Goal: Task Accomplishment & Management: Manage account settings

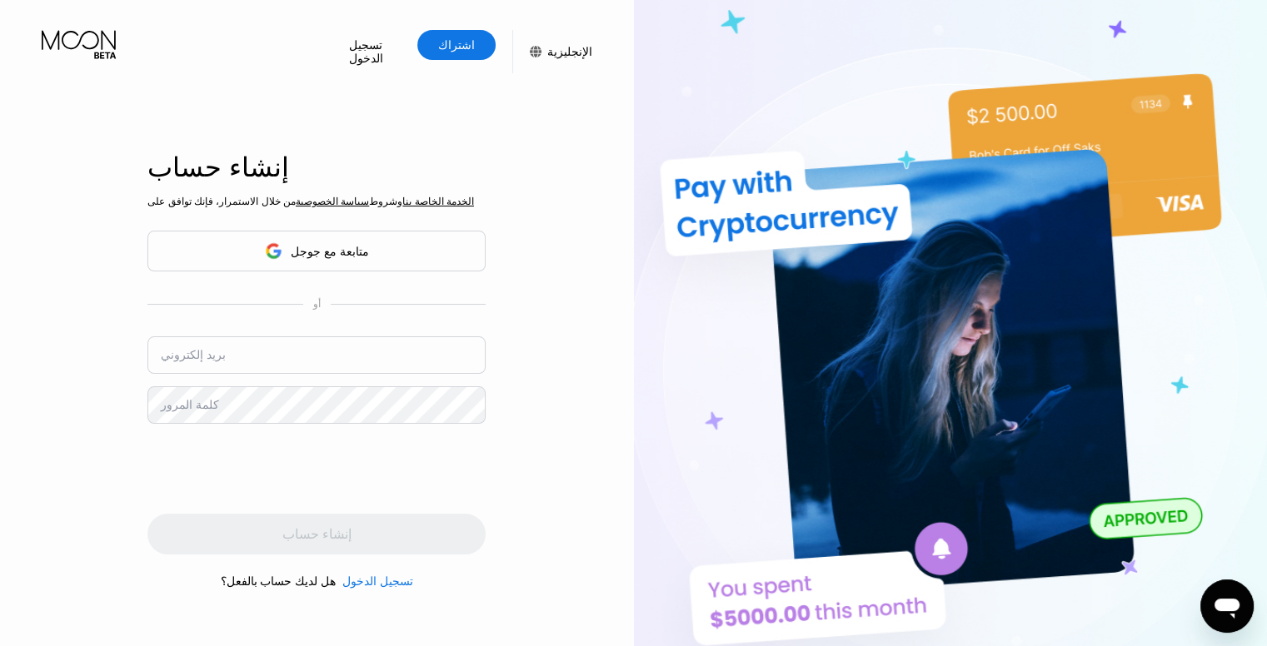
click at [436, 240] on div "متابعة مع جوجل" at bounding box center [316, 251] width 338 height 41
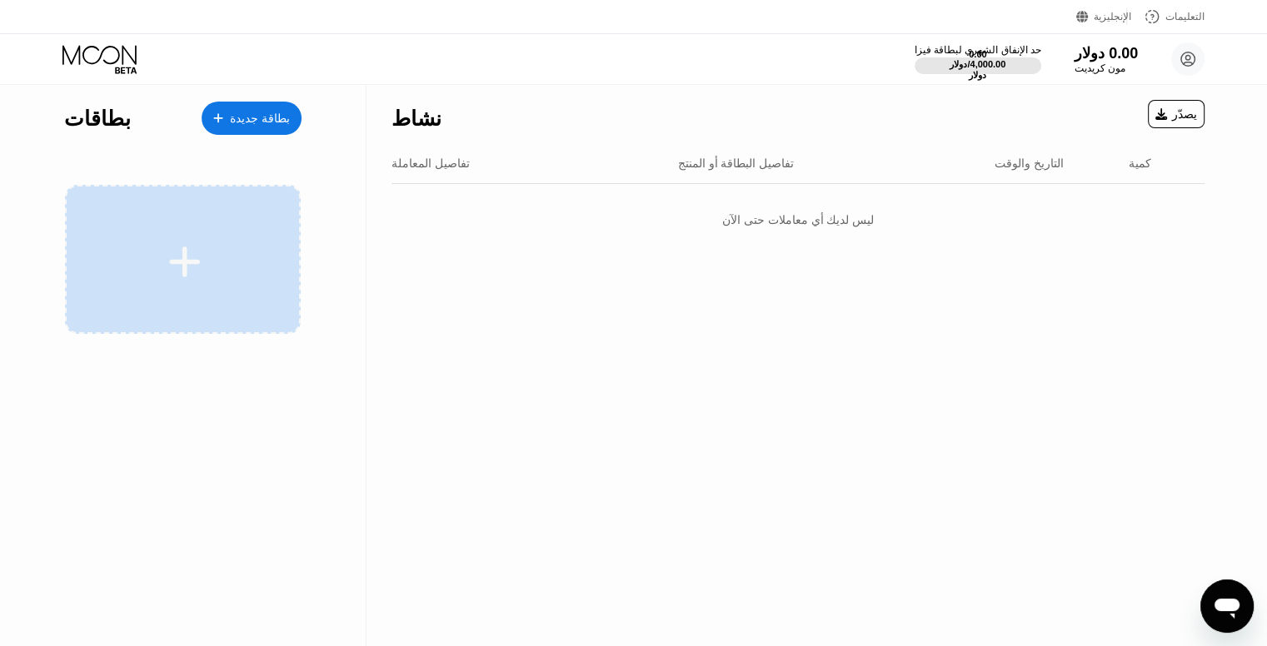
click at [202, 300] on div at bounding box center [183, 259] width 236 height 149
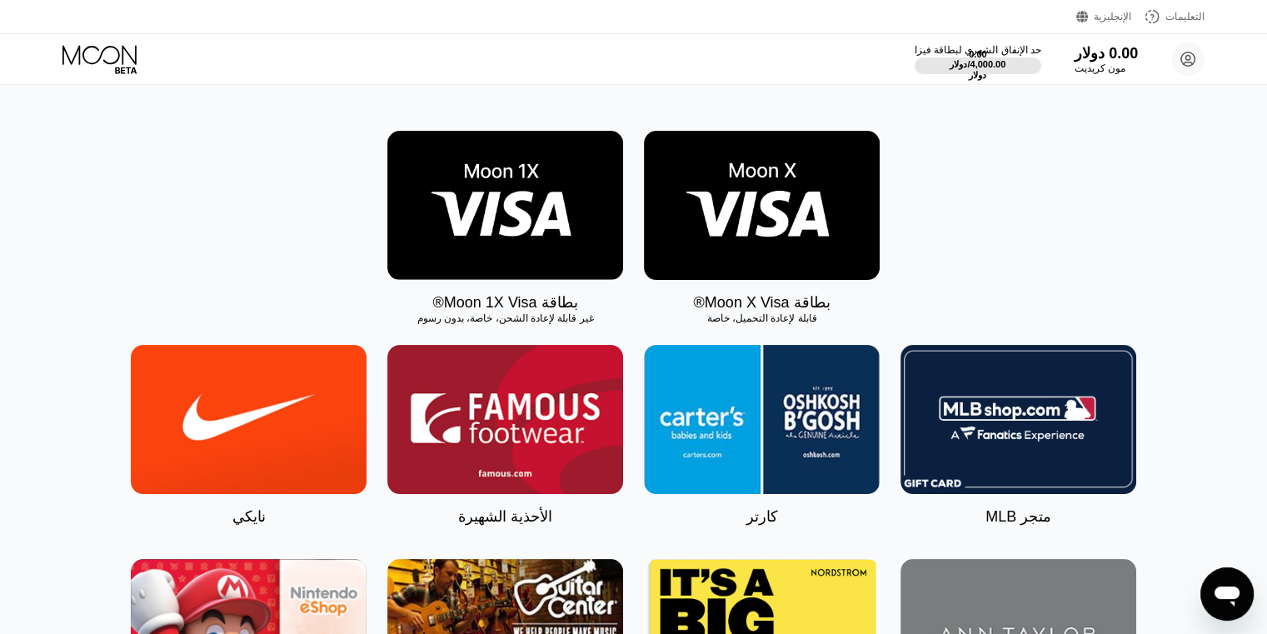
scroll to position [212, 0]
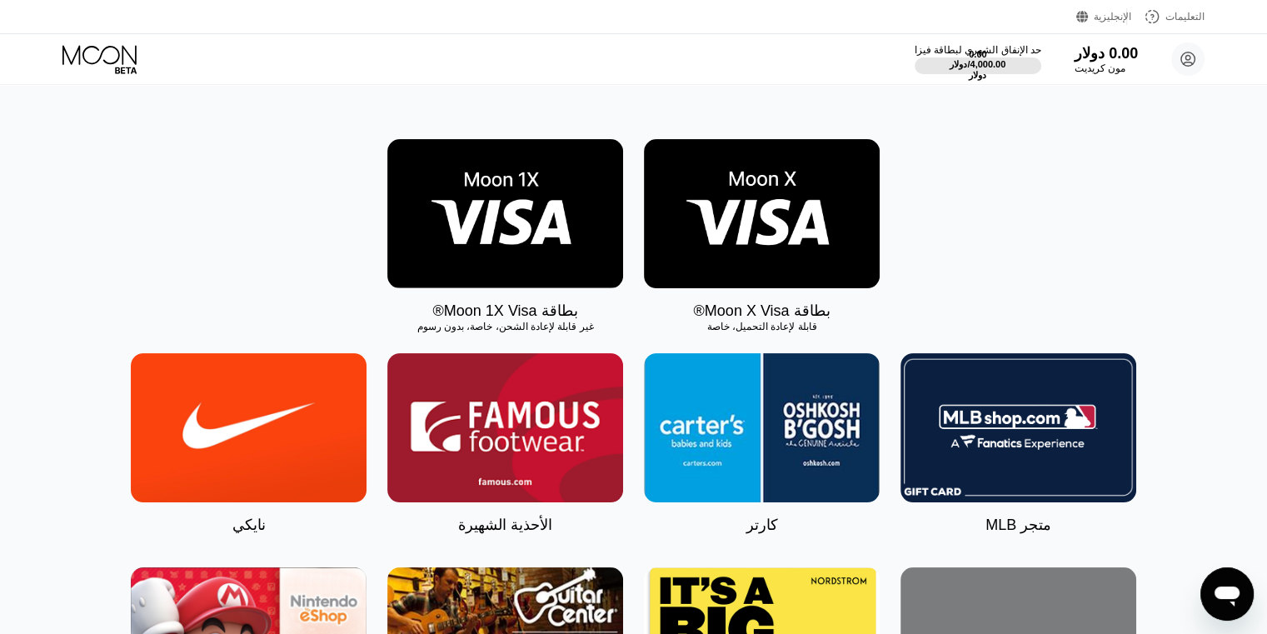
click at [758, 265] on img at bounding box center [762, 213] width 236 height 149
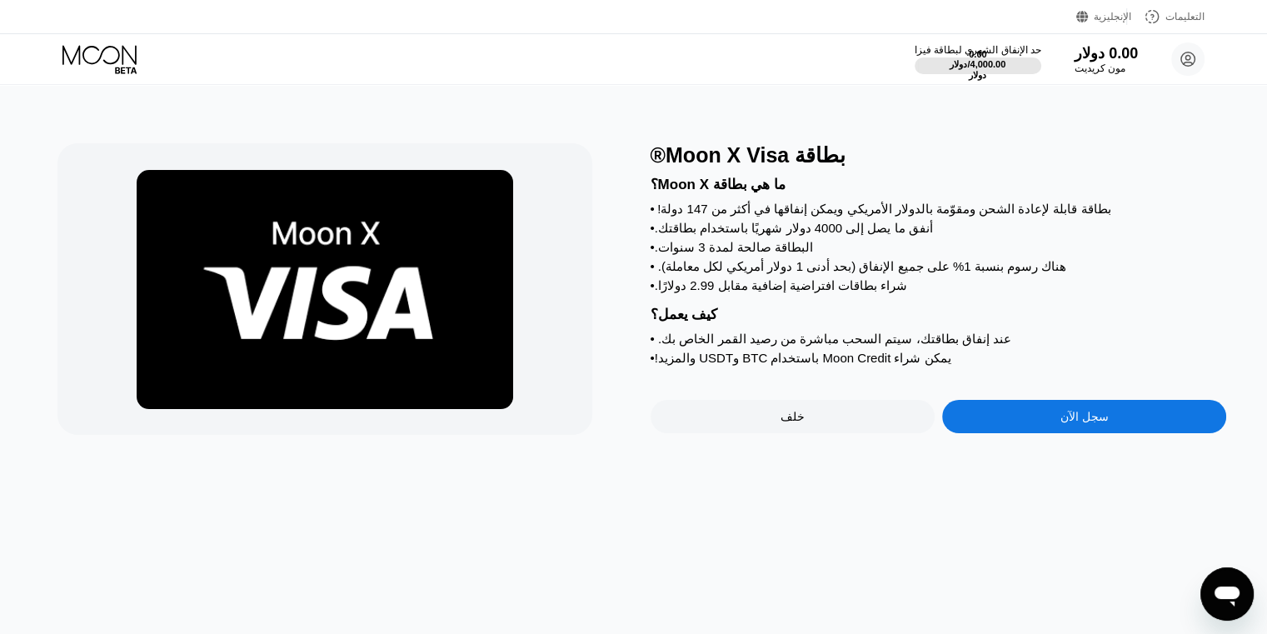
click at [1048, 433] on div "سجل الآن" at bounding box center [1084, 416] width 284 height 33
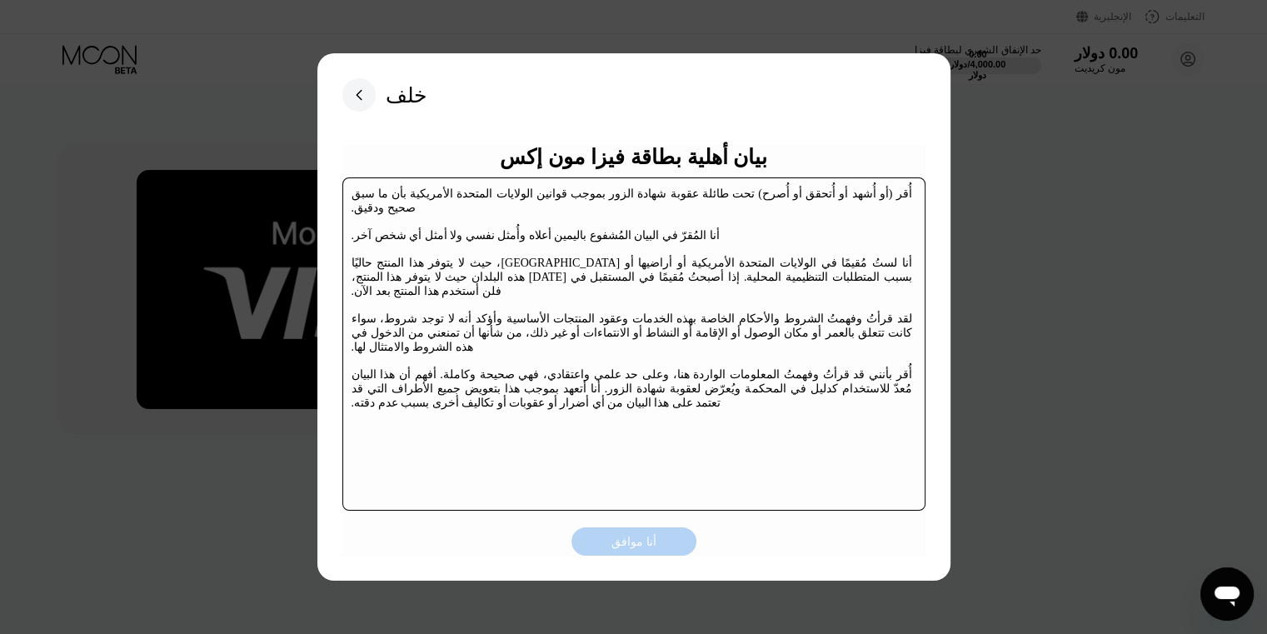
click at [623, 546] on font "أنا موافق" at bounding box center [633, 541] width 45 height 13
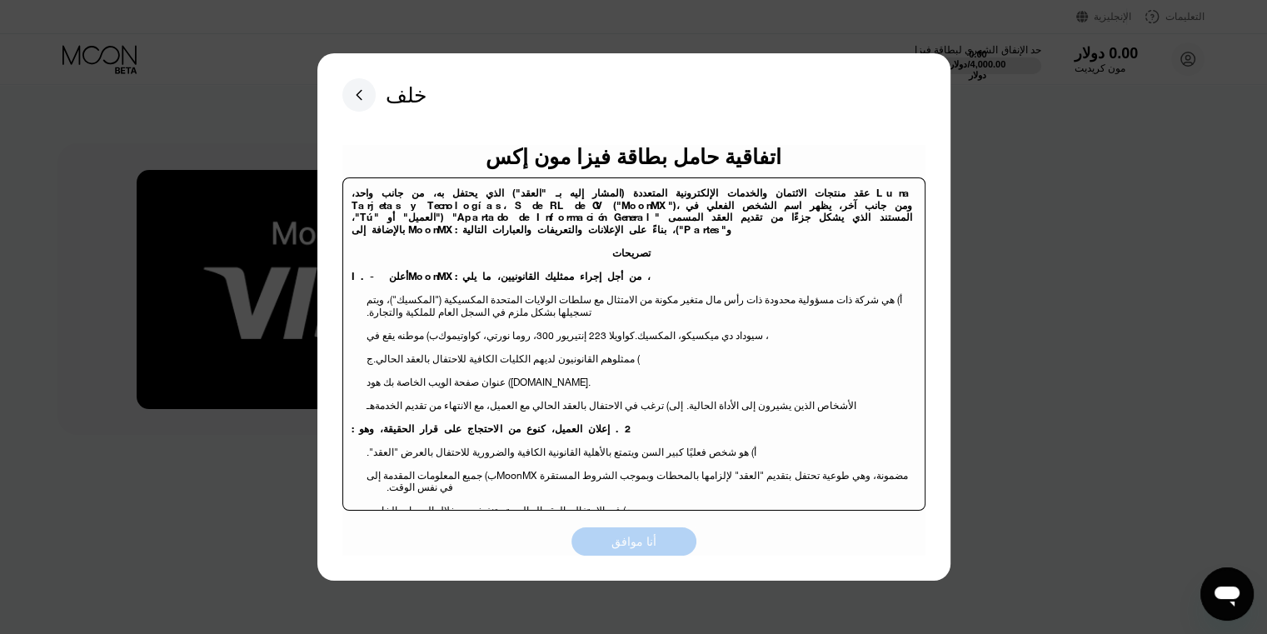
click at [623, 546] on font "أنا موافق" at bounding box center [633, 541] width 45 height 13
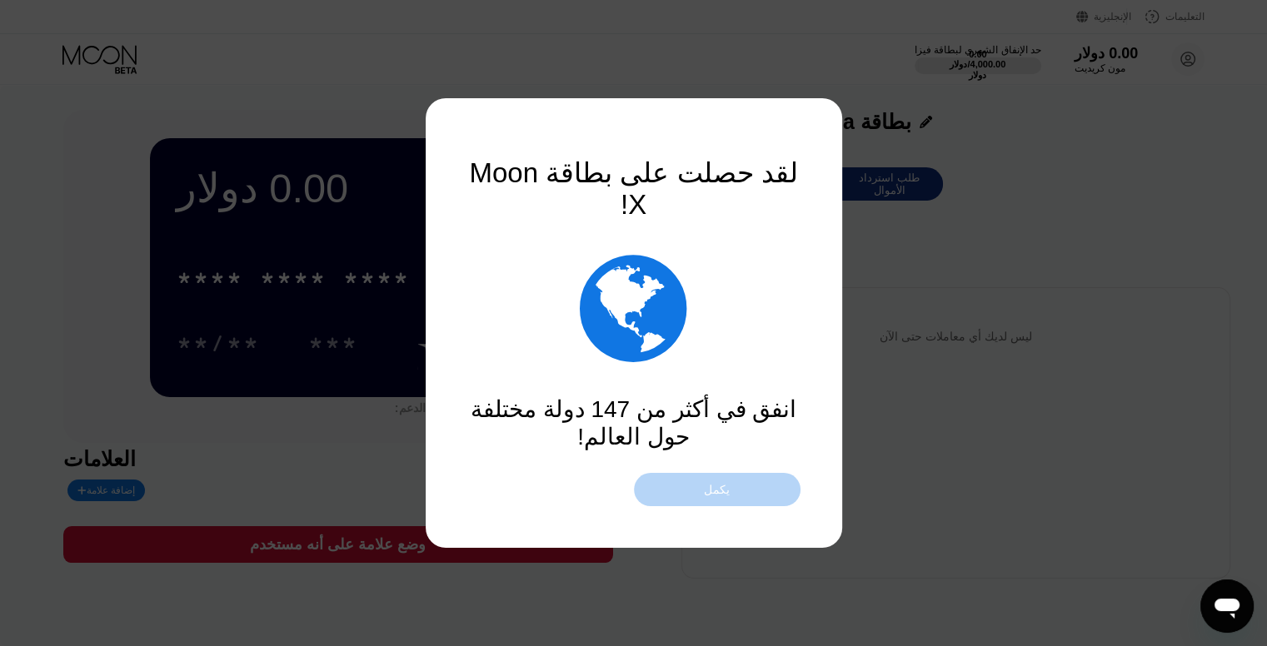
click at [721, 501] on div "يكمل" at bounding box center [717, 489] width 167 height 33
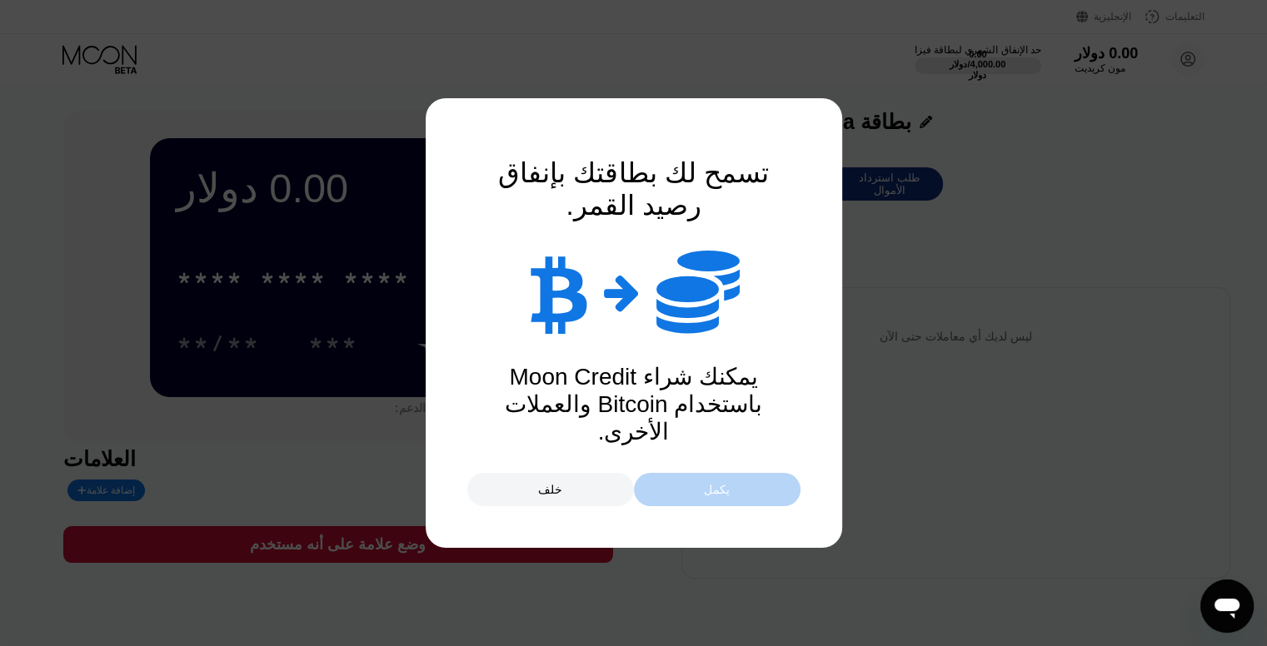
click at [721, 501] on div "يكمل" at bounding box center [717, 489] width 167 height 33
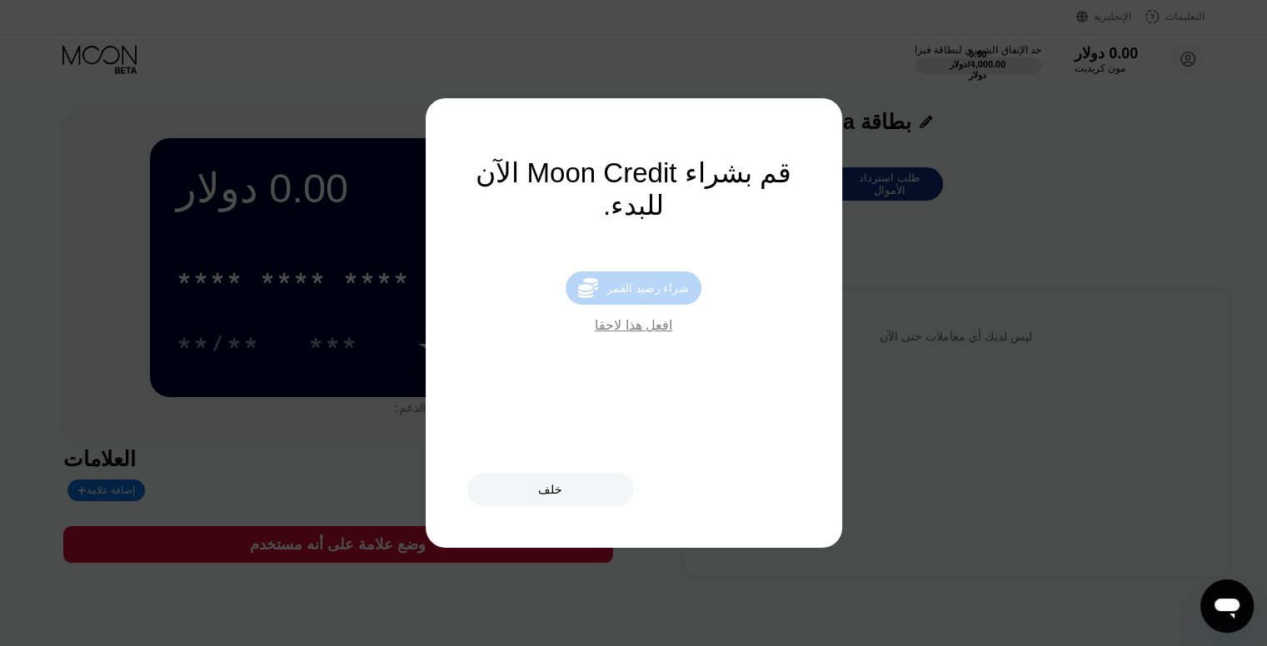
click at [640, 295] on font "شراء رصيد القمر" at bounding box center [647, 288] width 83 height 13
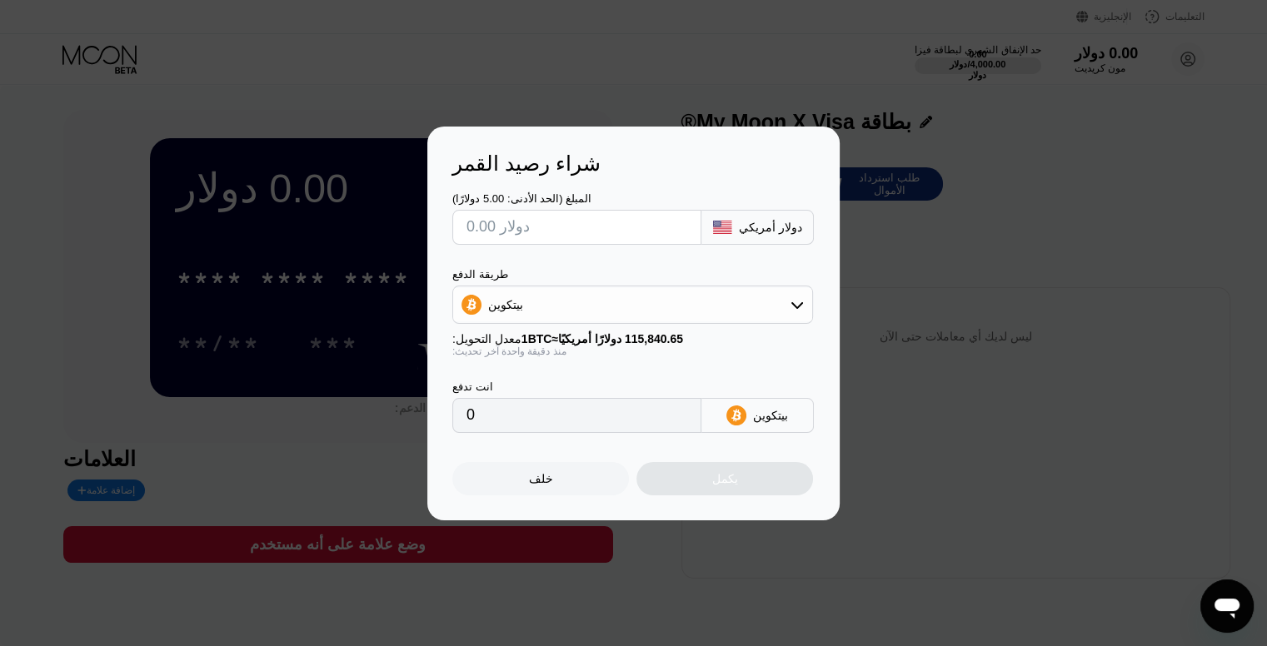
click at [529, 493] on div "خلف" at bounding box center [540, 478] width 177 height 33
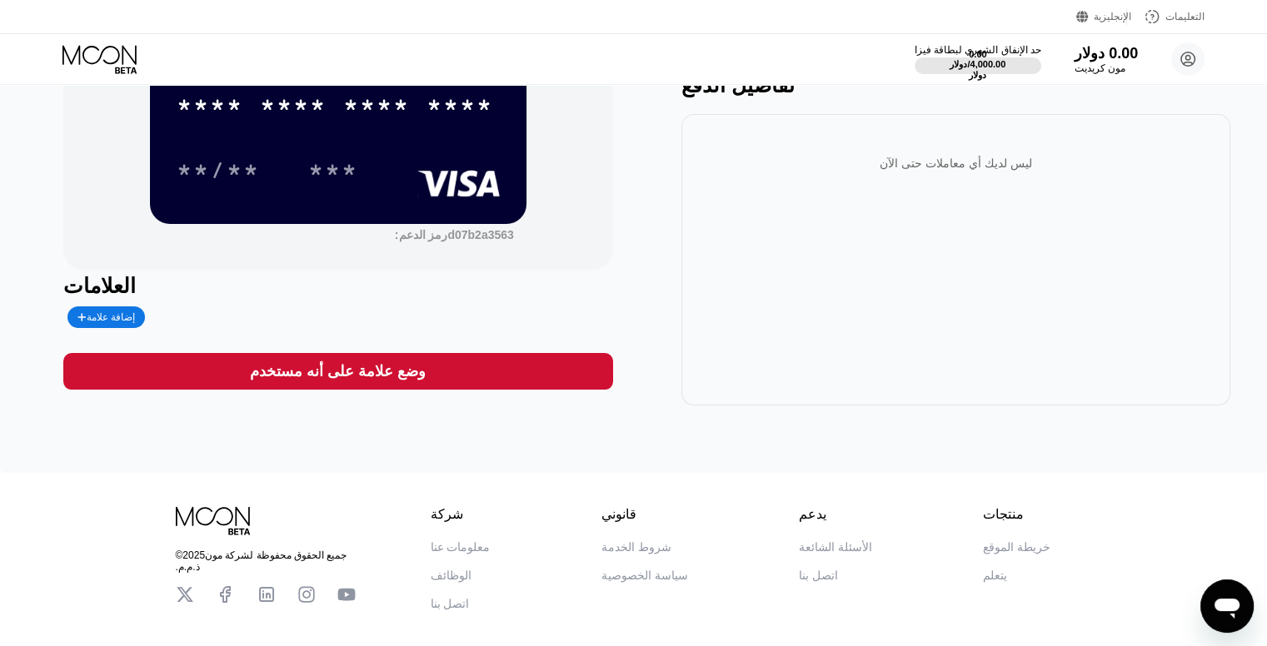
scroll to position [253, 0]
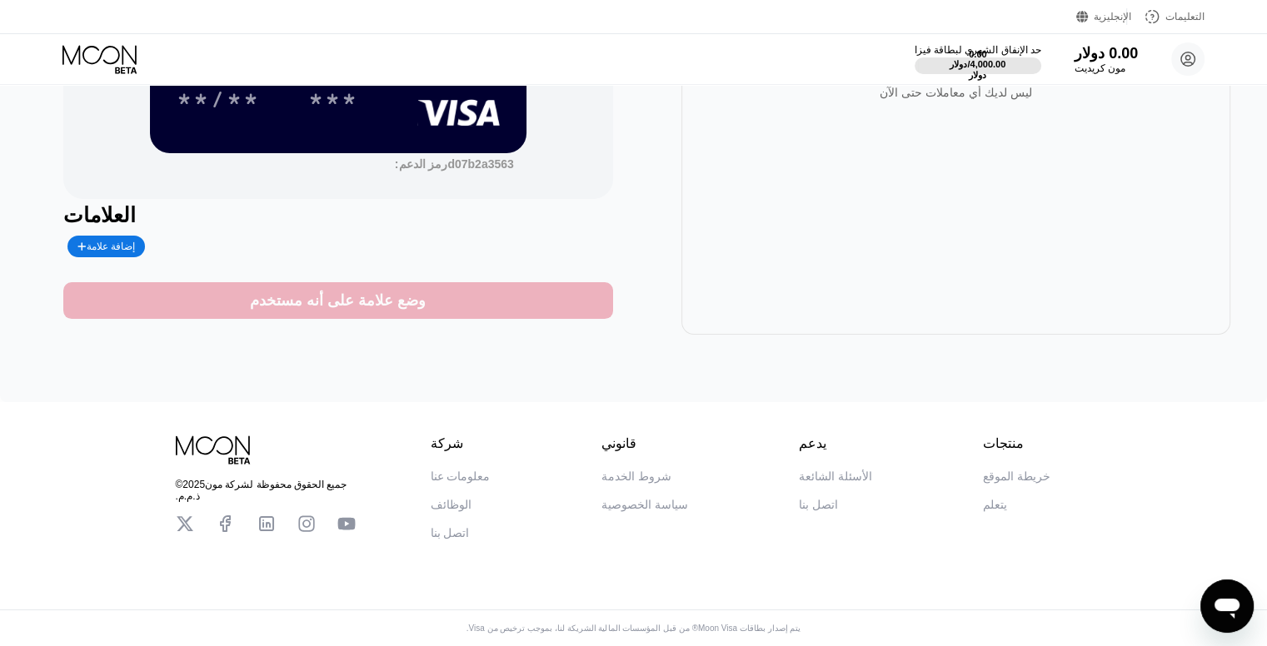
click at [487, 293] on div "وضع علامة على أنه مستخدم" at bounding box center [337, 300] width 549 height 37
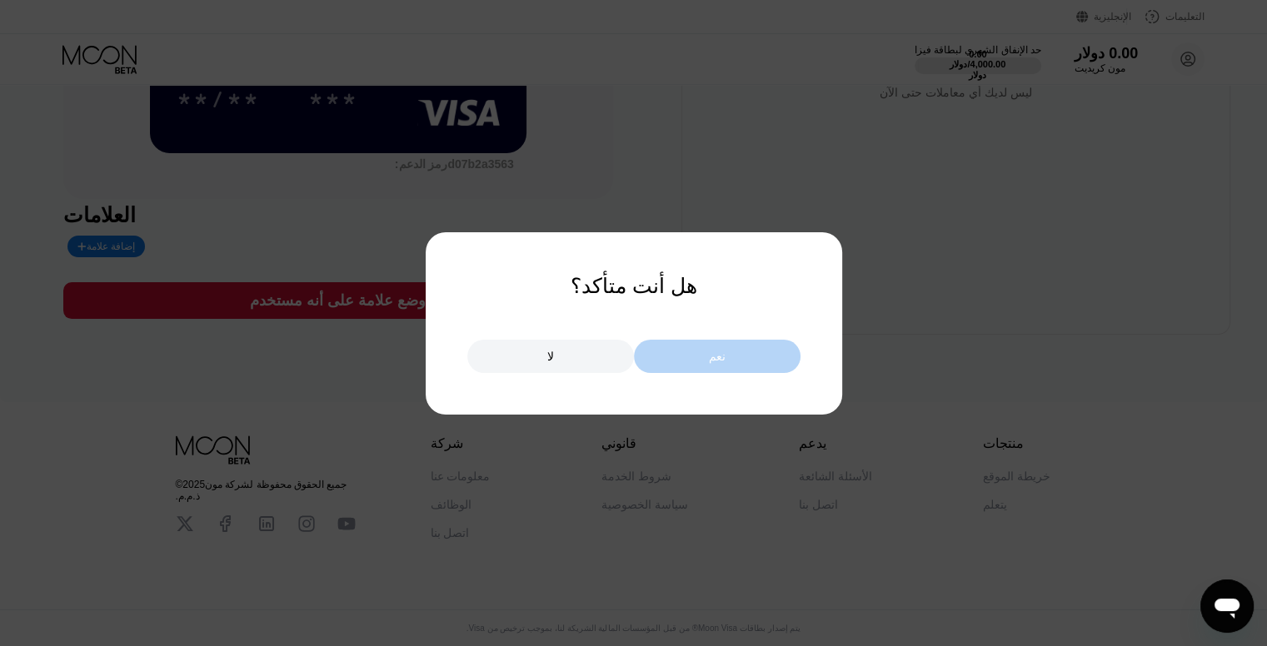
click at [662, 351] on div "نعم" at bounding box center [717, 356] width 167 height 33
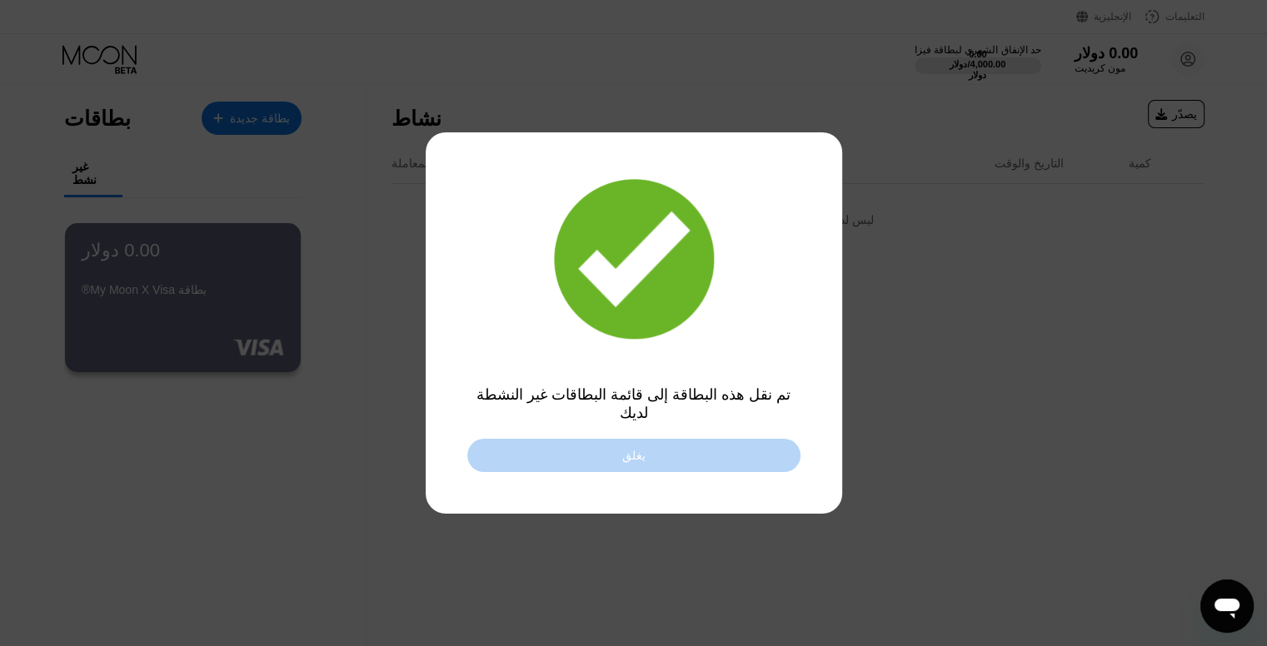
click at [551, 465] on div "يغلق" at bounding box center [633, 455] width 333 height 33
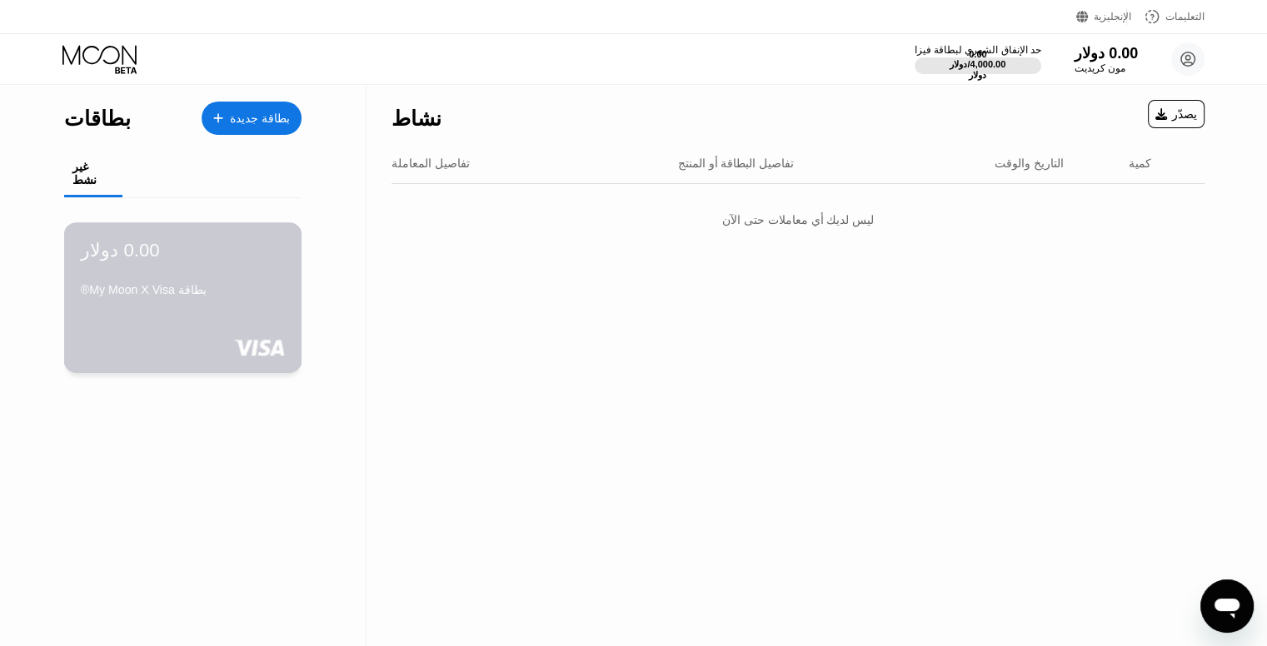
click at [77, 252] on div "0.00 دولار بطاقة My Moon X Visa®" at bounding box center [183, 297] width 238 height 151
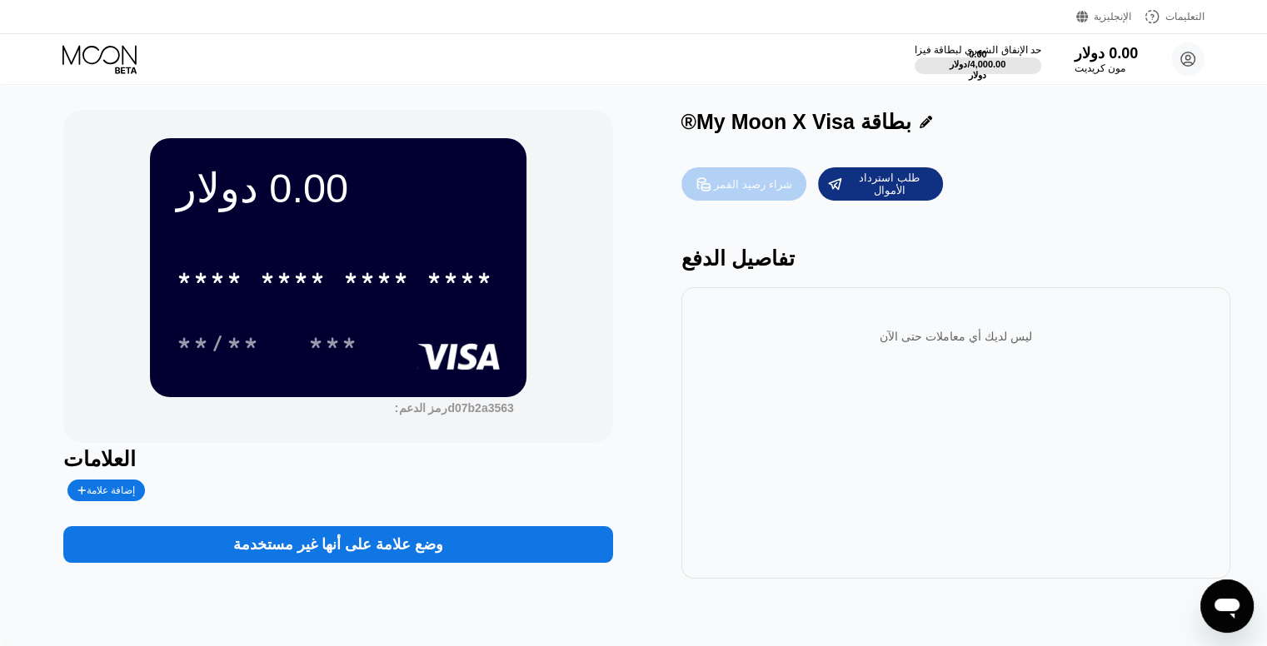
click at [753, 187] on font "شراء رصيد القمر" at bounding box center [752, 184] width 77 height 12
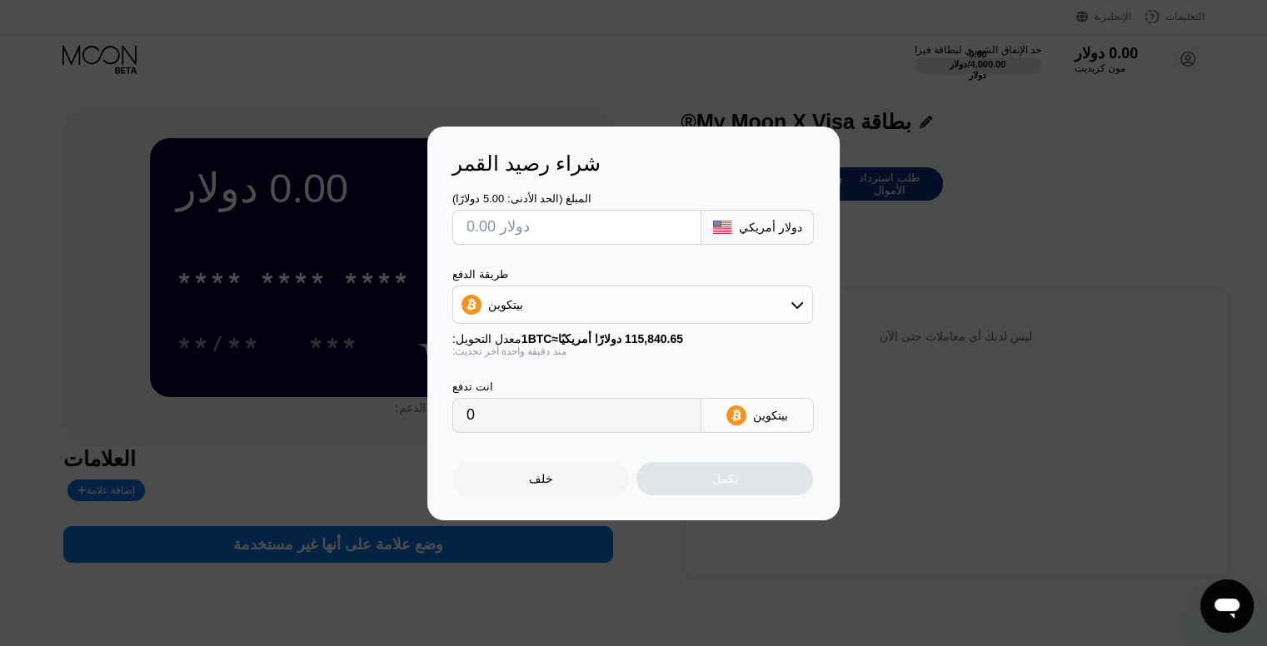
click at [613, 221] on input "text" at bounding box center [576, 227] width 221 height 33
type input "$2"
type input "0.00001727"
type input "0"
type input "$5"
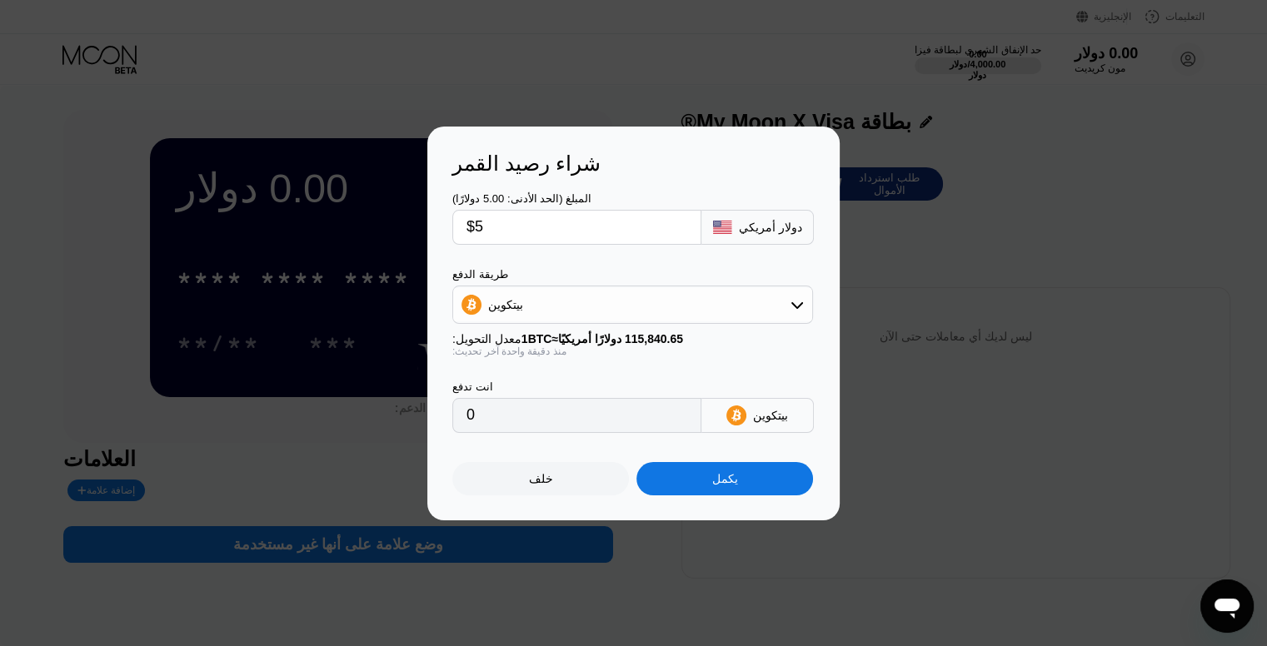
type input "0.00004317"
type input "$5"
click at [715, 430] on div "بيتكوين" at bounding box center [757, 415] width 112 height 35
click at [755, 301] on div "بيتكوين" at bounding box center [632, 304] width 359 height 33
click at [624, 394] on div "USDT على TRON" at bounding box center [643, 387] width 314 height 13
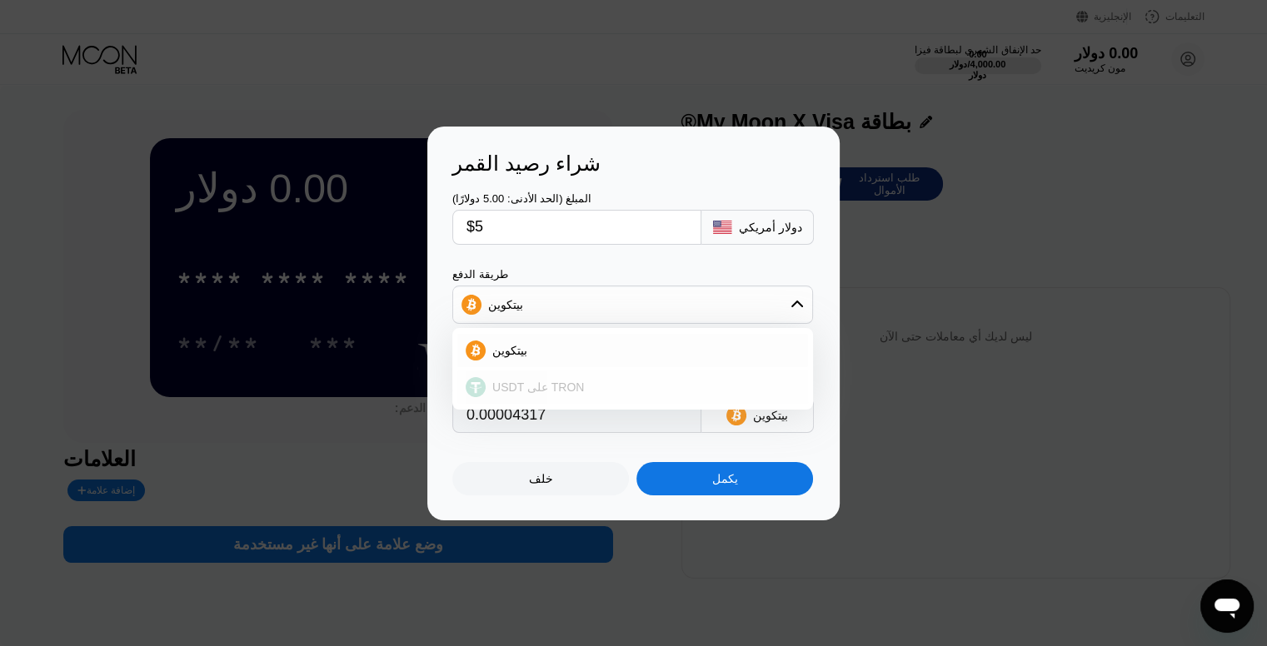
type input "5.05"
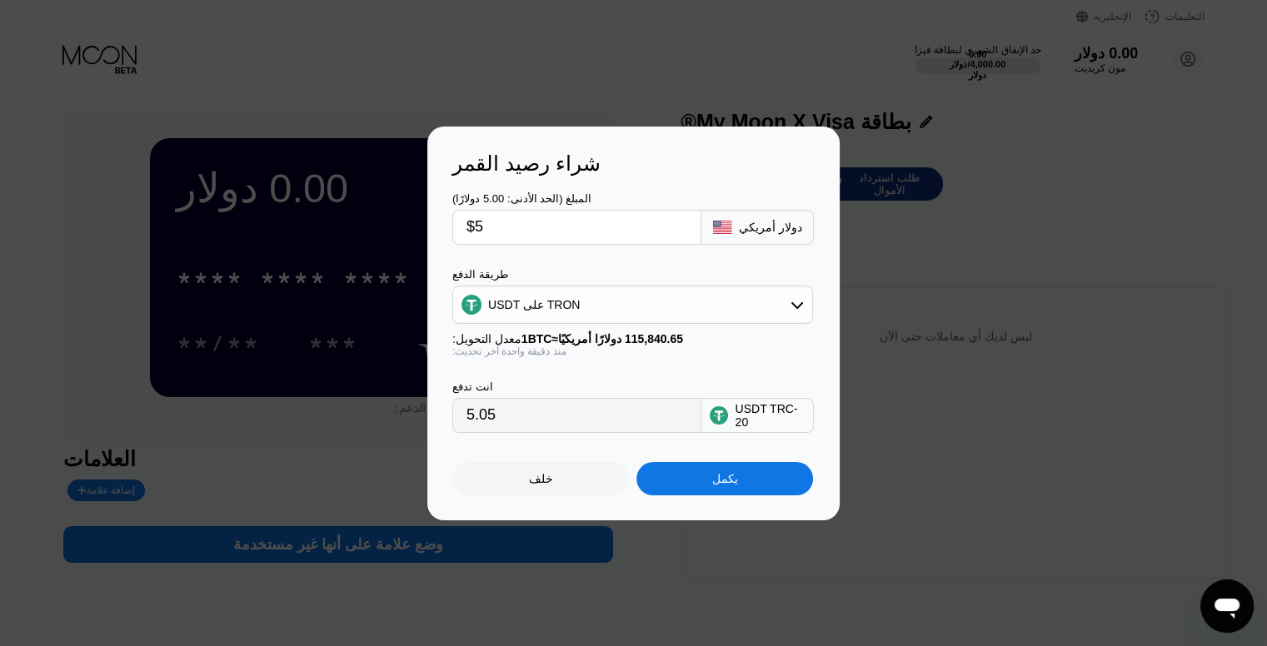
click at [630, 211] on input "$5" at bounding box center [576, 227] width 221 height 33
type input "0.00"
type input "$5"
type input "5.05"
click at [741, 481] on div "يكمل" at bounding box center [724, 478] width 177 height 33
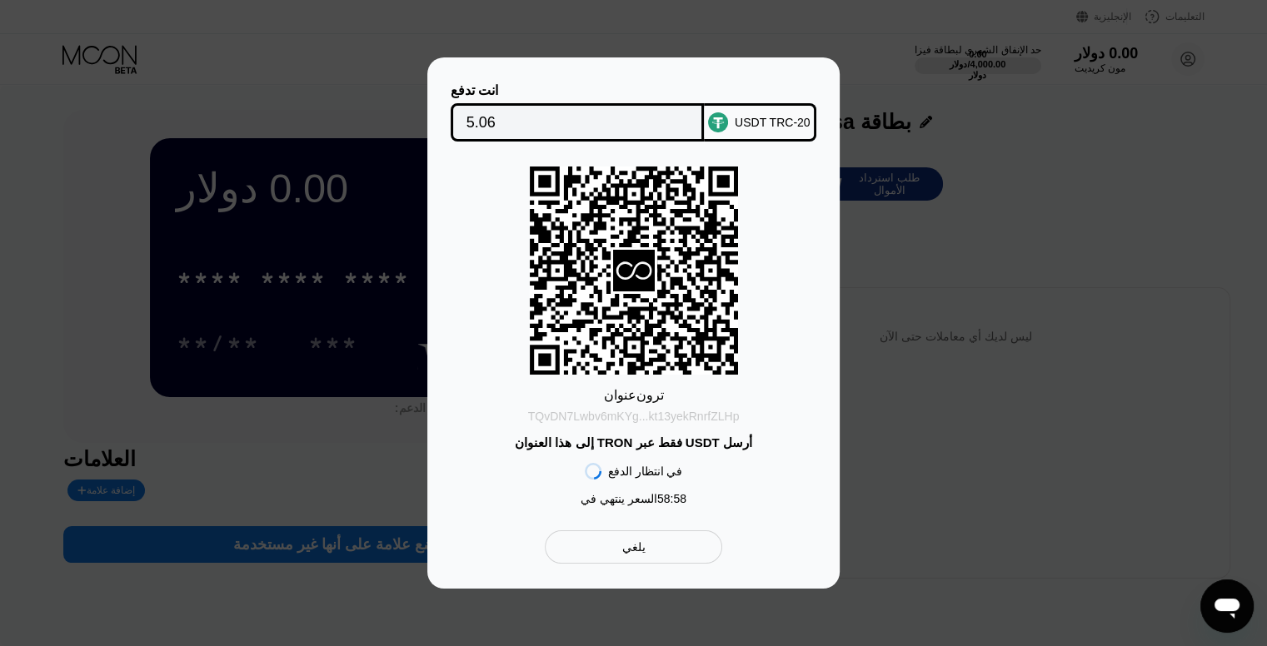
click at [545, 416] on font "TQvDN7Lwbv6mKYg...kt13yekRnrfZLHp" at bounding box center [634, 416] width 212 height 13
click at [984, 424] on div "انت تدفع 5.06 USDT TRC-20 عنوان ترون TQvDN7Lwbv6mKYg...kt13yekRnrfZLHp أرسل USD…" at bounding box center [633, 322] width 1267 height 531
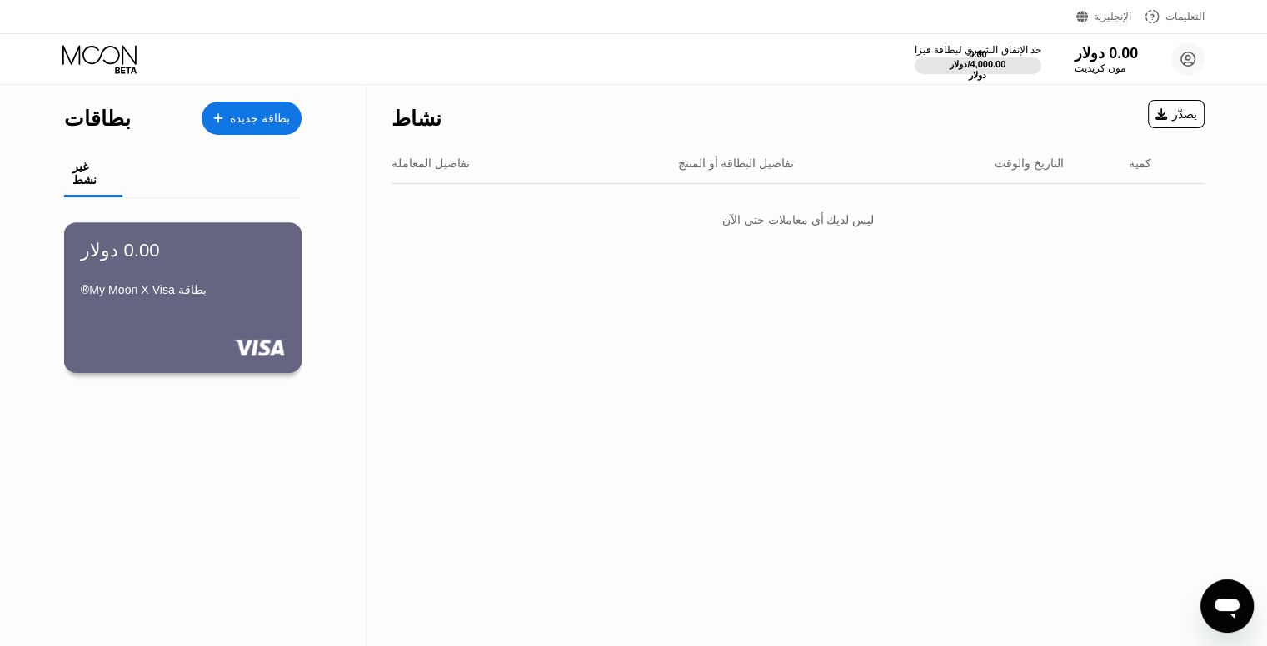
click at [247, 296] on div "بطاقة My Moon X Visa®" at bounding box center [183, 289] width 204 height 13
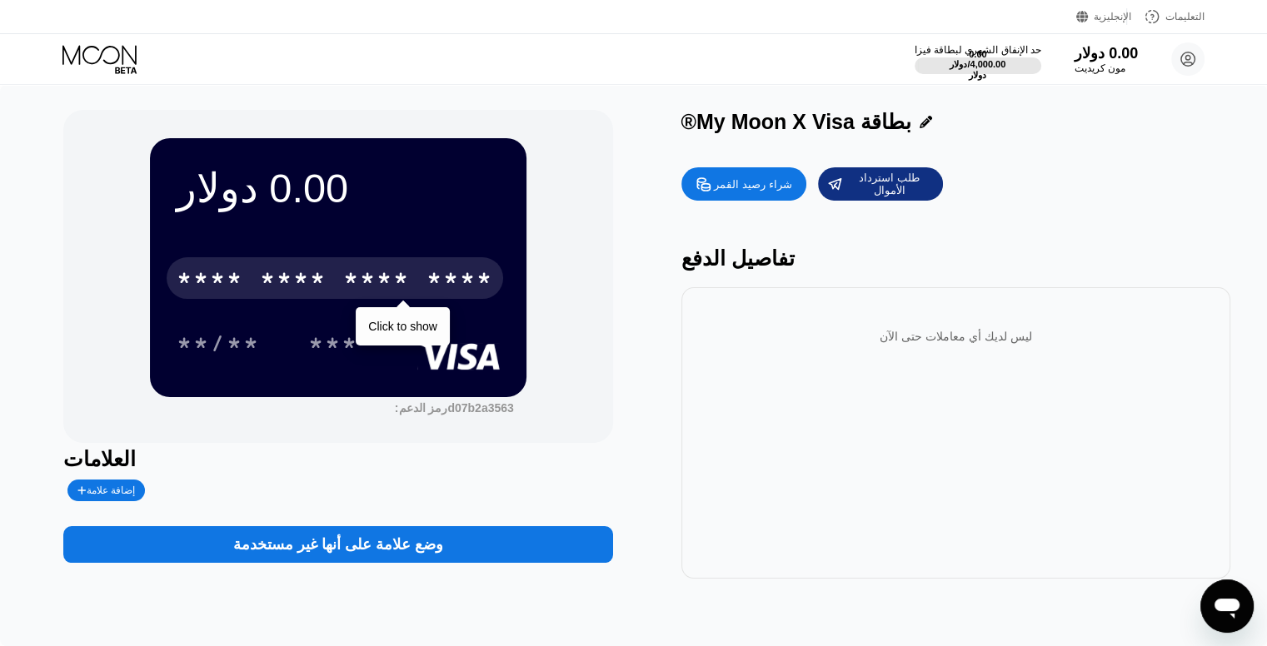
click at [432, 285] on font "****" at bounding box center [459, 280] width 67 height 27
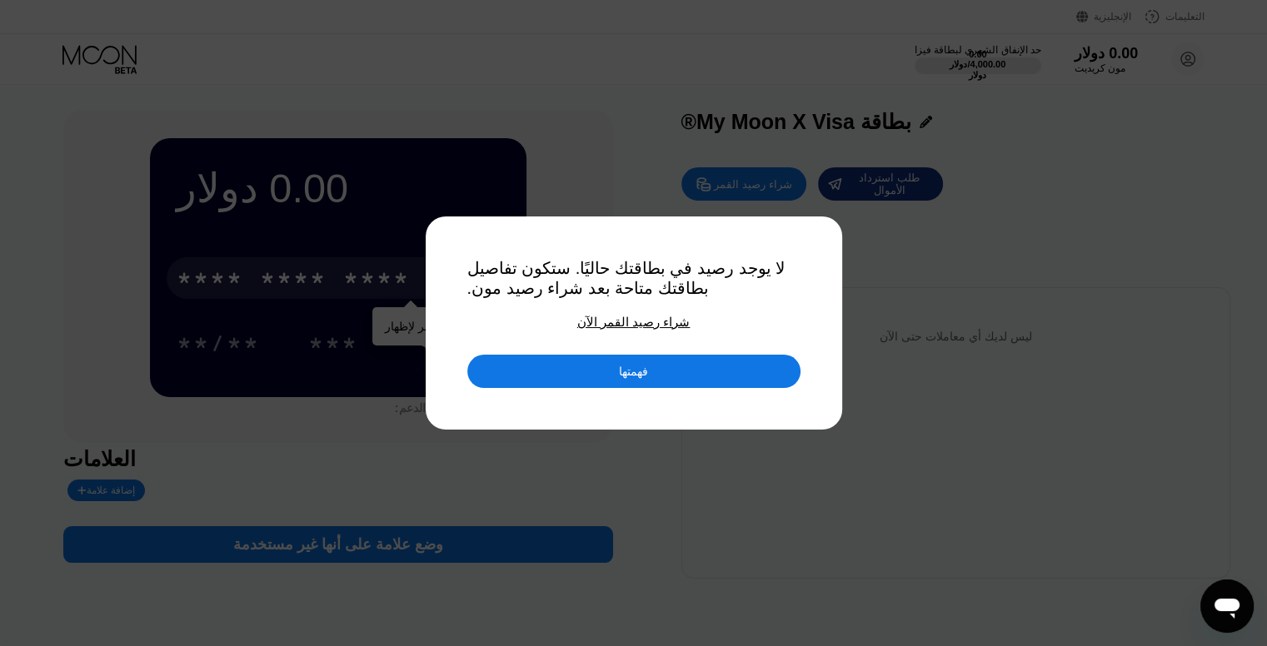
click at [511, 384] on div "فهمتها" at bounding box center [633, 371] width 333 height 33
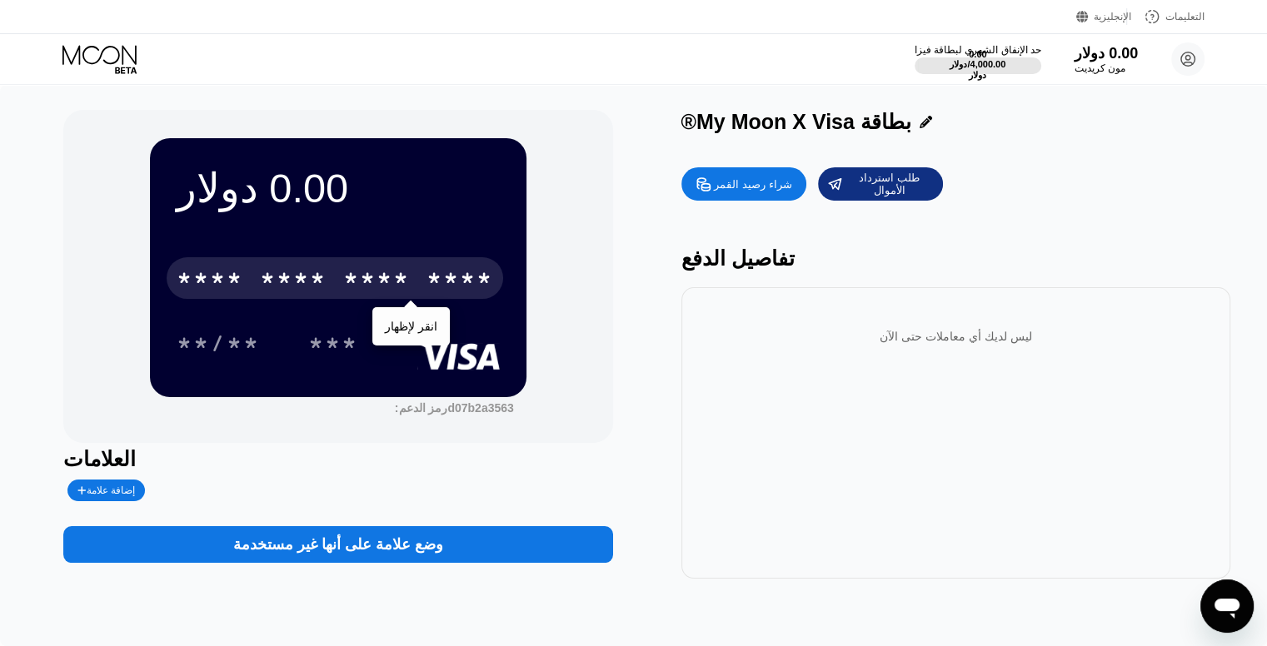
click at [764, 185] on font "شراء رصيد القمر" at bounding box center [752, 184] width 77 height 12
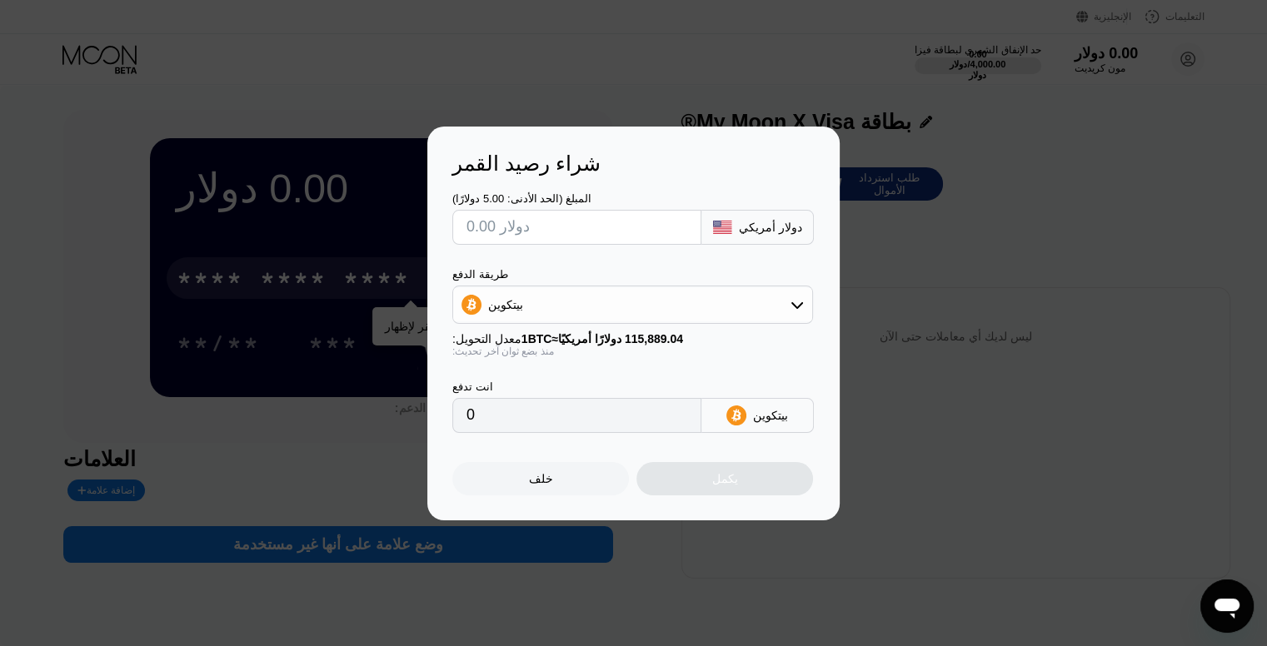
click at [583, 241] on input "text" at bounding box center [576, 227] width 221 height 33
type input "$5"
type input "0.00004315"
type input "$5"
click at [663, 481] on div "يكمل" at bounding box center [724, 478] width 177 height 33
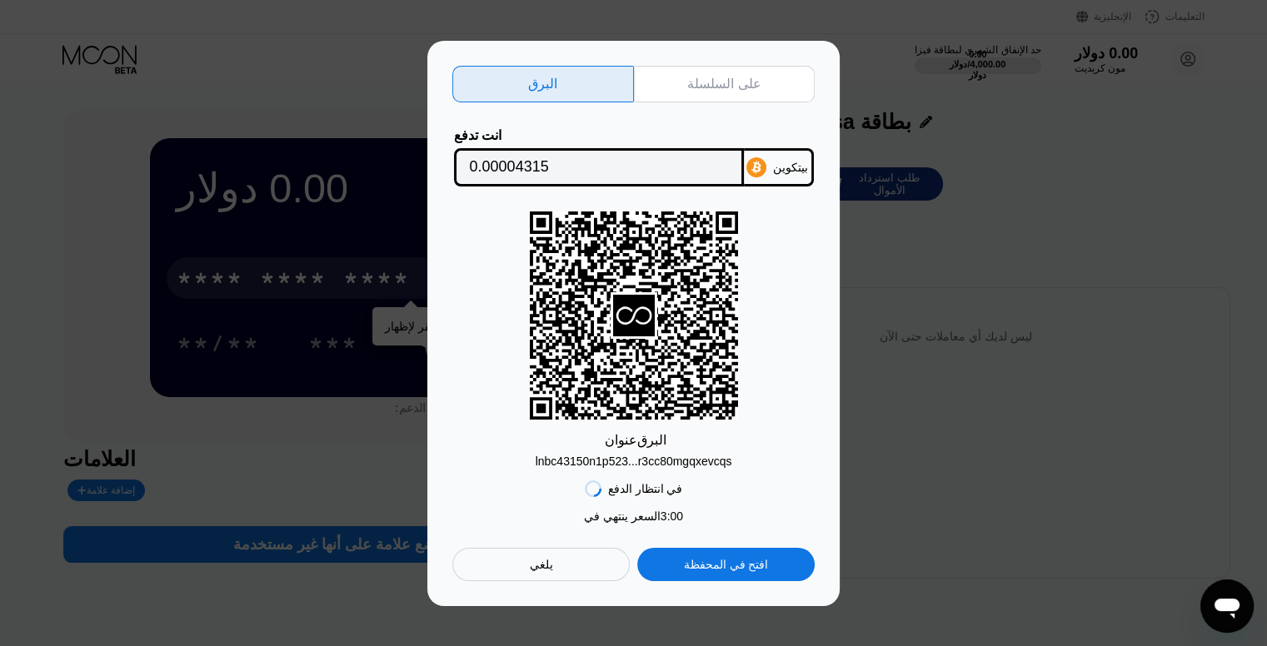
click at [670, 466] on font "lnbc43150n1p523...r3cc80mgqxevcqs" at bounding box center [634, 461] width 197 height 13
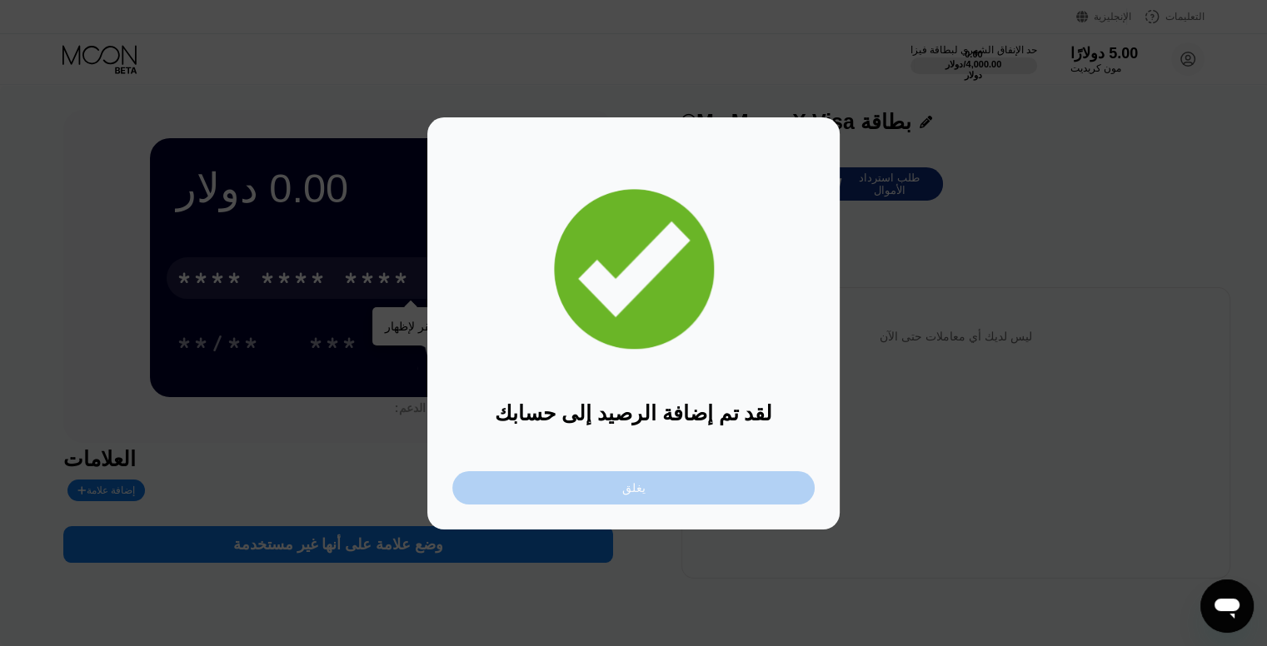
click at [503, 501] on div "يغلق" at bounding box center [633, 487] width 362 height 33
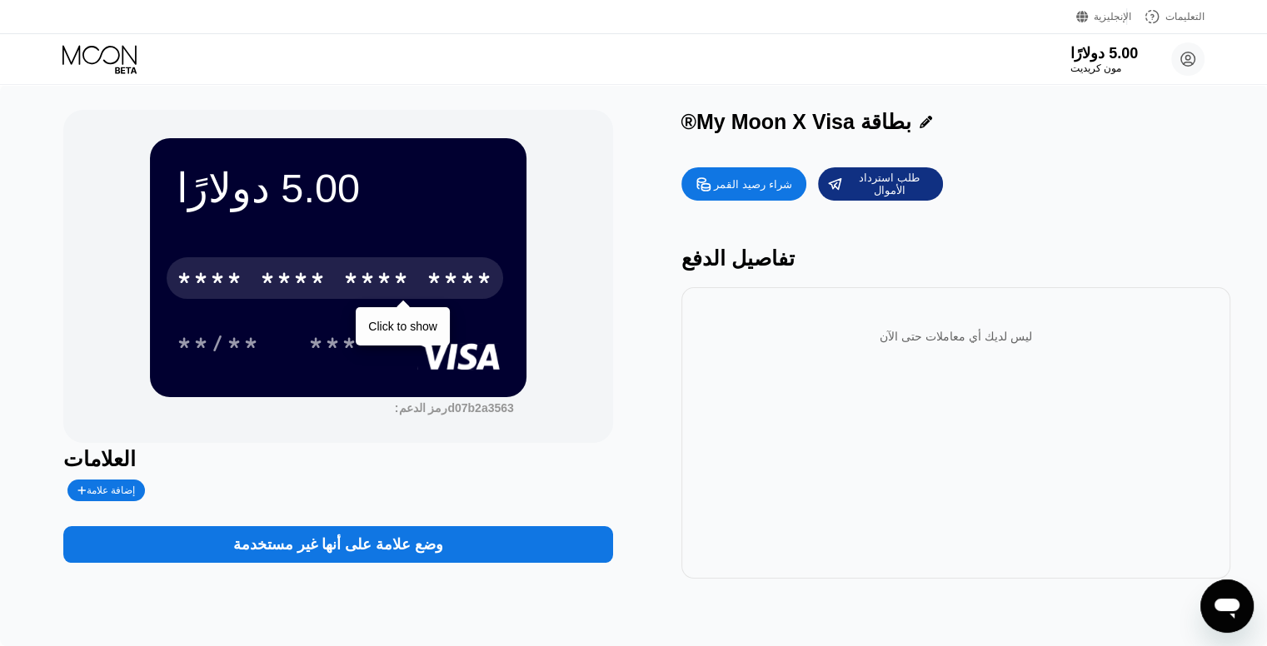
click at [400, 299] on div "* * * * * * * * * * * * ****" at bounding box center [335, 278] width 336 height 42
click at [400, 320] on font "انقر لإظهار" at bounding box center [411, 326] width 52 height 13
click at [413, 321] on font "انقر لإظهار" at bounding box center [411, 326] width 52 height 13
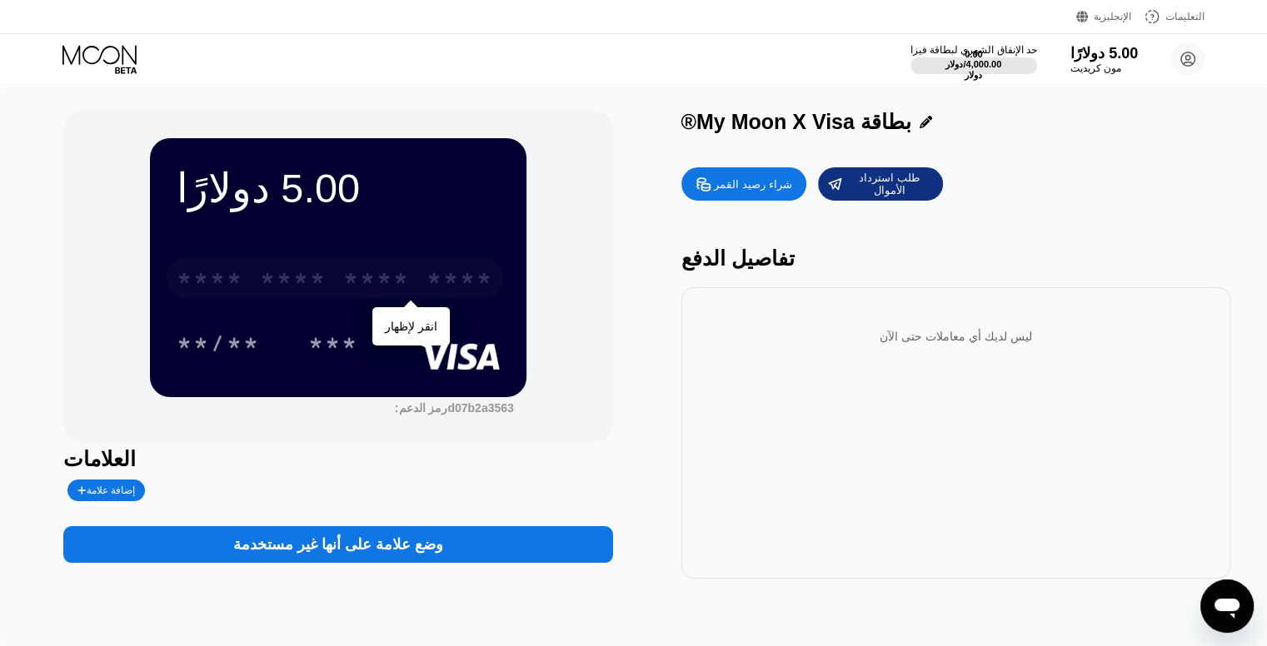
click at [376, 267] on font "*" at bounding box center [368, 280] width 17 height 27
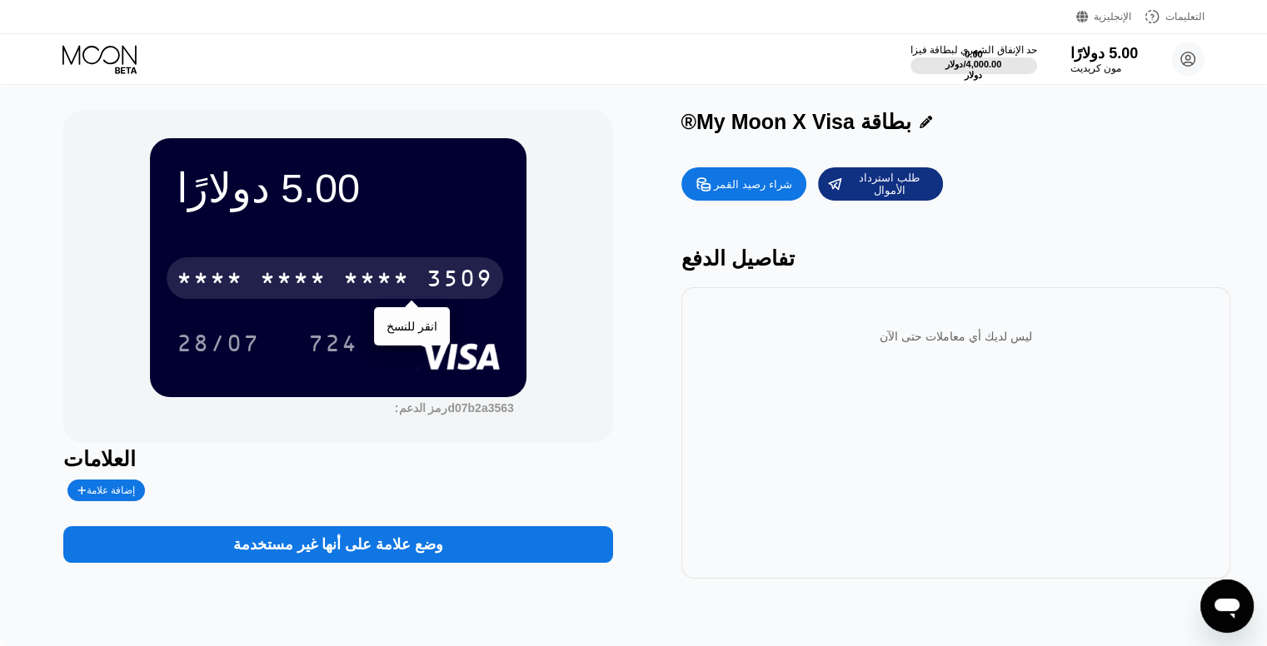
click at [392, 346] on div "28/07 724" at bounding box center [338, 343] width 323 height 42
click at [415, 320] on font "انقر للنسخ" at bounding box center [411, 326] width 51 height 13
click at [396, 320] on font "انقر للنسخ" at bounding box center [411, 326] width 51 height 13
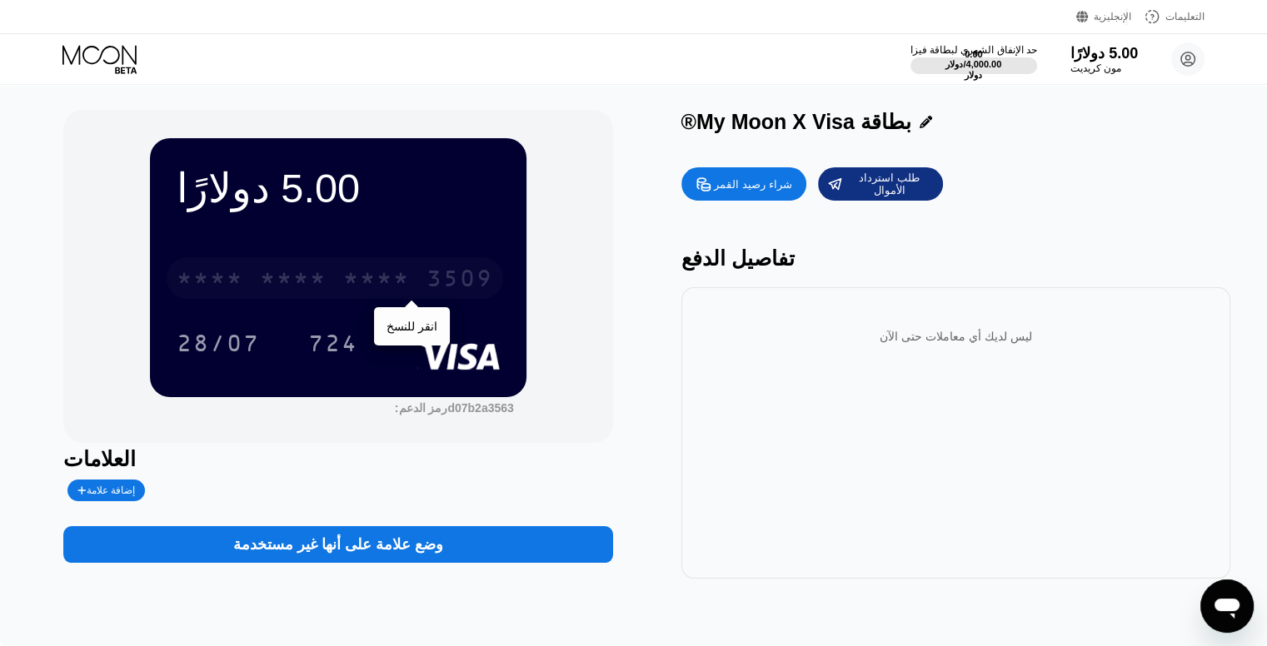
click at [426, 284] on font "3509" at bounding box center [459, 280] width 67 height 27
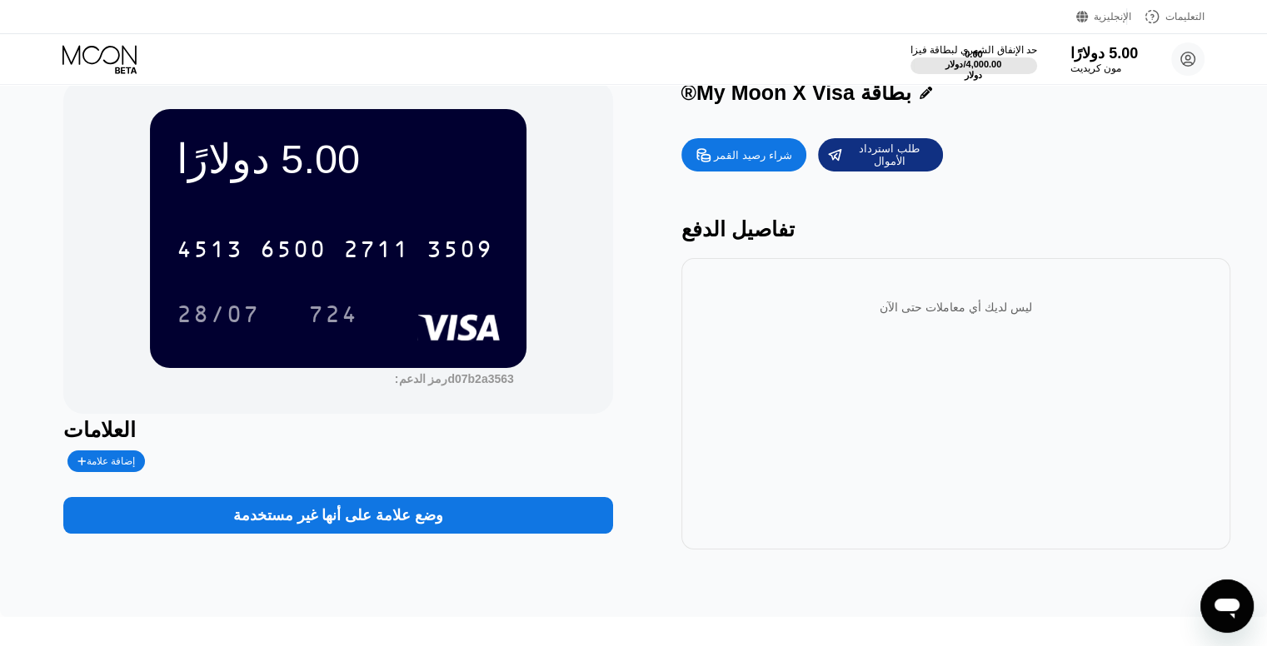
scroll to position [30, 0]
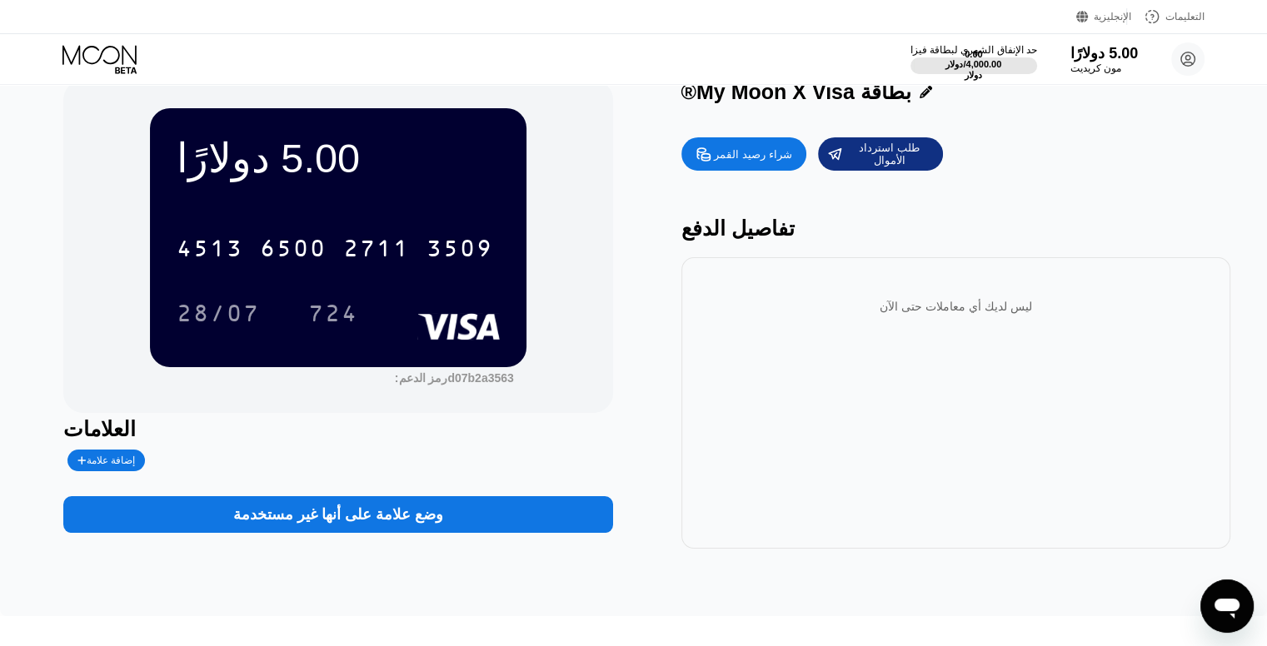
click at [793, 300] on div "ليس لديك أي معاملات حتى الآن" at bounding box center [956, 306] width 522 height 47
click at [850, 294] on div "ليس لديك أي معاملات حتى الآن" at bounding box center [956, 306] width 522 height 47
drag, startPoint x: 330, startPoint y: 277, endPoint x: 451, endPoint y: 372, distance: 153.6
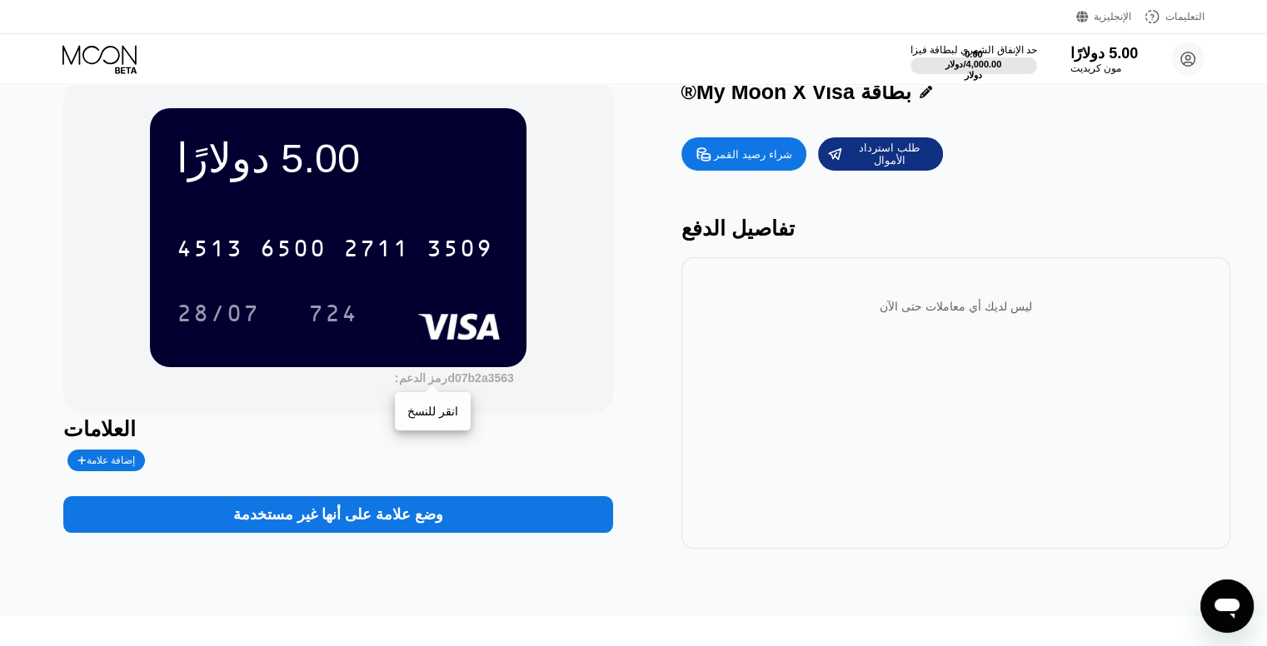
click at [451, 372] on div "5.00 دولارًا 4513 6500 2711 3509 28/07 724 رمز الدعم: d07b2a3563 انقر للنسخ" at bounding box center [338, 246] width 376 height 276
click at [451, 385] on font "d07b2a3563" at bounding box center [480, 377] width 66 height 13
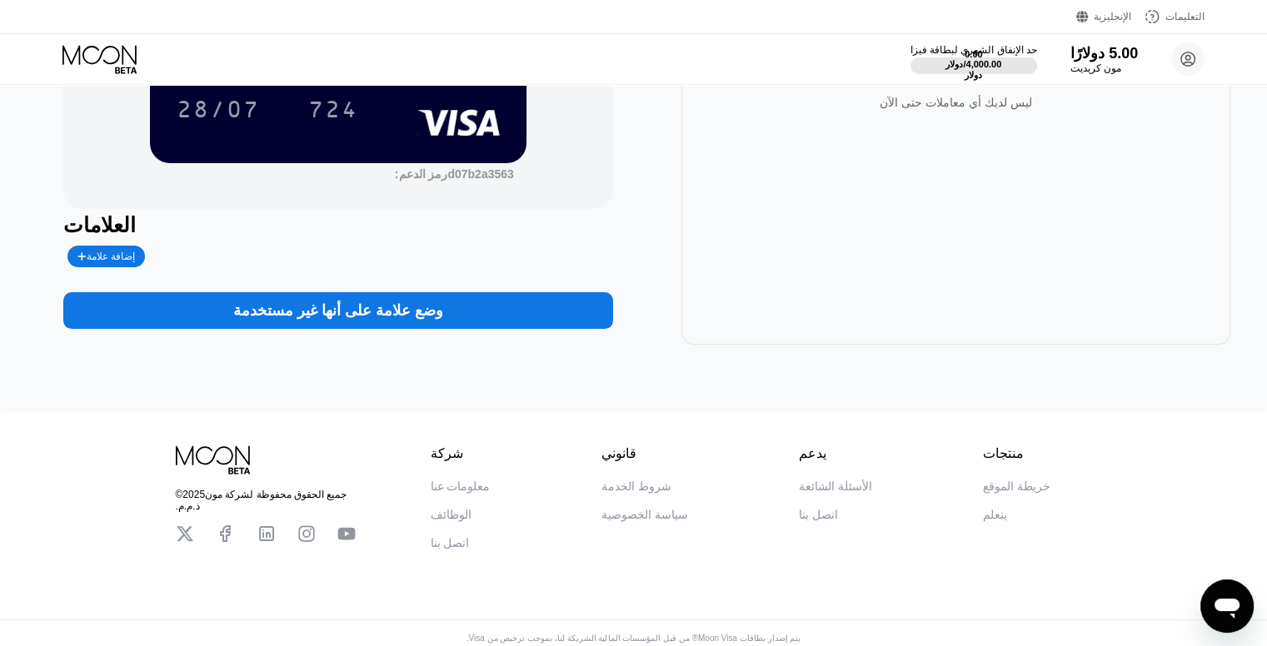
scroll to position [0, 0]
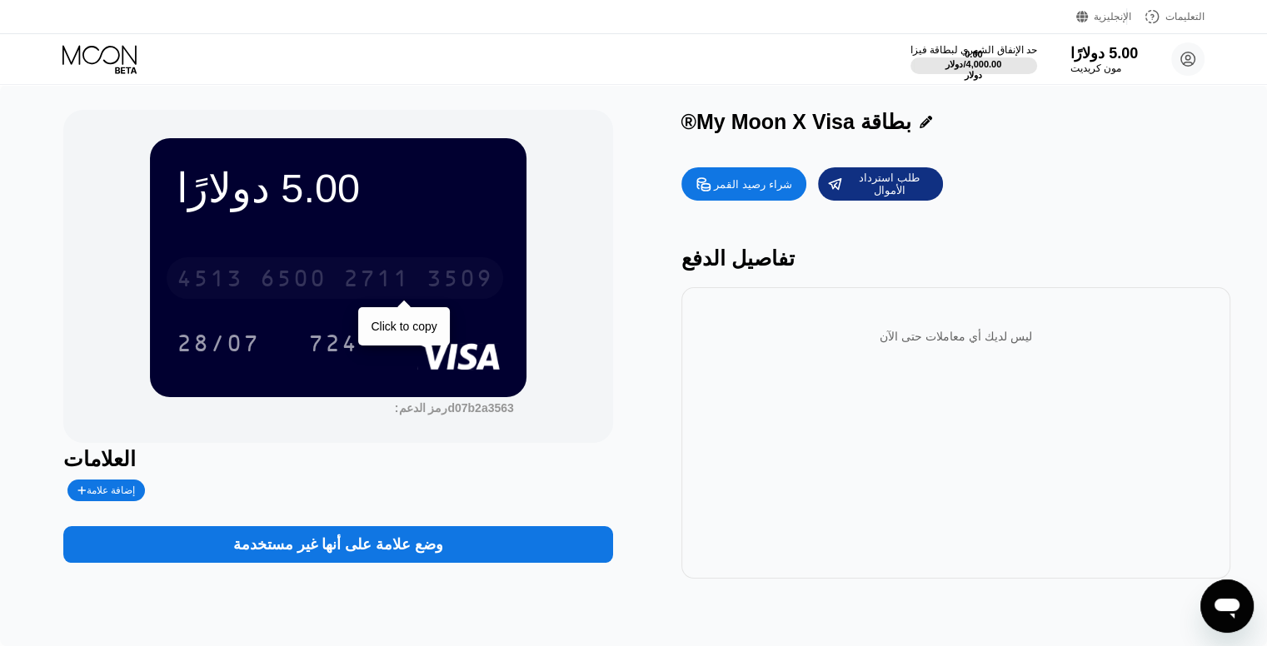
click at [408, 282] on font "2711" at bounding box center [376, 280] width 67 height 27
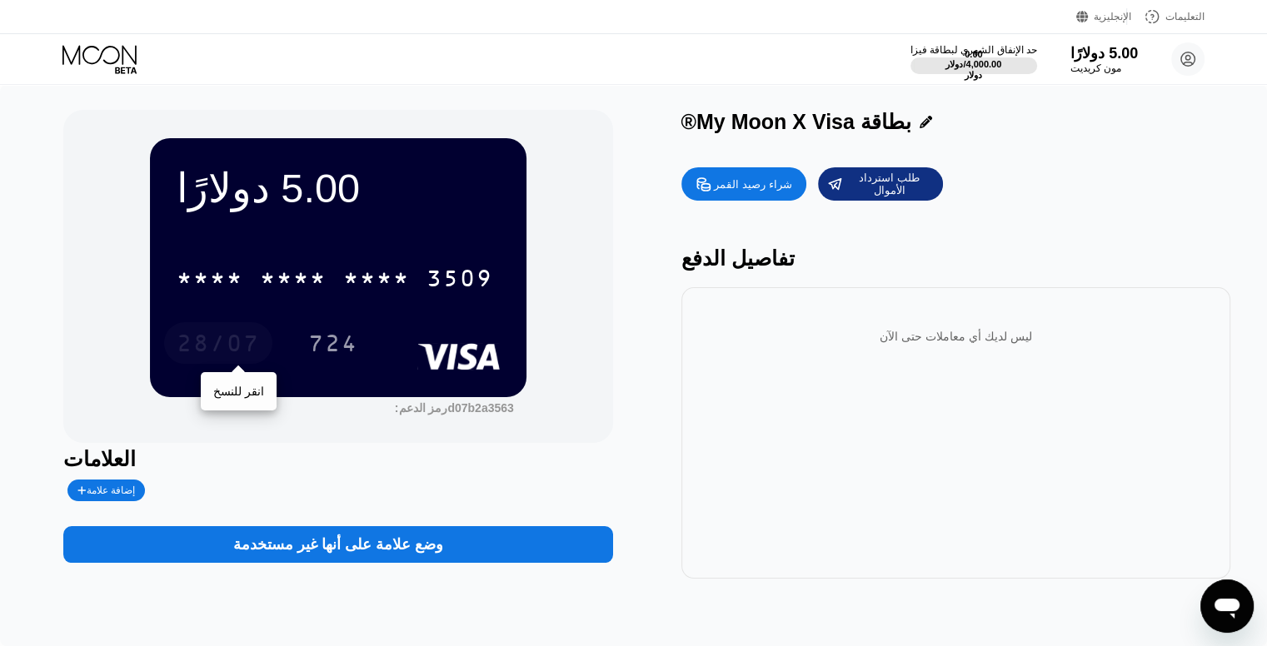
click at [259, 364] on div "28/07" at bounding box center [218, 343] width 108 height 42
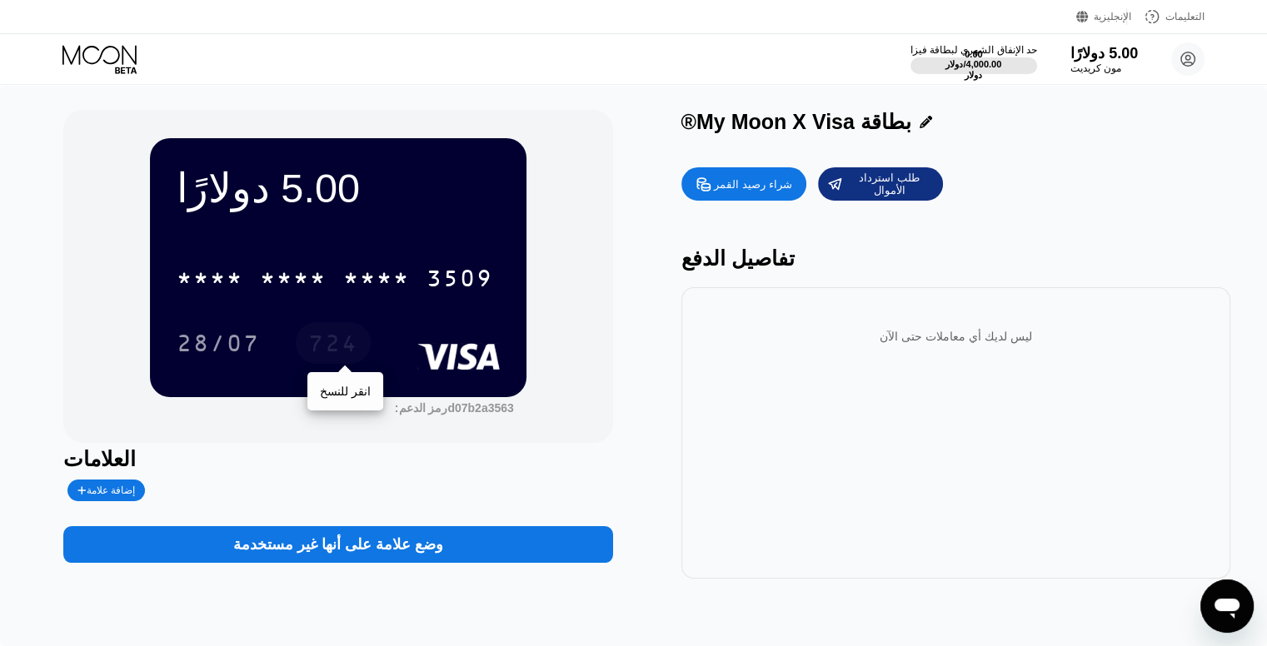
click at [356, 344] on div "724" at bounding box center [333, 343] width 75 height 42
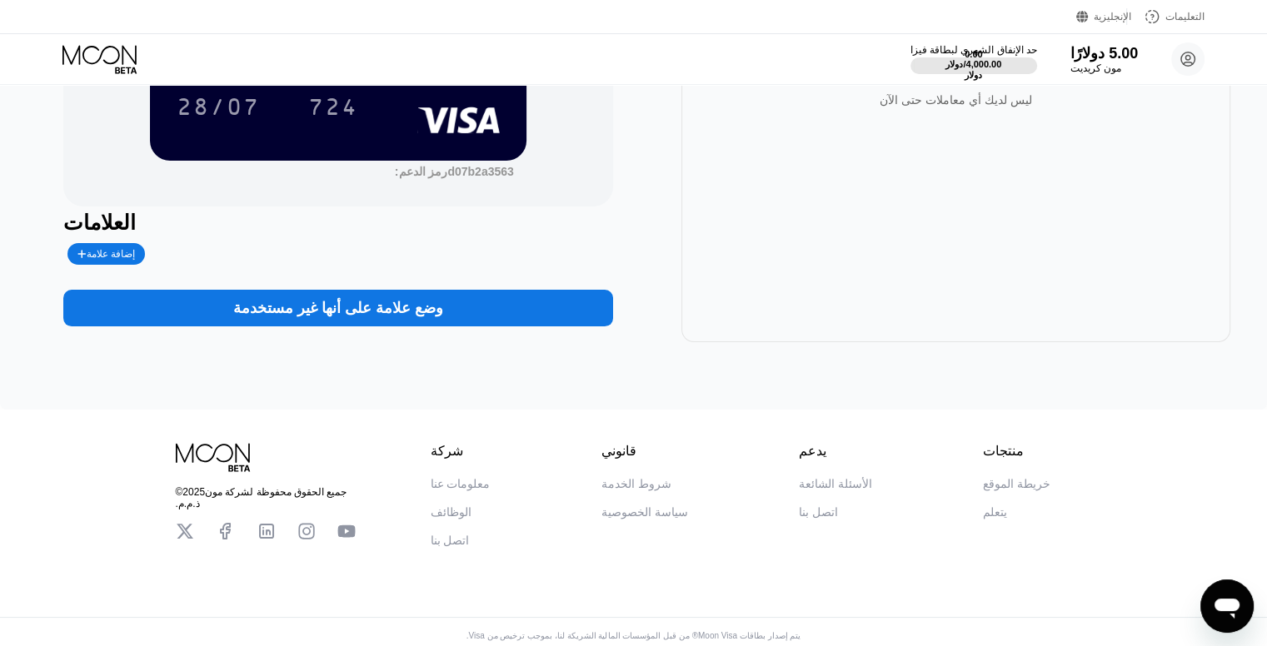
scroll to position [239, 0]
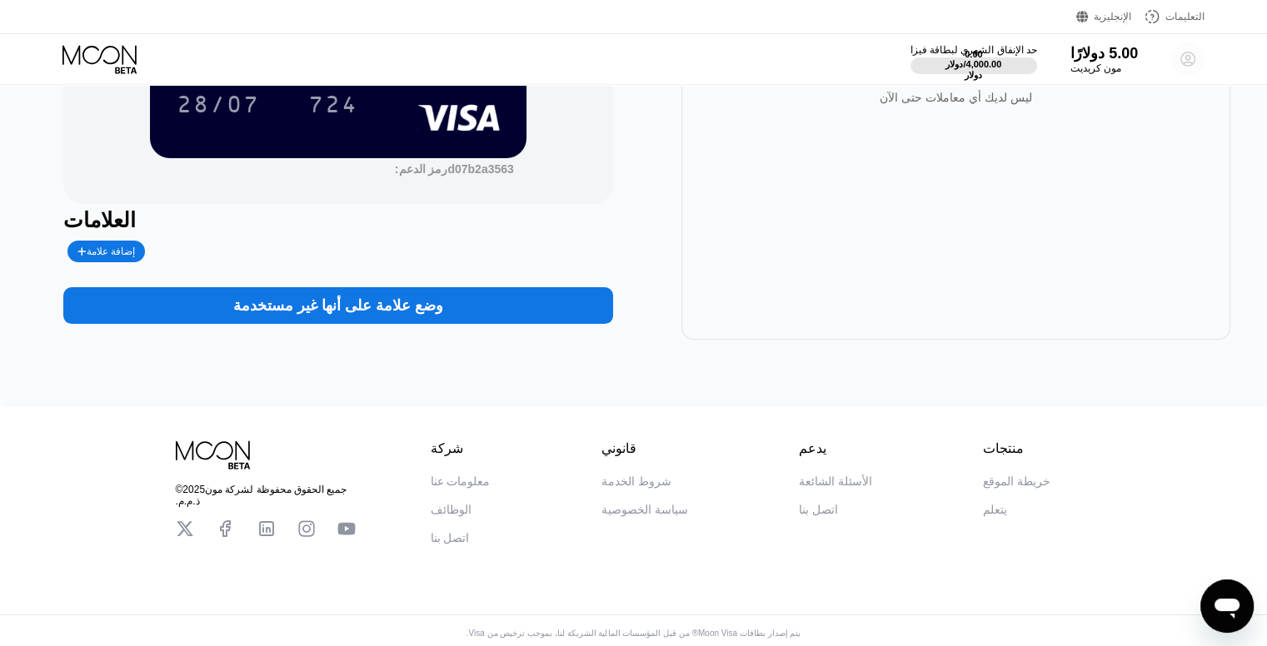
click at [1191, 53] on icon at bounding box center [1188, 59] width 14 height 14
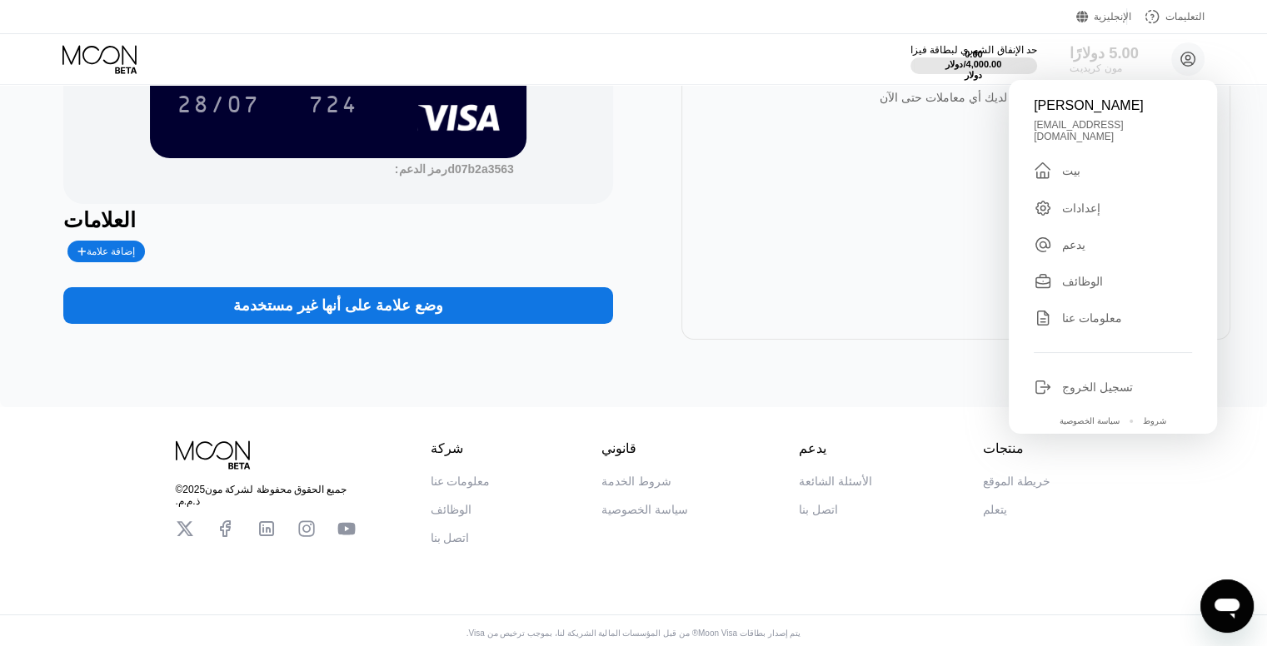
click at [1100, 63] on font "مون كريديت" at bounding box center [1095, 68] width 52 height 12
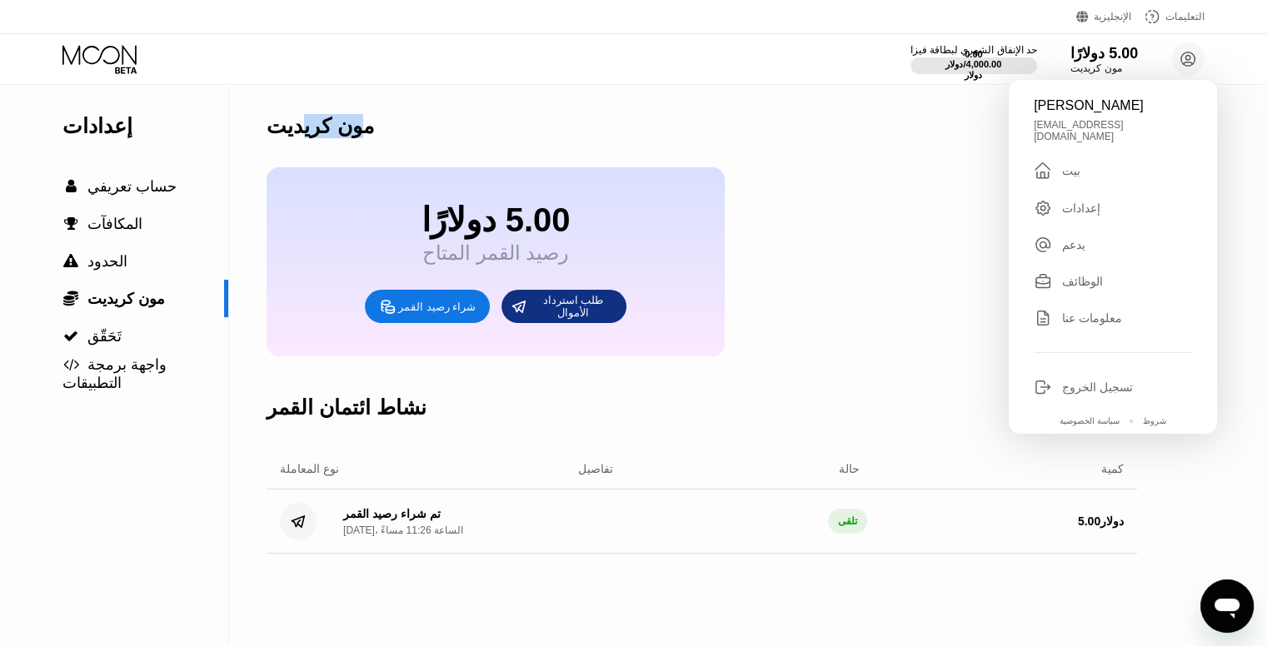
drag, startPoint x: 363, startPoint y: 136, endPoint x: 304, endPoint y: 144, distance: 59.7
click at [304, 144] on div "مون كريديت" at bounding box center [702, 126] width 870 height 82
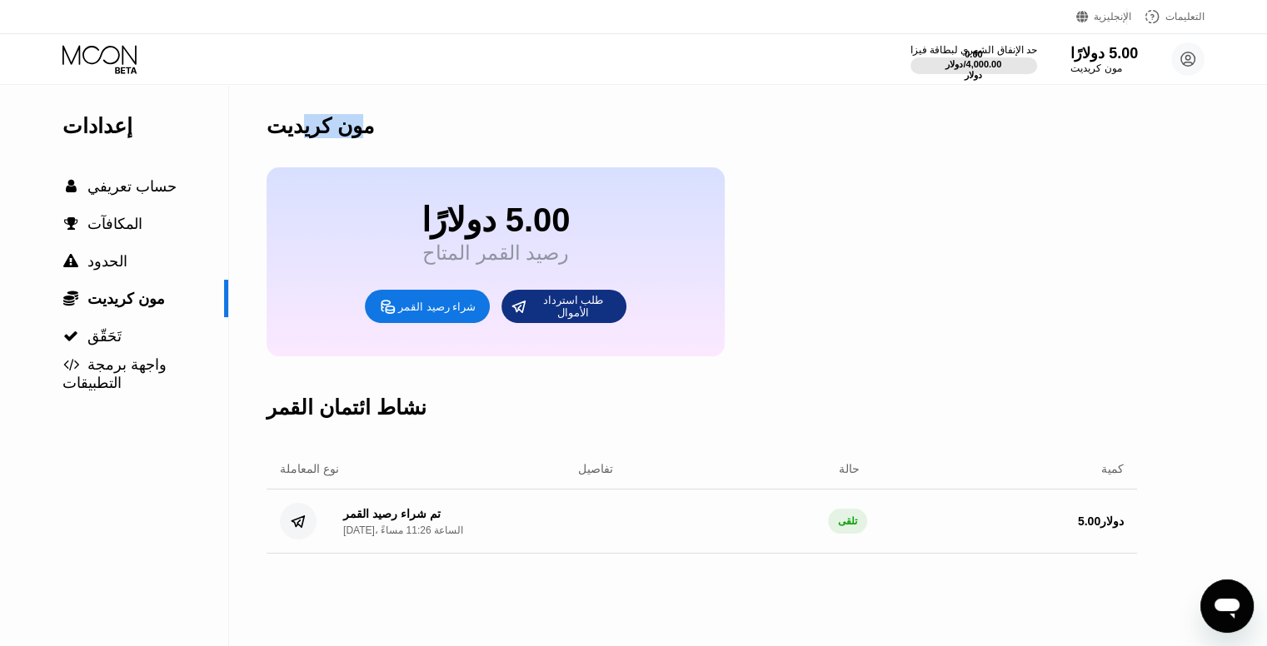
click at [304, 144] on div "مون كريديت" at bounding box center [702, 126] width 870 height 82
drag, startPoint x: 14, startPoint y: 0, endPoint x: 464, endPoint y: 142, distance: 471.5
click at [464, 142] on div "مون كريديت" at bounding box center [702, 126] width 870 height 82
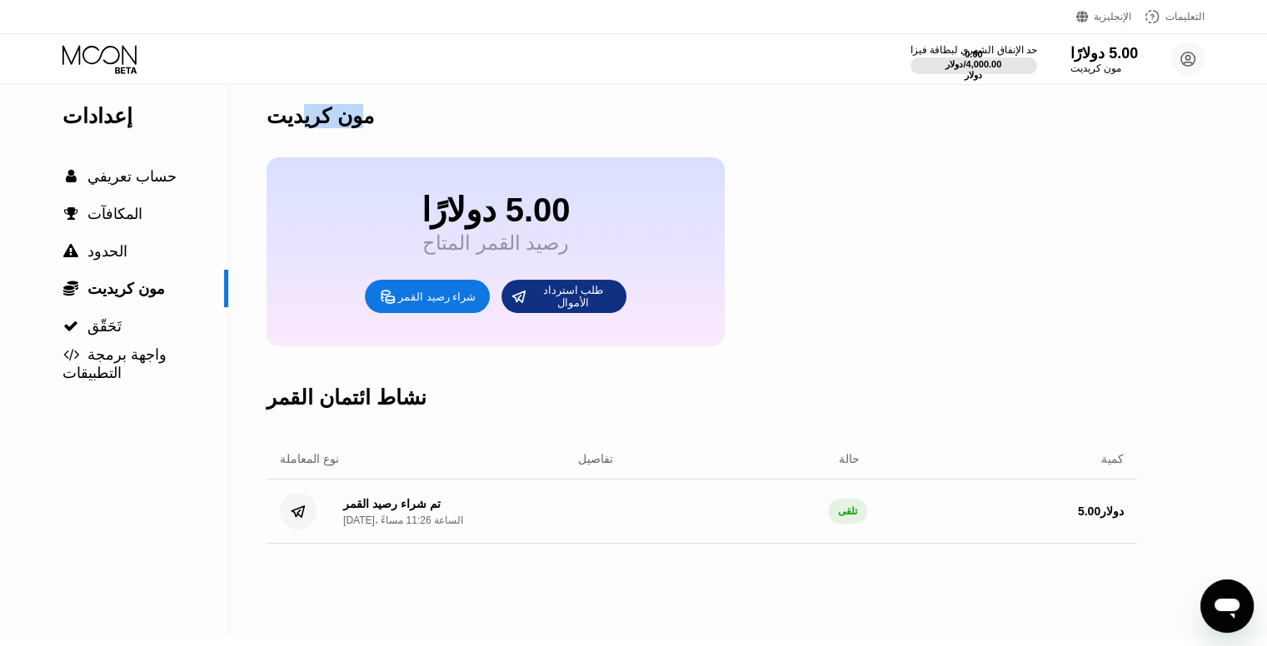
scroll to position [10, 0]
click at [160, 182] on font "حساب تعريفي" at bounding box center [131, 176] width 89 height 17
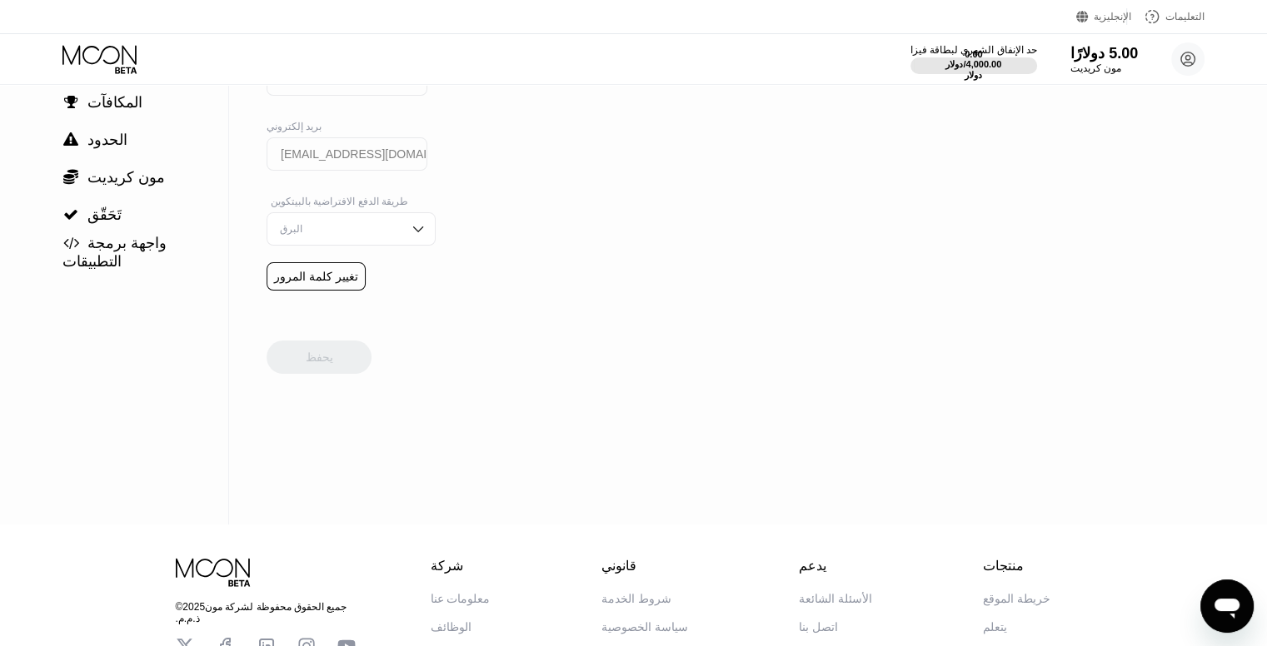
scroll to position [123, 0]
click at [321, 233] on div "البرق" at bounding box center [339, 228] width 126 height 12
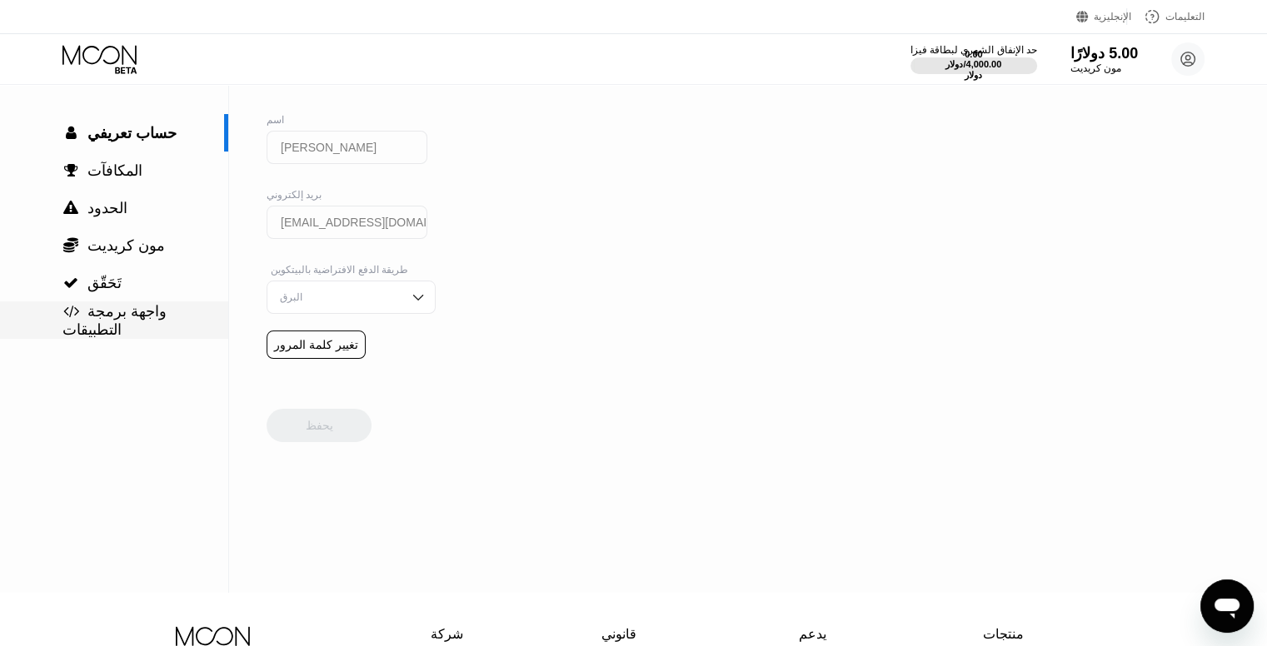
scroll to position [48, 0]
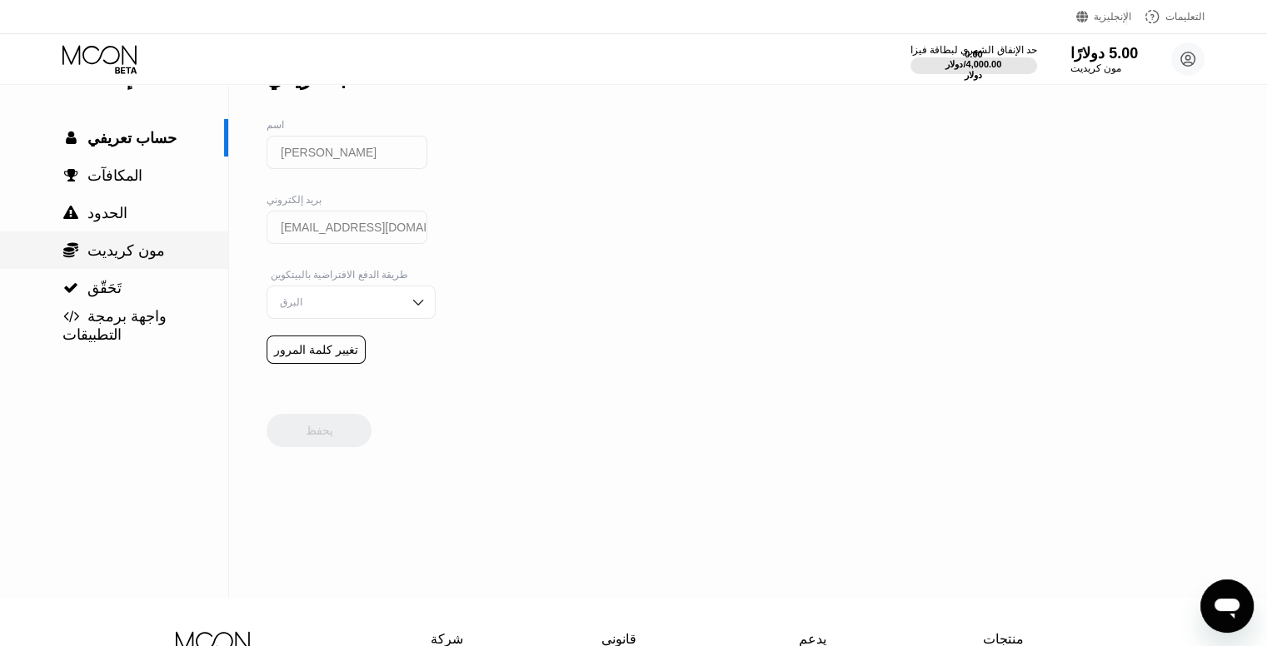
click at [147, 257] on font "مون كريديت" at bounding box center [125, 250] width 77 height 17
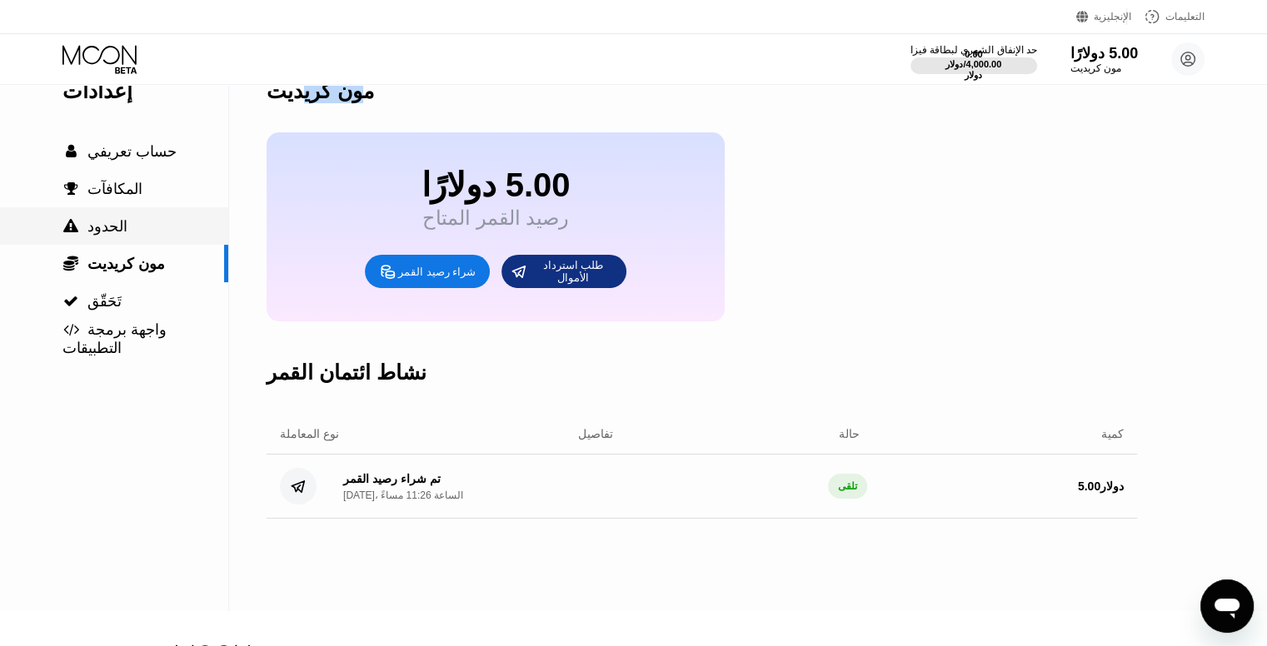
scroll to position [33, 0]
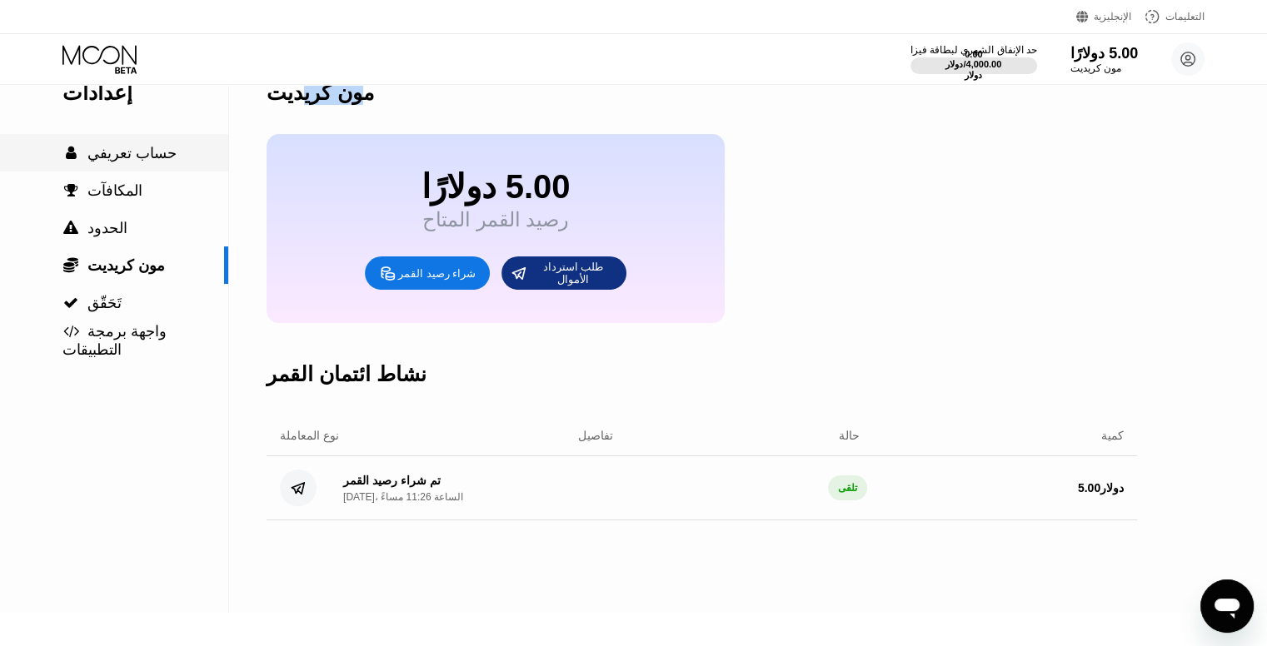
click at [121, 162] on font "حساب تعريفي" at bounding box center [131, 153] width 89 height 17
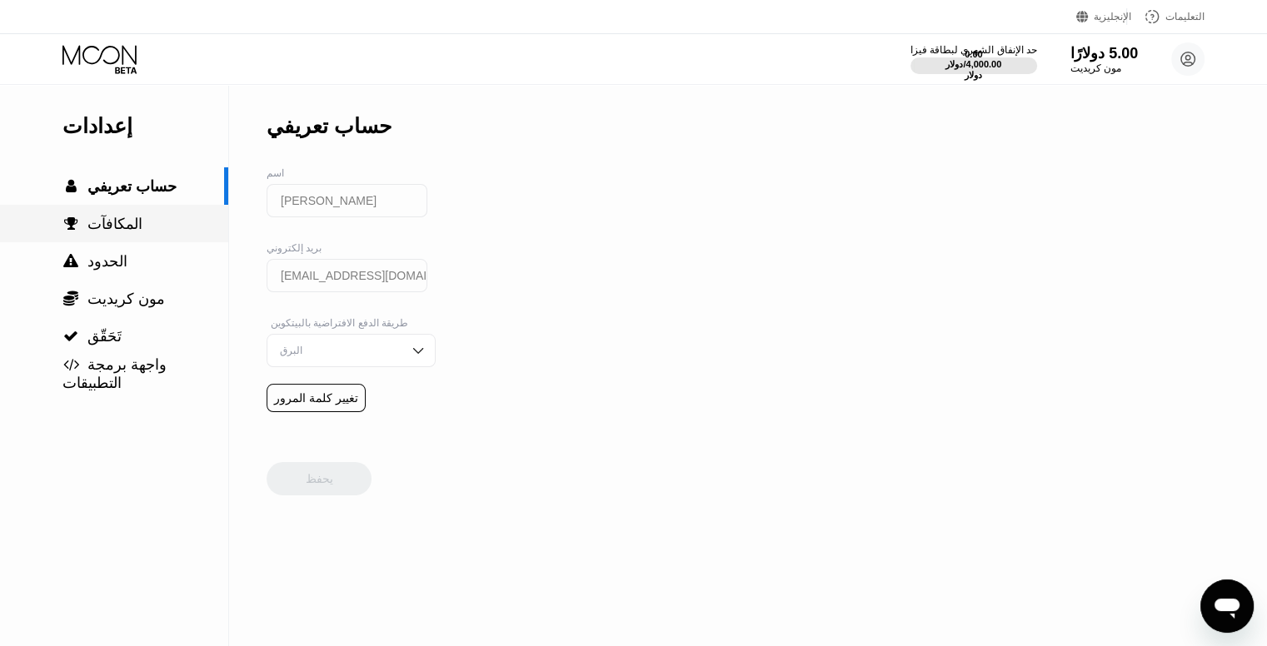
click at [151, 240] on div " المكافآت" at bounding box center [114, 223] width 228 height 37
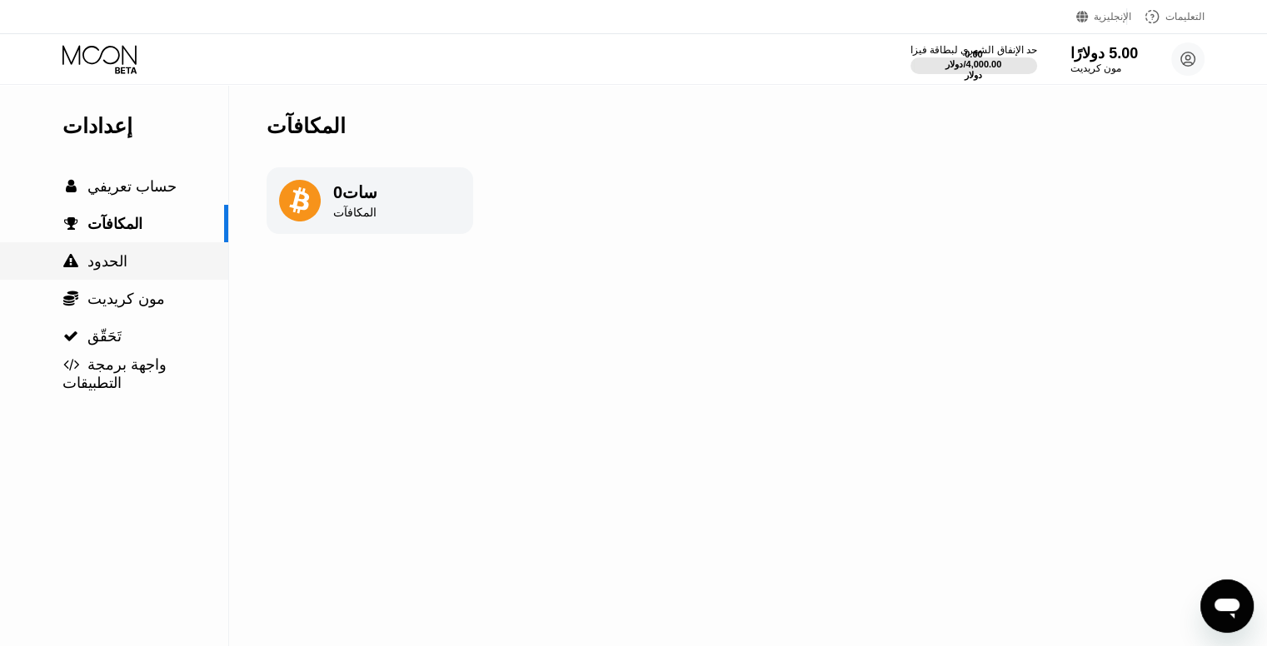
click at [148, 267] on div " الحدود" at bounding box center [114, 261] width 228 height 18
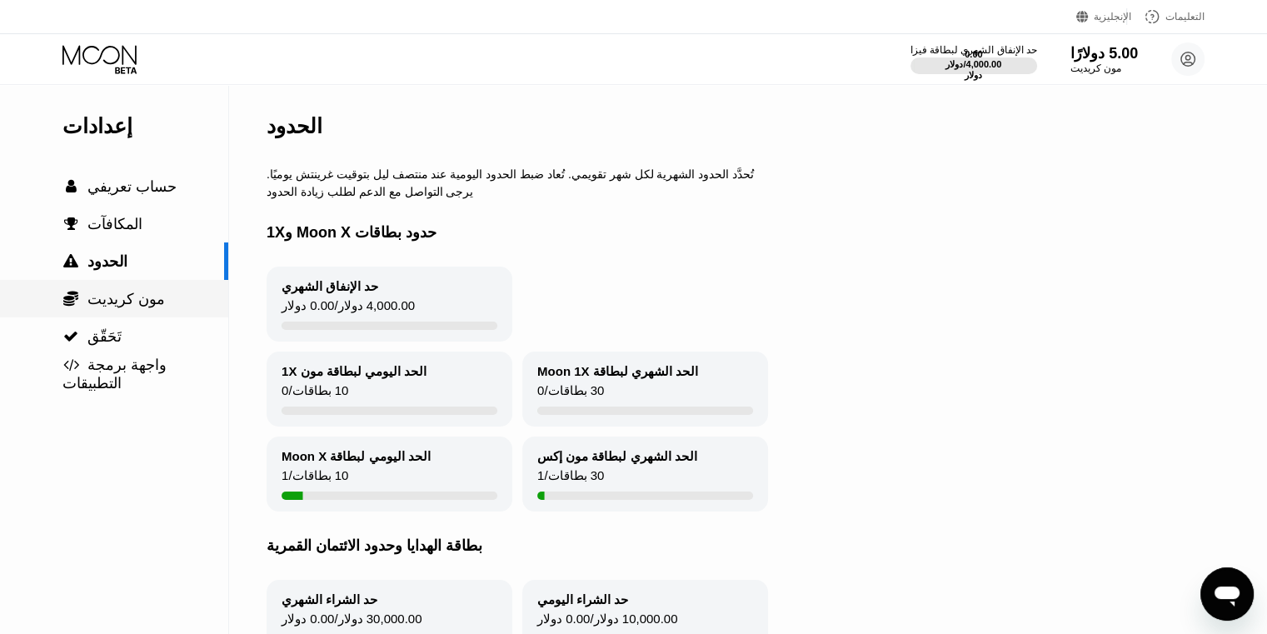
click at [141, 307] on font "مون كريديت" at bounding box center [125, 299] width 77 height 17
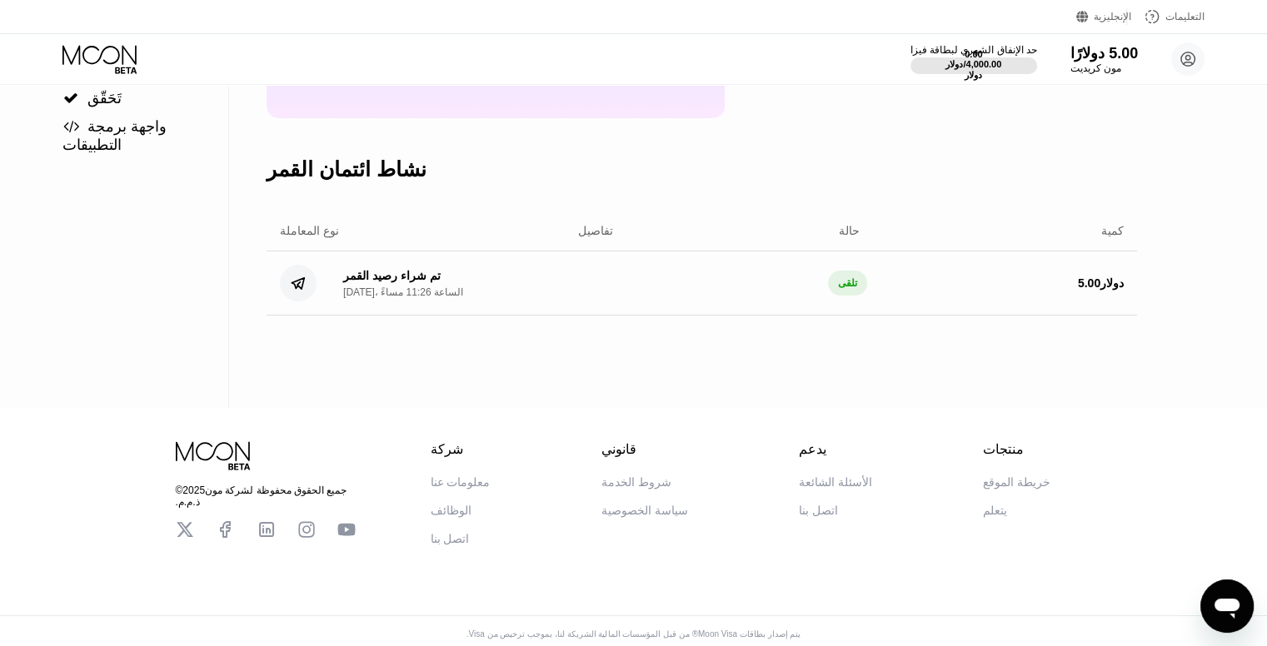
scroll to position [237, 0]
click at [844, 488] on font "الأسئلة الشائعة" at bounding box center [835, 483] width 73 height 13
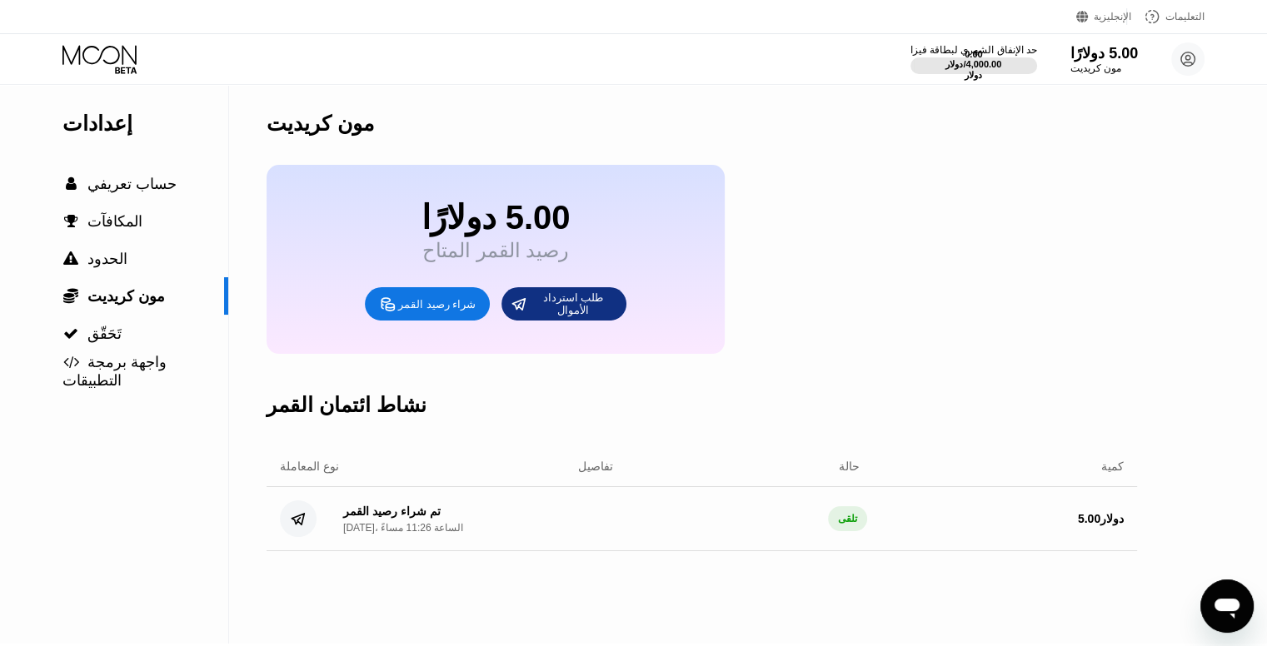
scroll to position [2, 0]
click at [376, 223] on div "5.00 دولارًا رصيد القمر المتاح شراء رصيد القمر طلب استرداد الأموال" at bounding box center [496, 260] width 458 height 189
click at [169, 190] on font "حساب تعريفي" at bounding box center [131, 185] width 89 height 17
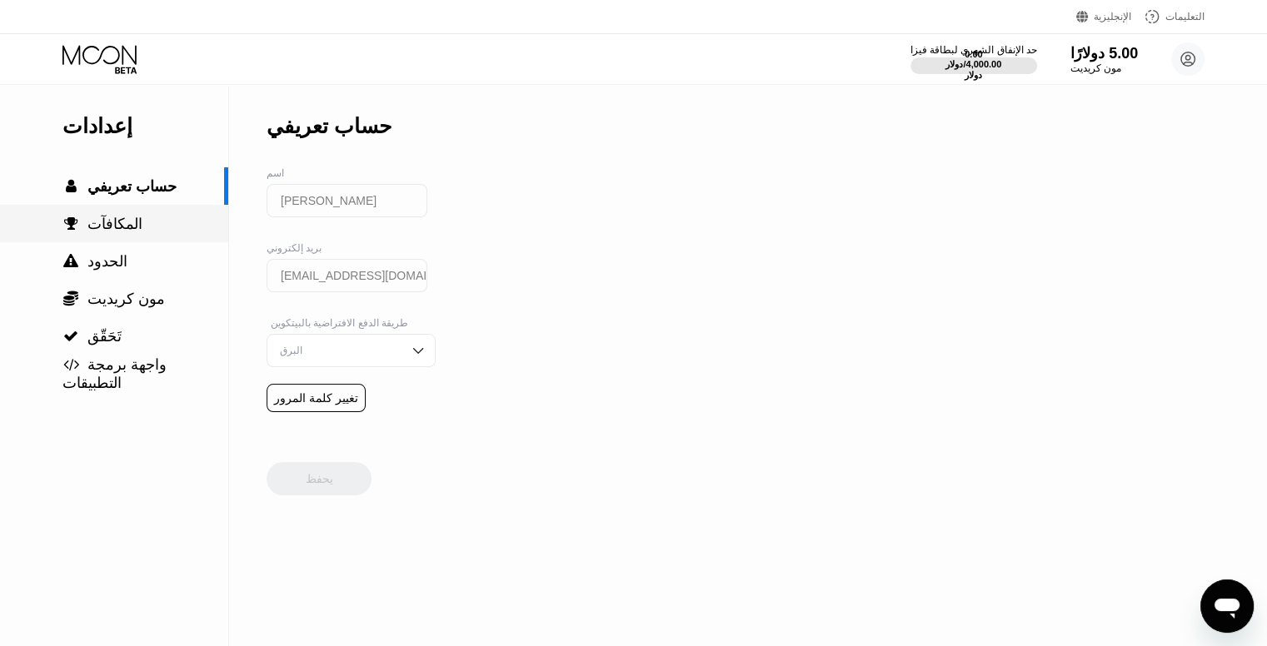
click at [173, 225] on div " المكافآت" at bounding box center [114, 224] width 228 height 18
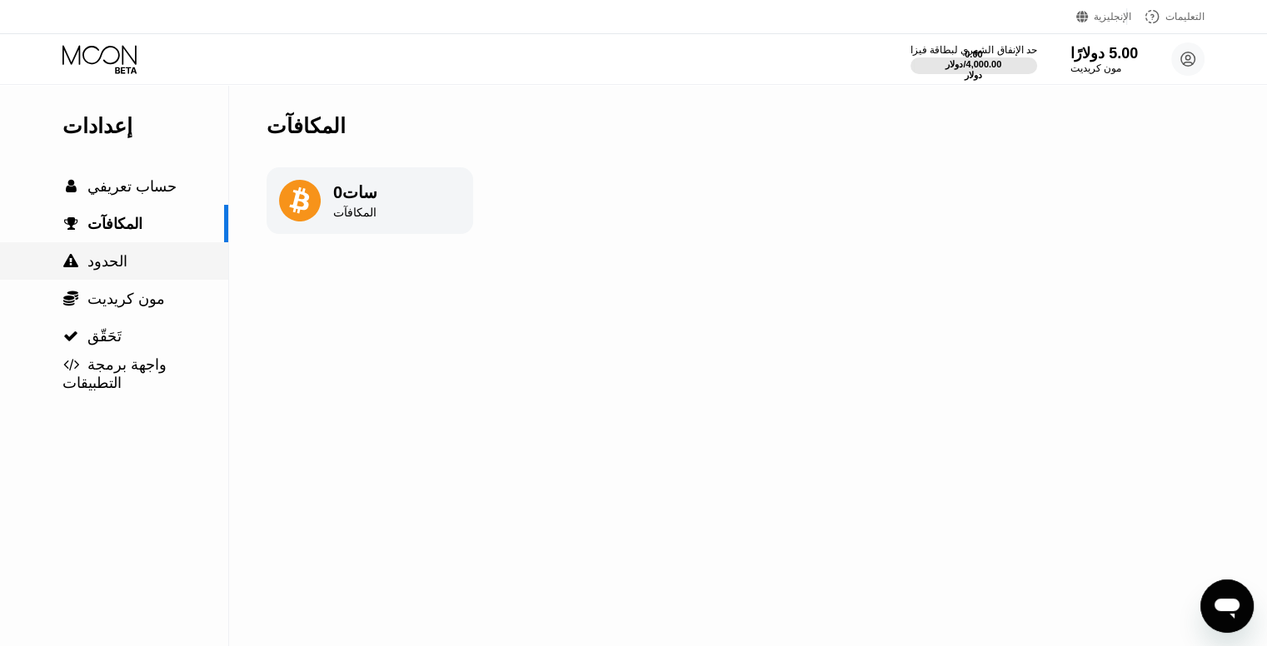
click at [175, 252] on div " الحدود" at bounding box center [114, 260] width 228 height 37
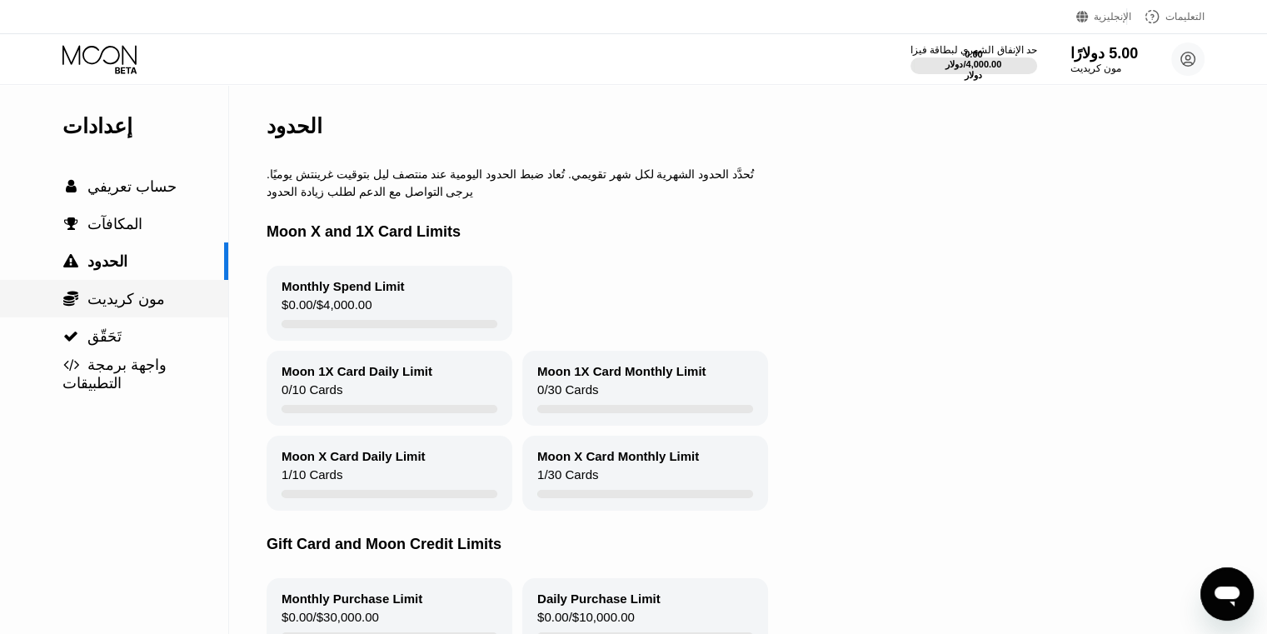
click at [173, 287] on div " مون كريديت" at bounding box center [114, 298] width 228 height 37
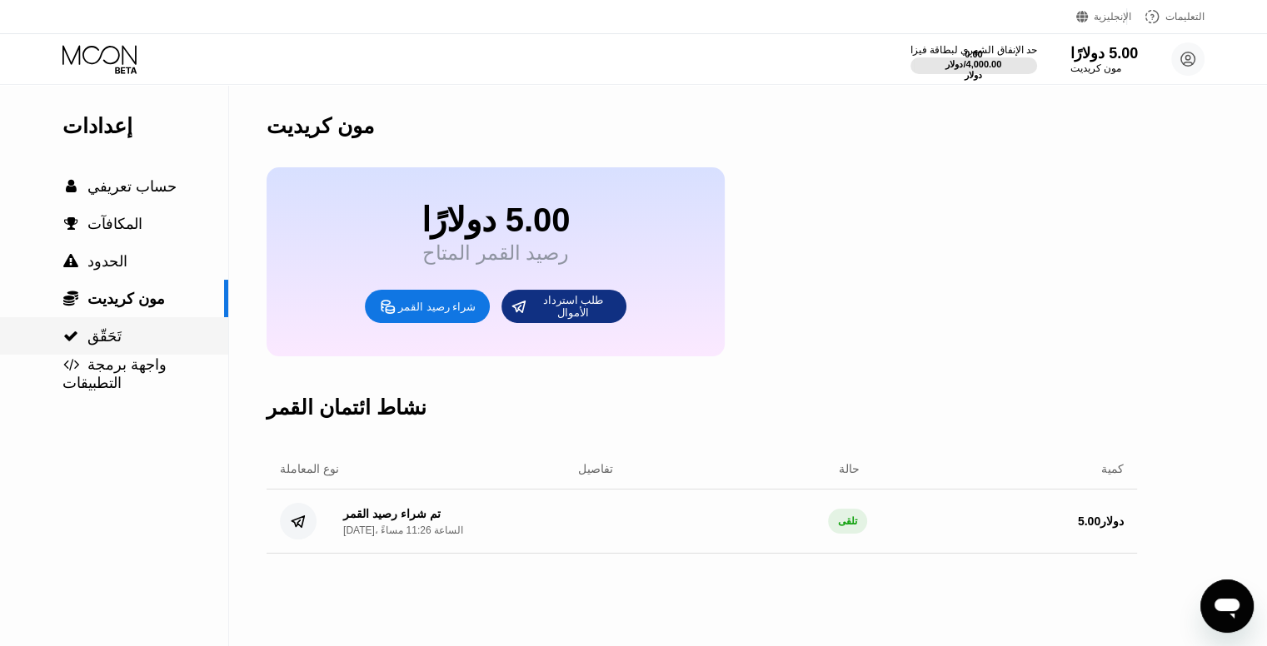
click at [174, 335] on div " تَحَقّق" at bounding box center [114, 336] width 228 height 18
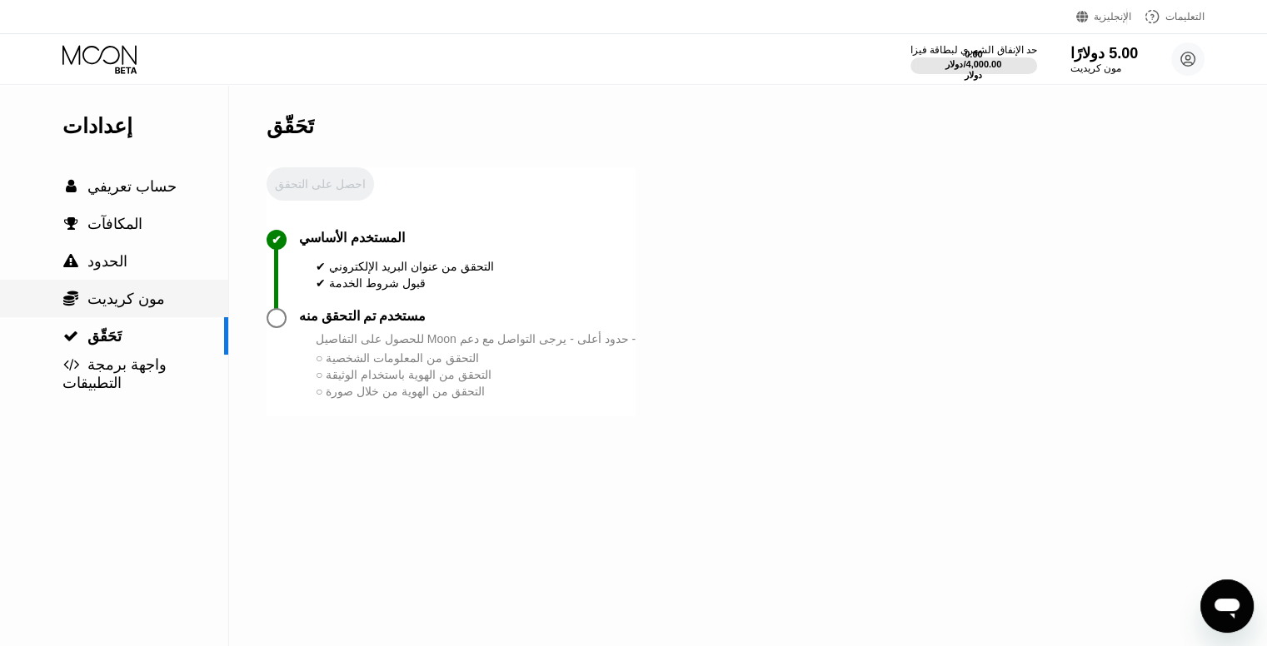
click at [180, 317] on div " مون كريديت" at bounding box center [114, 298] width 228 height 37
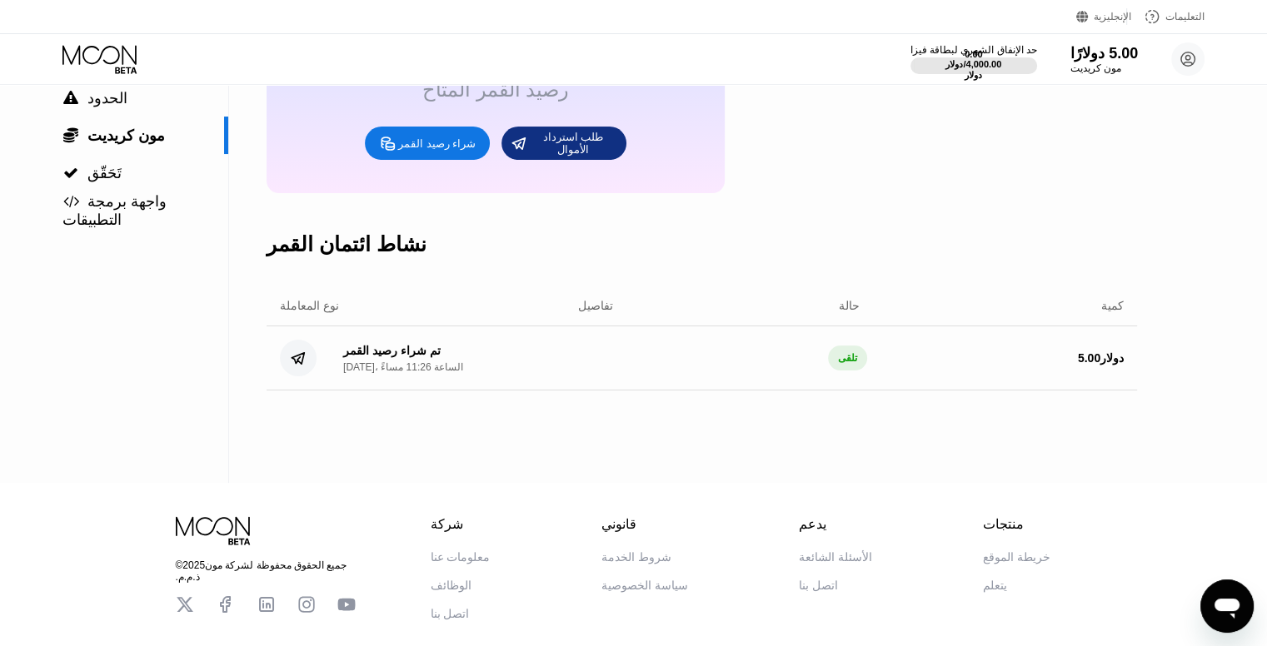
scroll to position [167, 0]
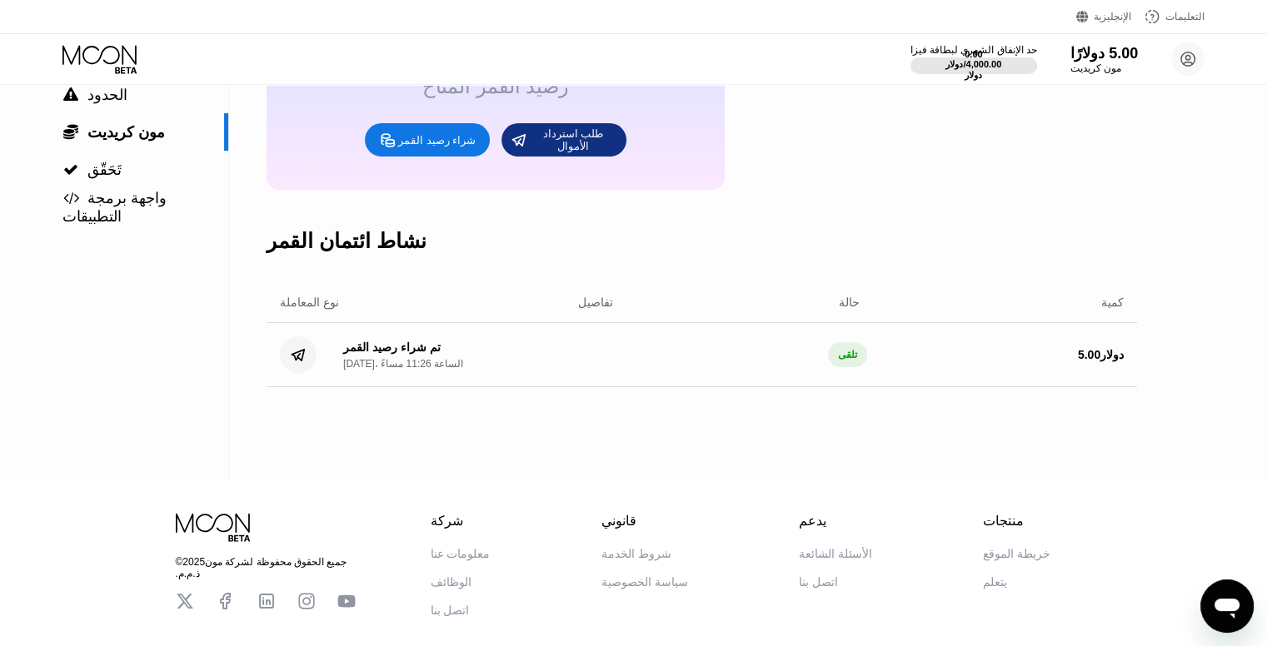
drag, startPoint x: 456, startPoint y: 421, endPoint x: 460, endPoint y: 396, distance: 24.4
click at [460, 396] on div "مون كريديت 5.00 دولارًا رصيد القمر المتاح شراء رصيد القمر طلب استرداد الأموال ن…" at bounding box center [702, 198] width 870 height 561
click at [460, 387] on div "تم شراء رصيد القمر 22 أغسطس (آب) 2025، الساعة 11:26 مساءً تلقى 5.00 دولار" at bounding box center [702, 355] width 870 height 64
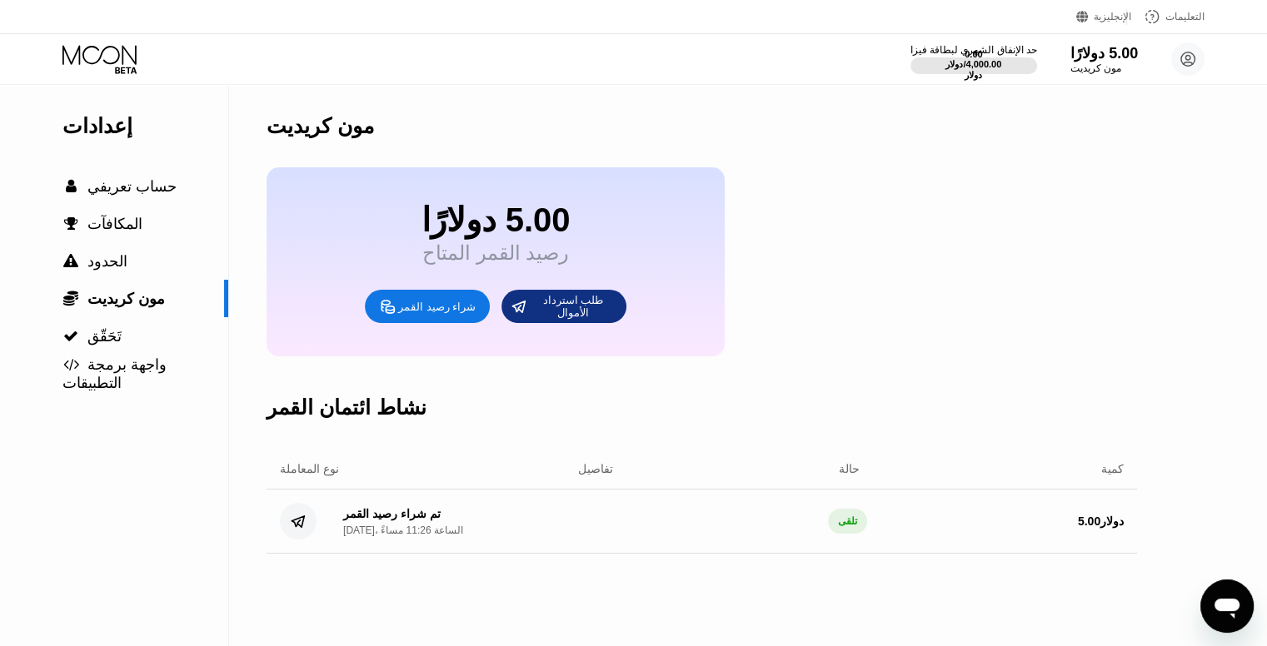
click at [97, 137] on font "إعدادات" at bounding box center [97, 125] width 70 height 23
click at [1119, 66] on font "مون كريديت" at bounding box center [1095, 68] width 52 height 12
click at [1099, 52] on font "5.00 دولارًا" at bounding box center [1103, 53] width 69 height 17
click at [1182, 61] on circle at bounding box center [1187, 58] width 33 height 33
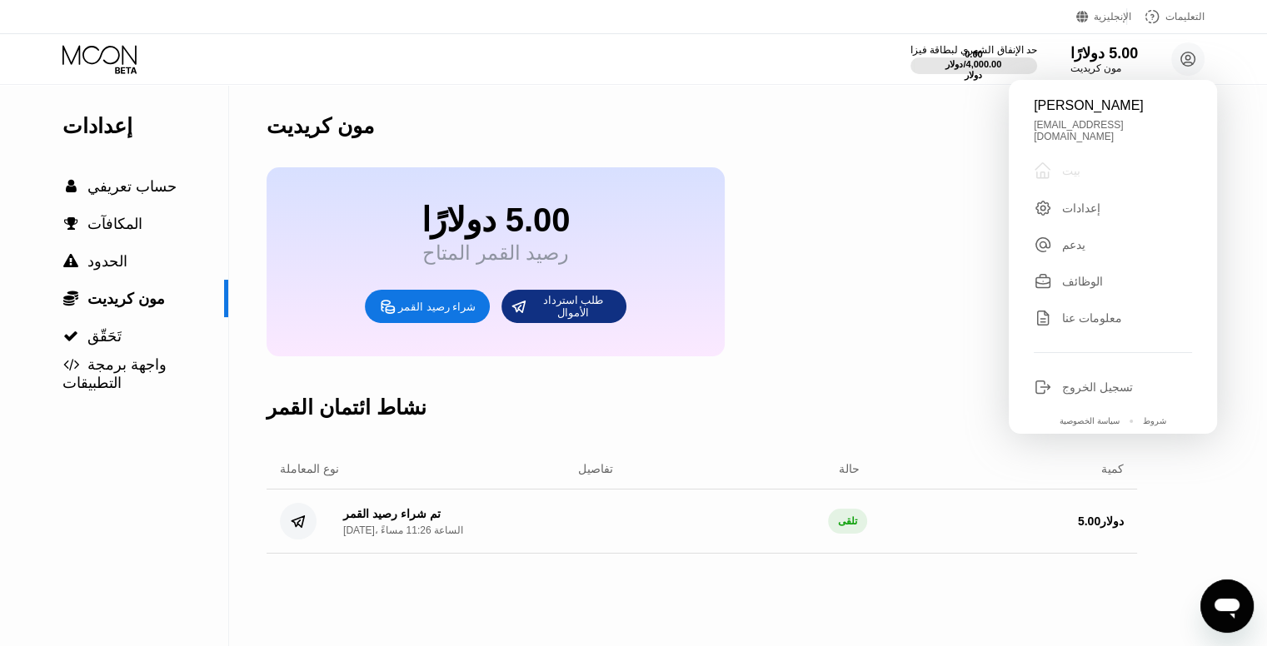
click at [1064, 167] on font "بيت" at bounding box center [1071, 170] width 18 height 13
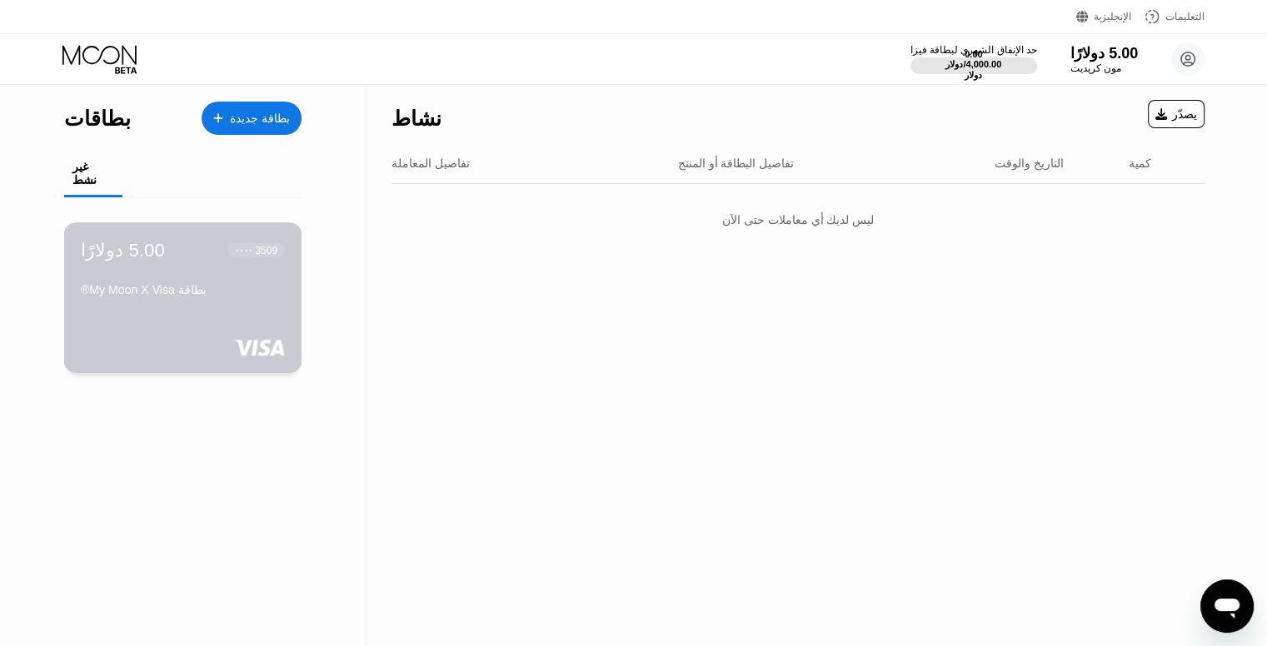
click at [184, 287] on div "5.00 دولارًا ● ● ● ● 3509 بطاقة My Moon X Visa®" at bounding box center [183, 271] width 204 height 64
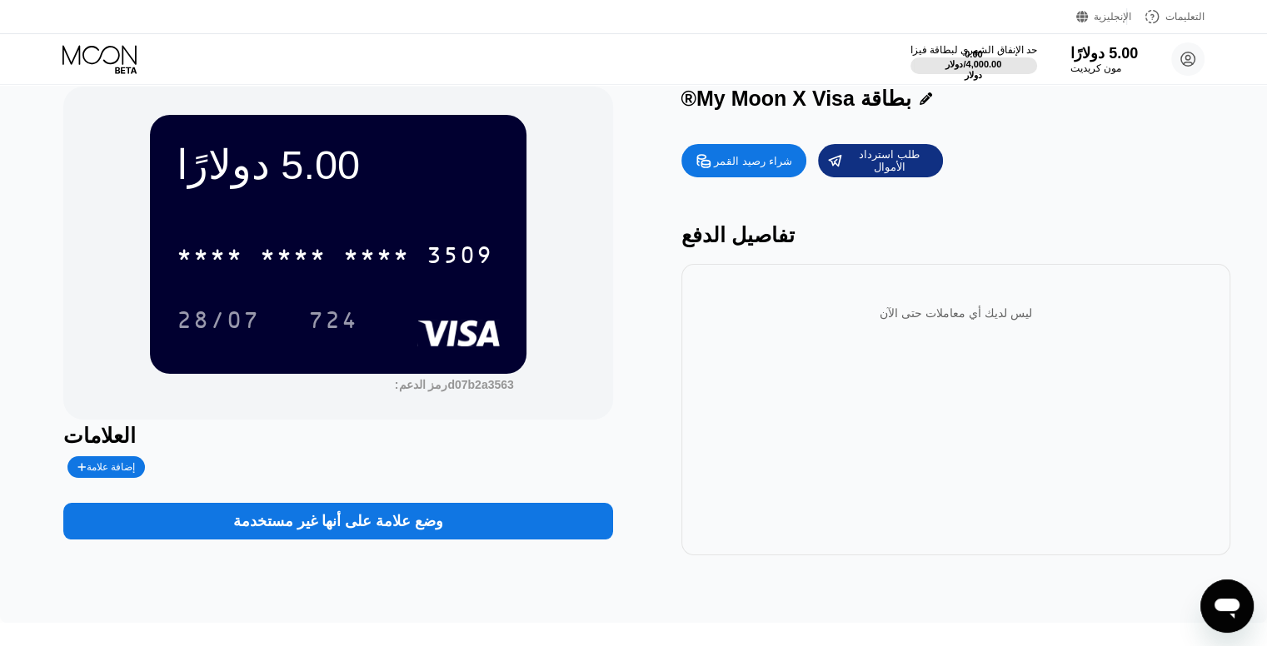
scroll to position [23, 0]
click at [928, 94] on icon at bounding box center [925, 98] width 12 height 12
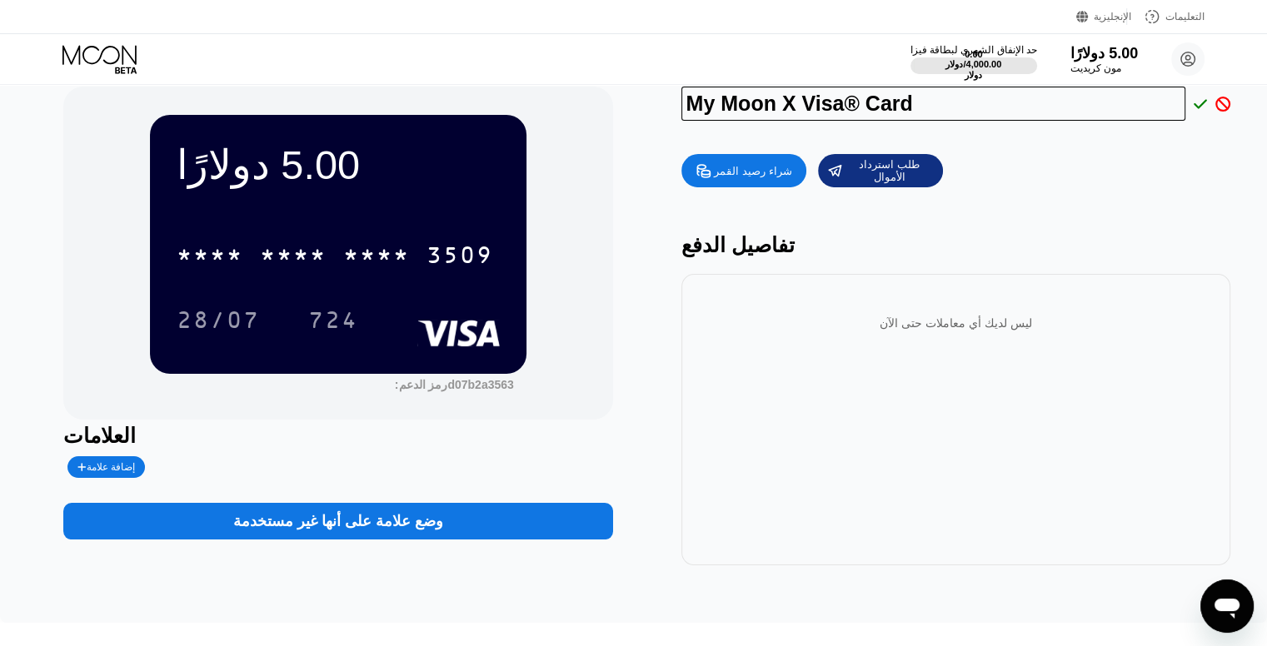
click at [928, 94] on input "My Moon X Visa® Card" at bounding box center [933, 104] width 505 height 34
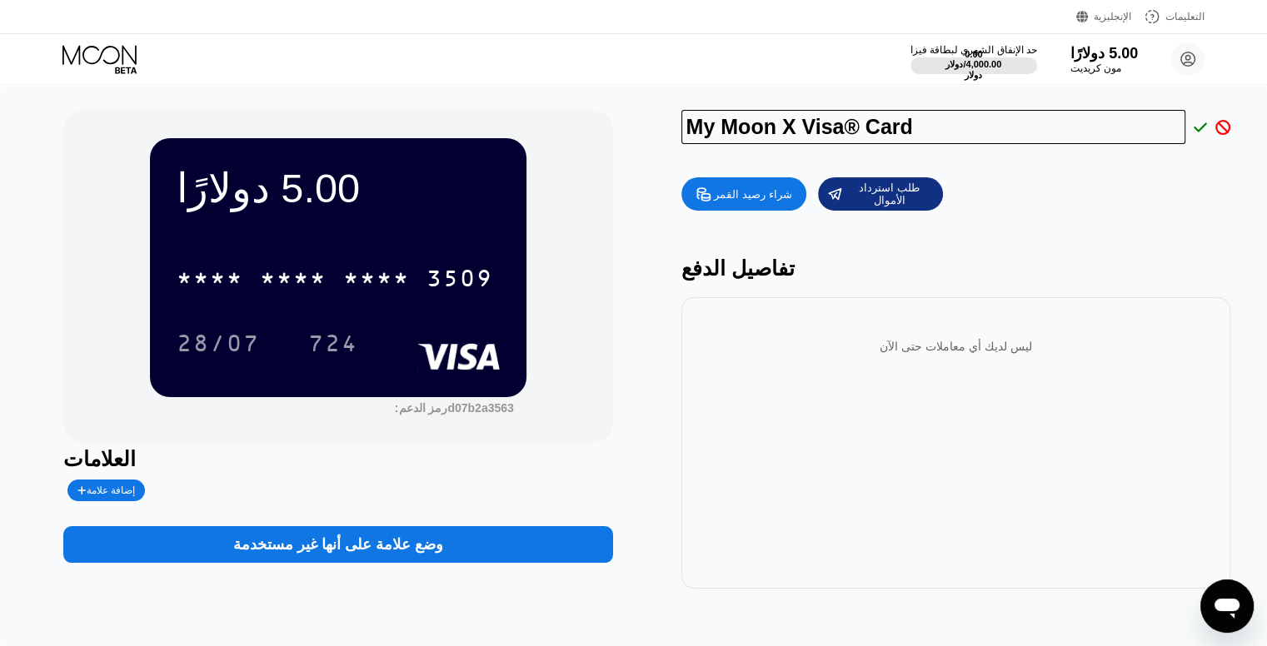
scroll to position [0, 0]
type input "M"
type input "[PERSON_NAME]"
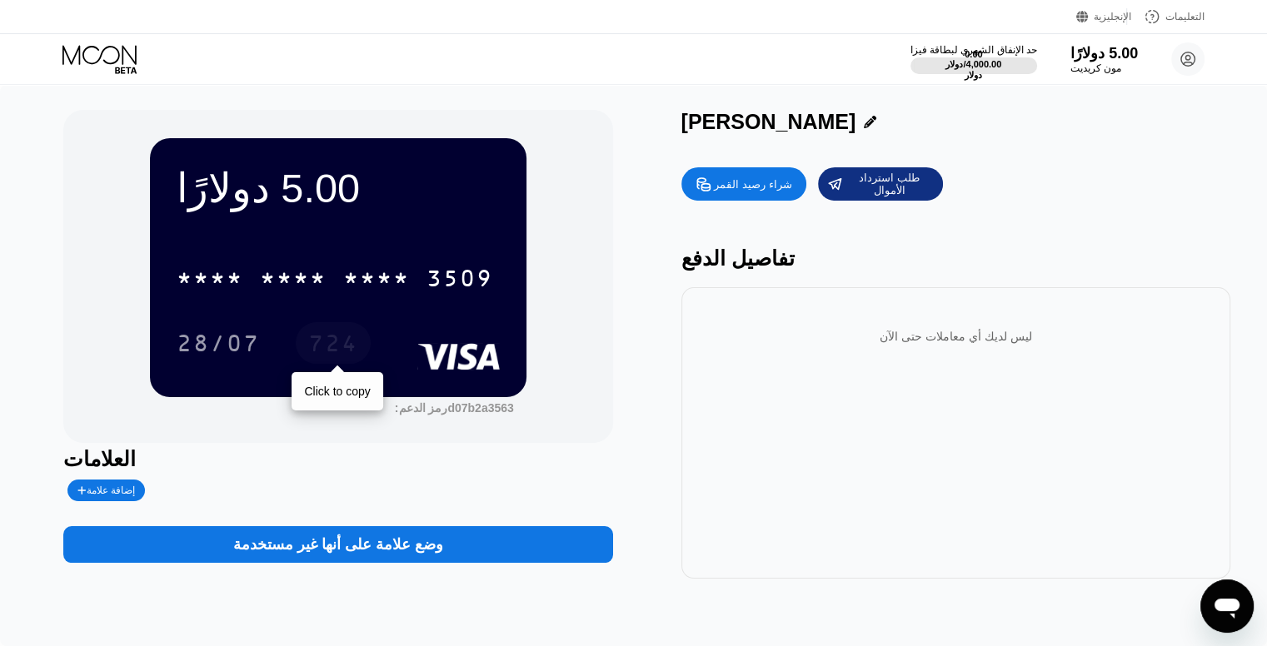
click at [356, 359] on font "724" at bounding box center [333, 345] width 50 height 27
click at [782, 126] on div "أنس قيلان" at bounding box center [955, 122] width 549 height 24
click at [864, 126] on icon at bounding box center [870, 122] width 12 height 12
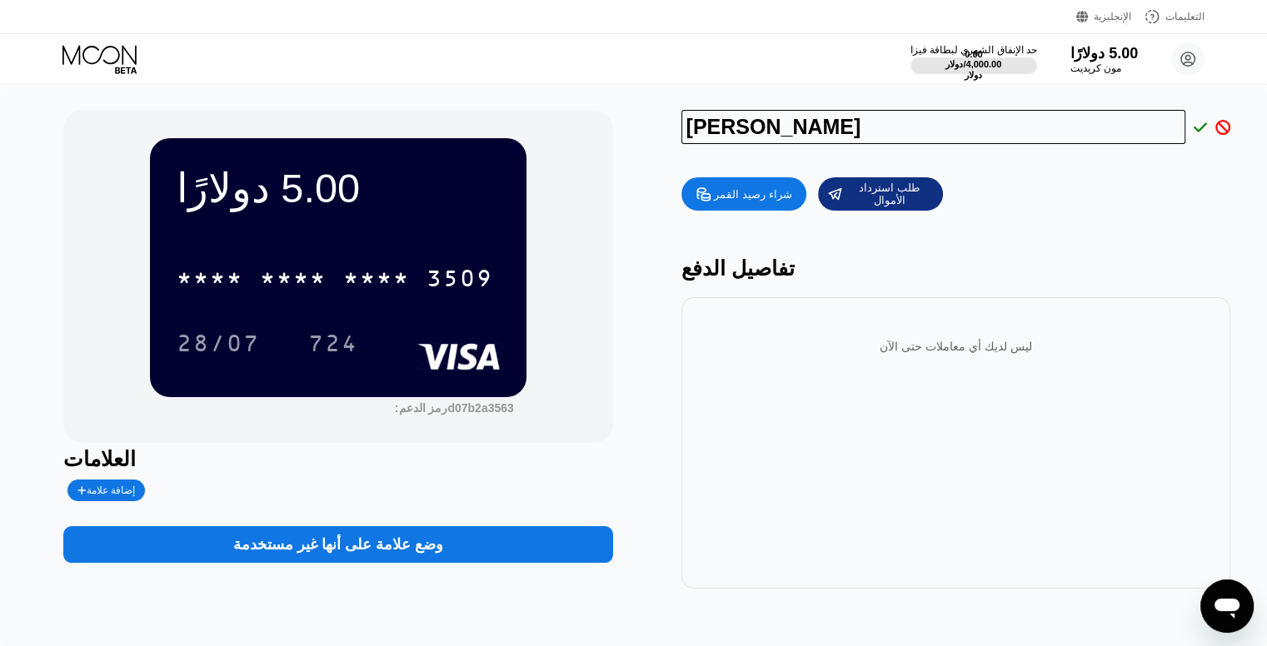
drag, startPoint x: 680, startPoint y: 132, endPoint x: 810, endPoint y: 131, distance: 129.1
click at [810, 131] on input "[PERSON_NAME]" at bounding box center [933, 127] width 505 height 34
click at [600, 172] on div "5.00 دولارًا * * * * * * * * * * * * 3509 28/07 724 رمز الدعم: d07b2a3563" at bounding box center [337, 276] width 549 height 333
click at [1198, 132] on icon at bounding box center [1199, 126] width 13 height 9
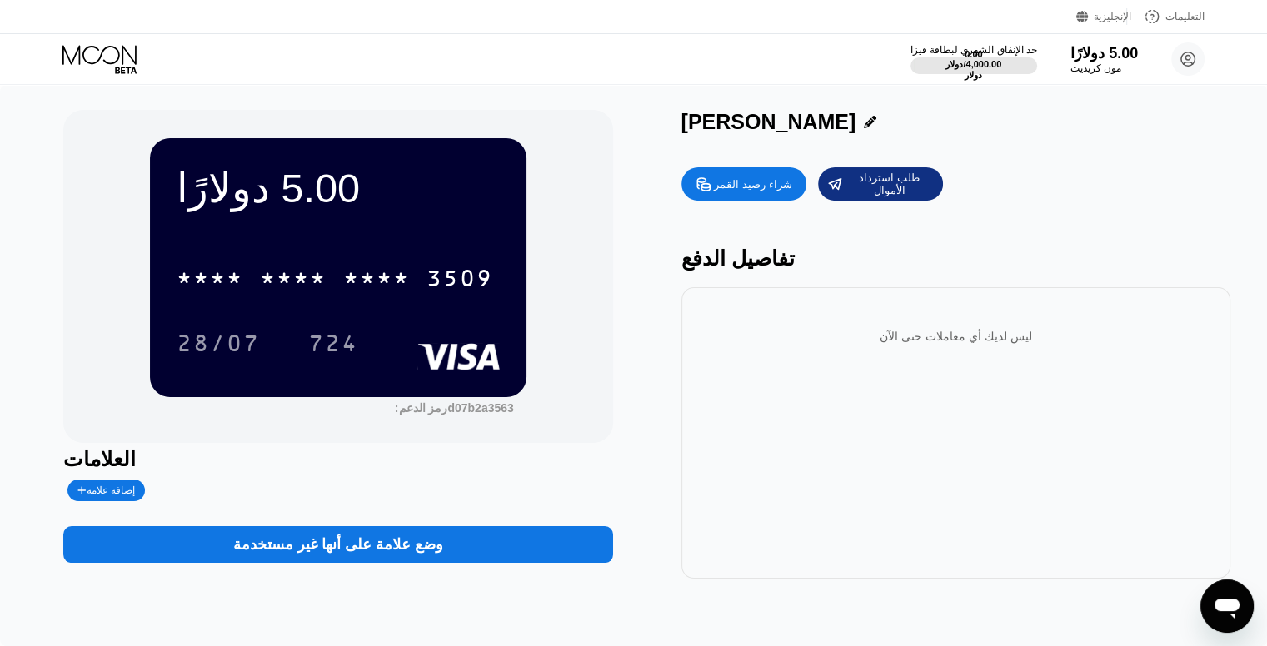
drag, startPoint x: 1233, startPoint y: 126, endPoint x: 966, endPoint y: 137, distance: 266.8
click at [966, 137] on div "5.00 دولارًا * * * * * * * * * * * * 3509 28/07 724 رمز الدعم: d07b2a3563 العلا…" at bounding box center [633, 365] width 1267 height 561
click at [744, 270] on font "تفاصيل الدفع" at bounding box center [737, 258] width 113 height 23
click at [981, 343] on font "ليس لديك أي معاملات حتى الآن" at bounding box center [955, 336] width 152 height 13
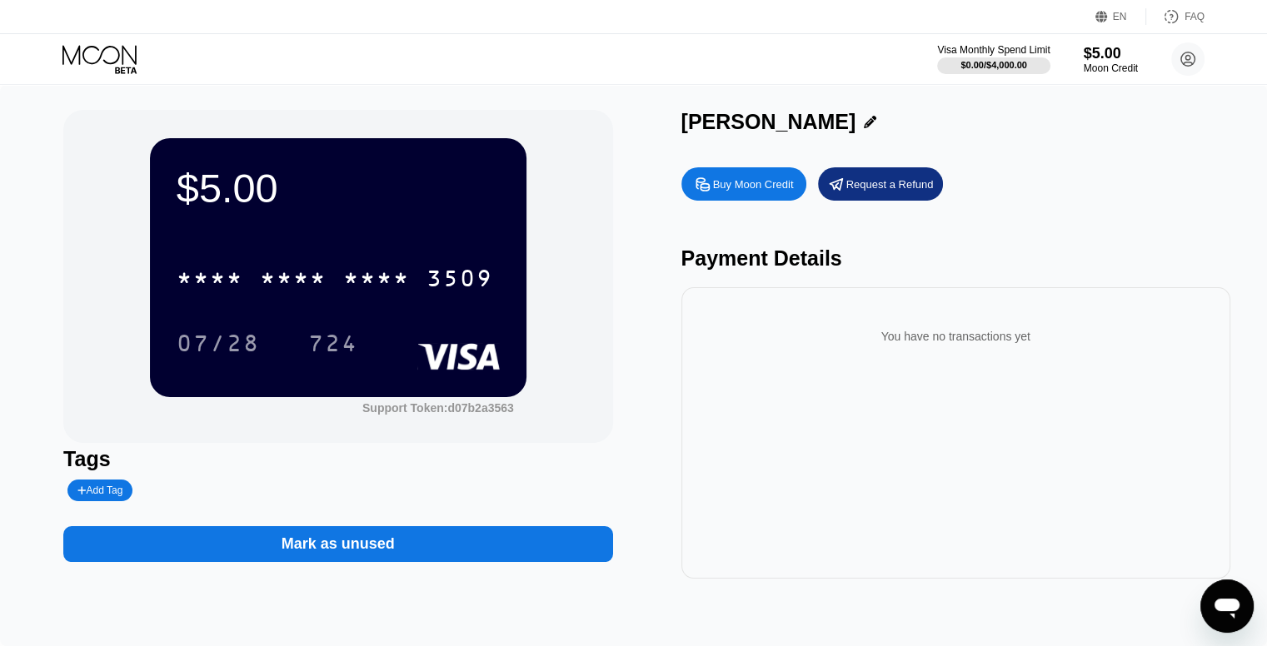
click at [327, 67] on div "Visa Monthly Spend Limit $0.00 / $4,000.00 $5.00 Moon Credit انس رافت عقيلان an…" at bounding box center [633, 59] width 1267 height 50
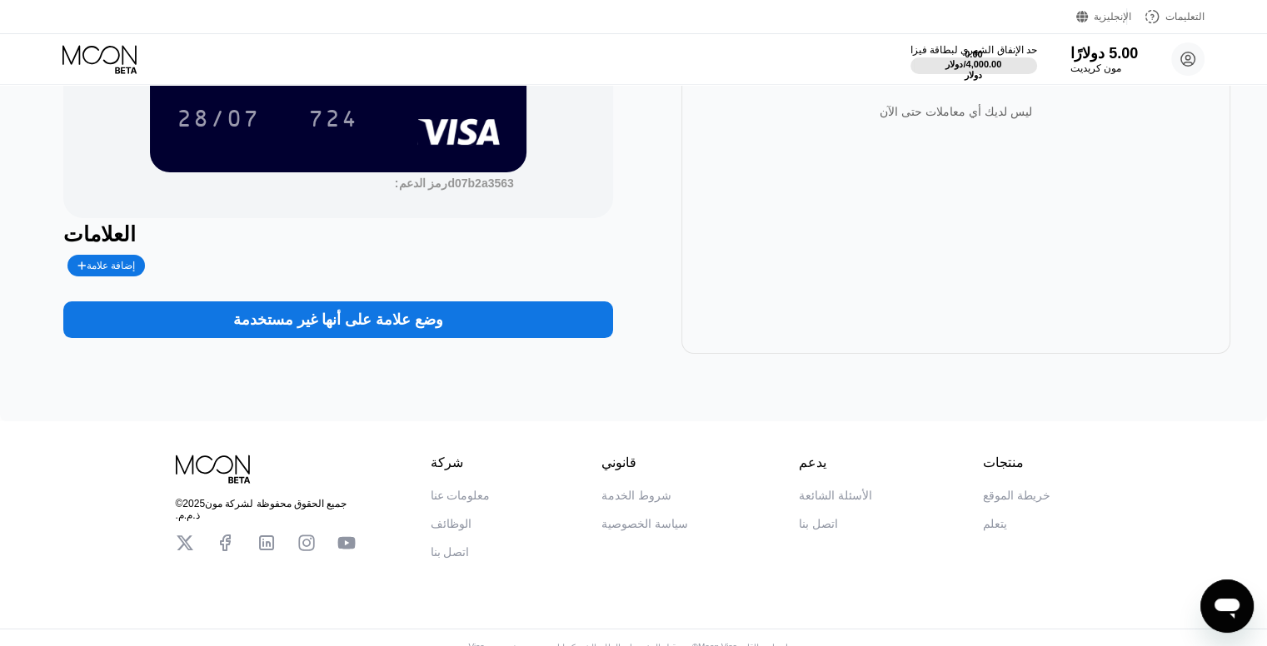
scroll to position [16, 0]
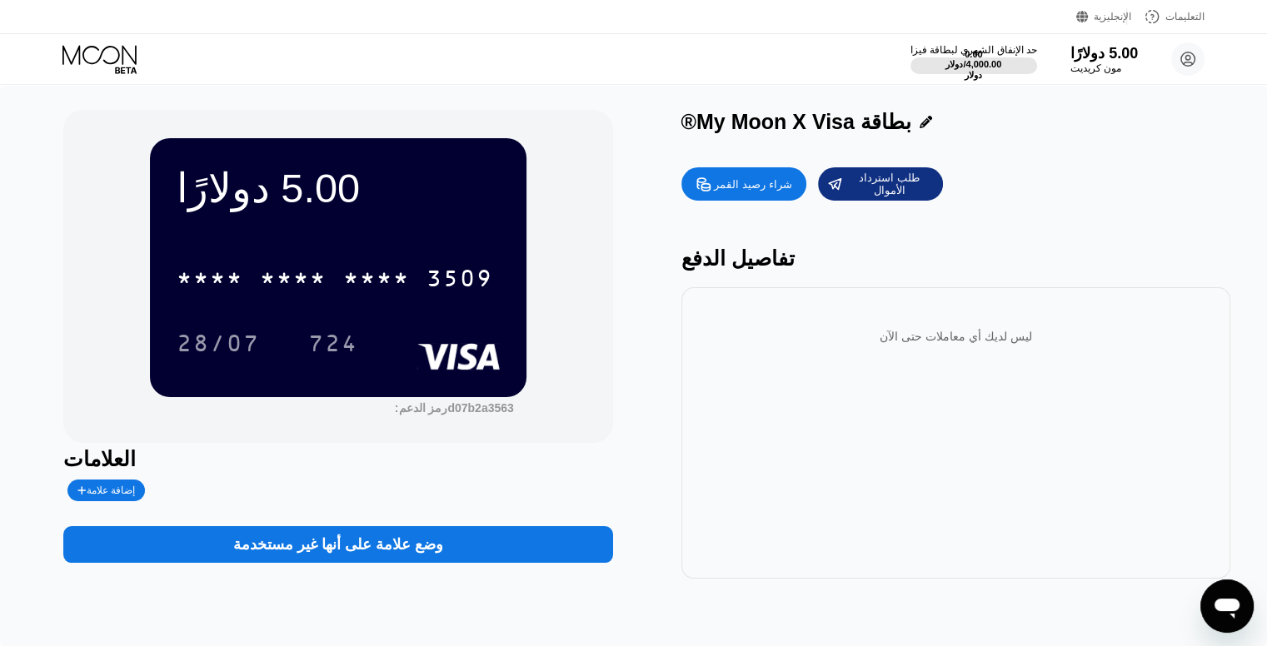
click at [111, 59] on icon at bounding box center [100, 59] width 77 height 29
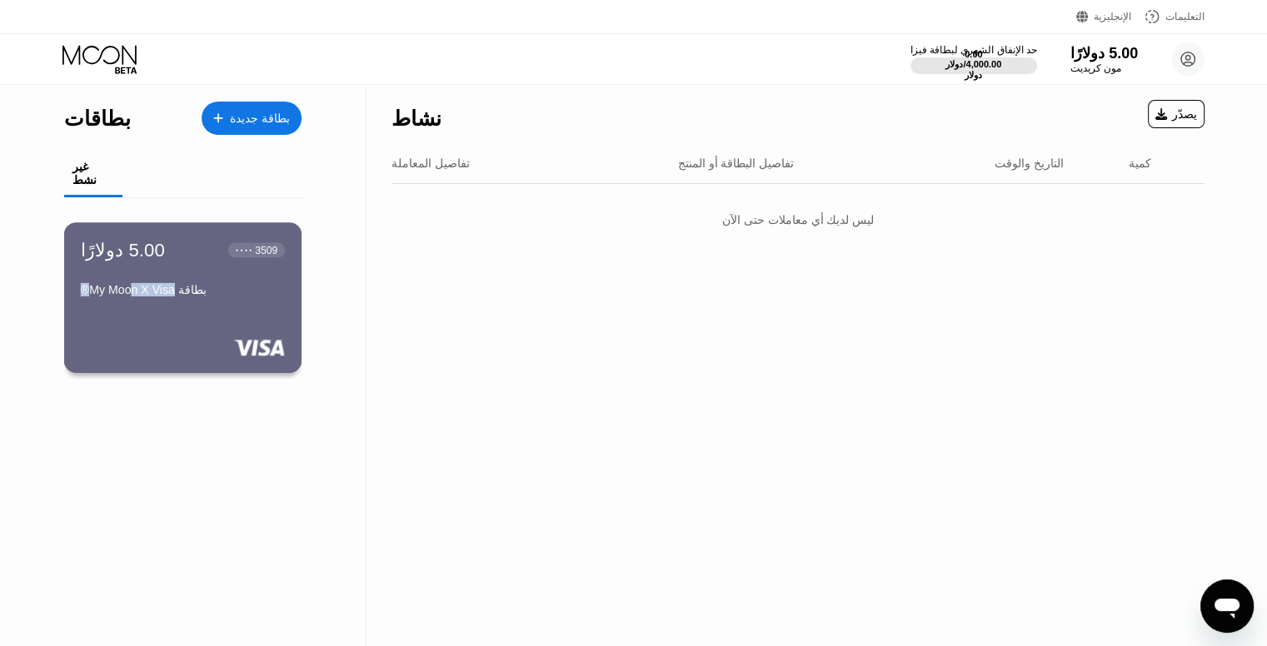
drag, startPoint x: 86, startPoint y: 298, endPoint x: 133, endPoint y: 291, distance: 48.1
click at [133, 291] on font "بطاقة My Moon X Visa®" at bounding box center [144, 289] width 126 height 13
click at [92, 296] on font "بطاقة My Moon X Visa®" at bounding box center [144, 289] width 126 height 13
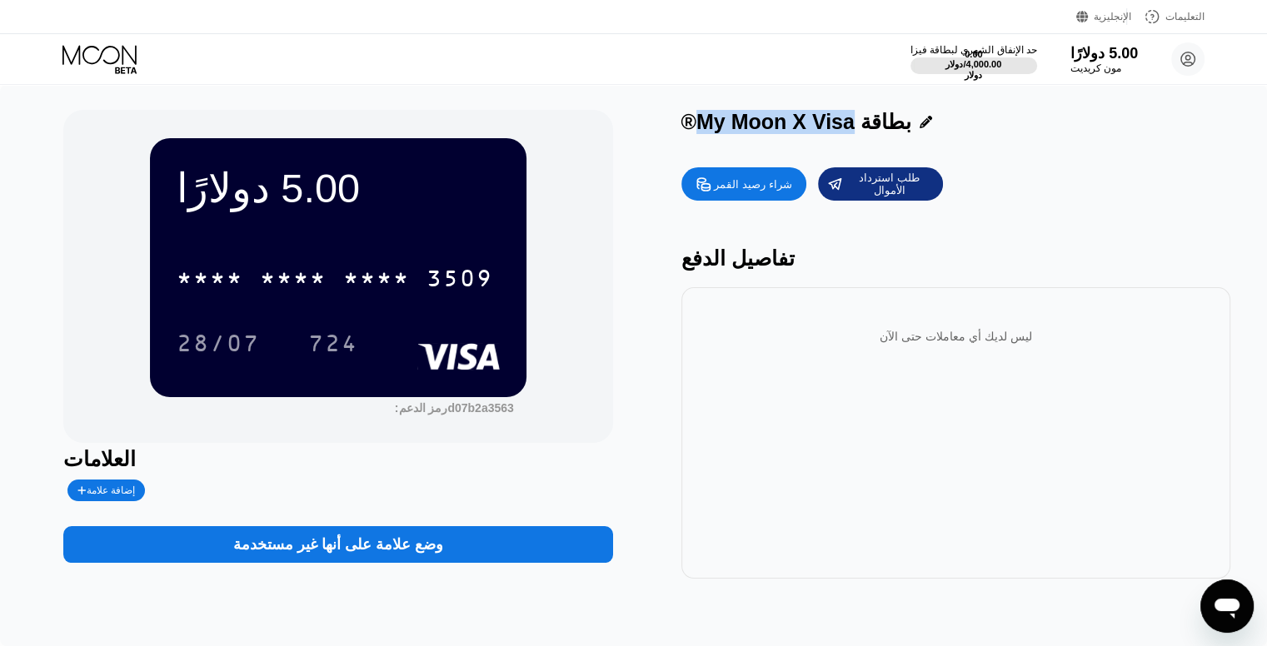
drag, startPoint x: 700, startPoint y: 122, endPoint x: 853, endPoint y: 121, distance: 153.3
click at [853, 121] on font "بطاقة My Moon X Visa®" at bounding box center [796, 121] width 230 height 23
copy font "My Moon X Visa"
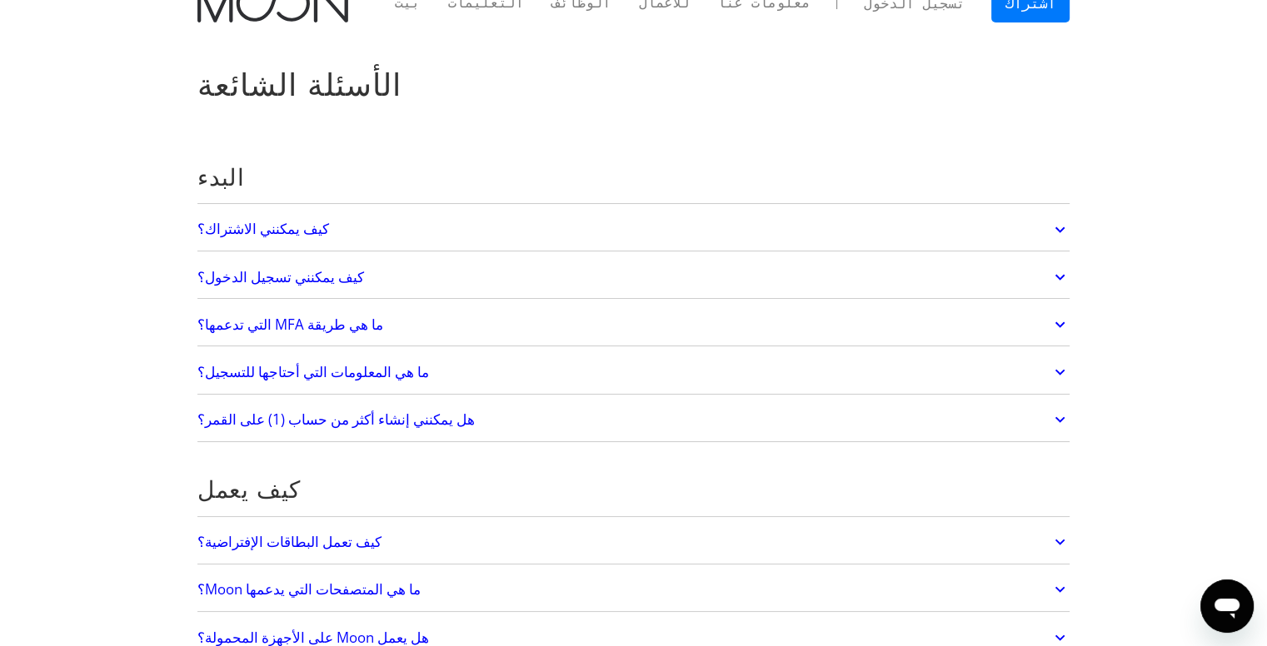
scroll to position [30, 0]
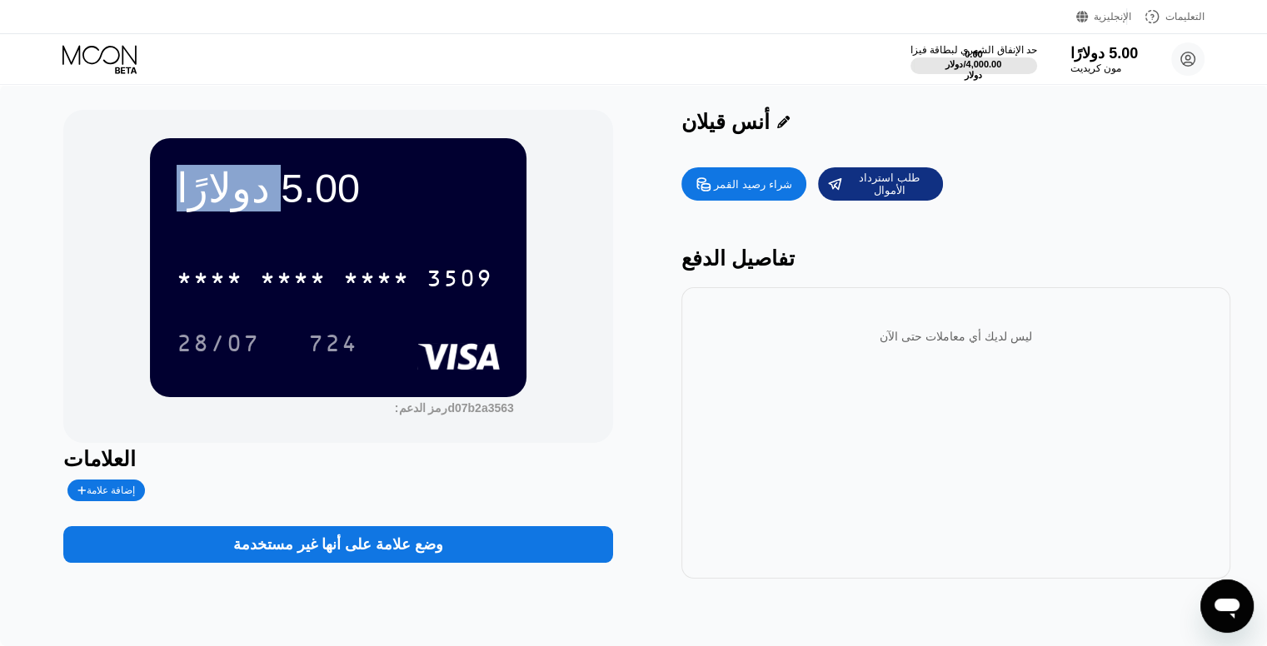
drag, startPoint x: 443, startPoint y: 190, endPoint x: 642, endPoint y: 232, distance: 203.4
click at [642, 232] on div "5.00 دولارًا * * * * * * * * * * * * 3509 28/07 724 رمز الدعم: d07b2a3563 العلا…" at bounding box center [633, 344] width 1140 height 469
click at [410, 294] on div "* * * * * * * * * * * * 3509" at bounding box center [335, 278] width 336 height 42
click at [341, 341] on font "724" at bounding box center [333, 345] width 50 height 27
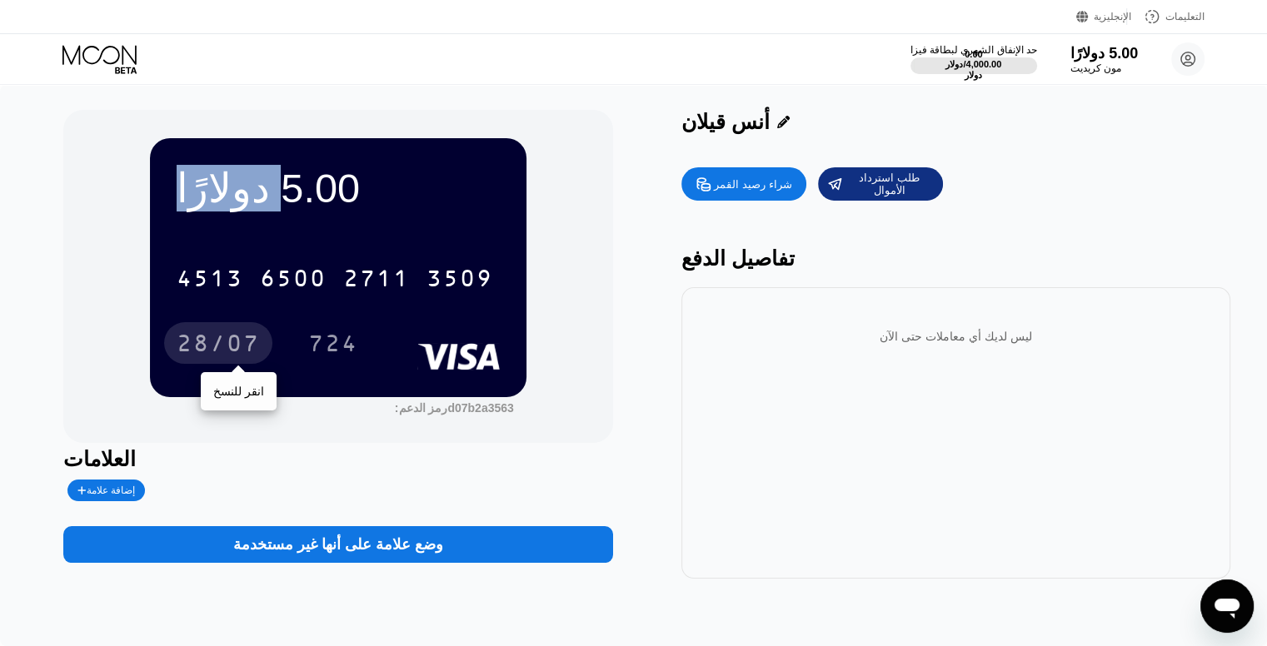
click at [260, 355] on div "28/07" at bounding box center [218, 343] width 108 height 42
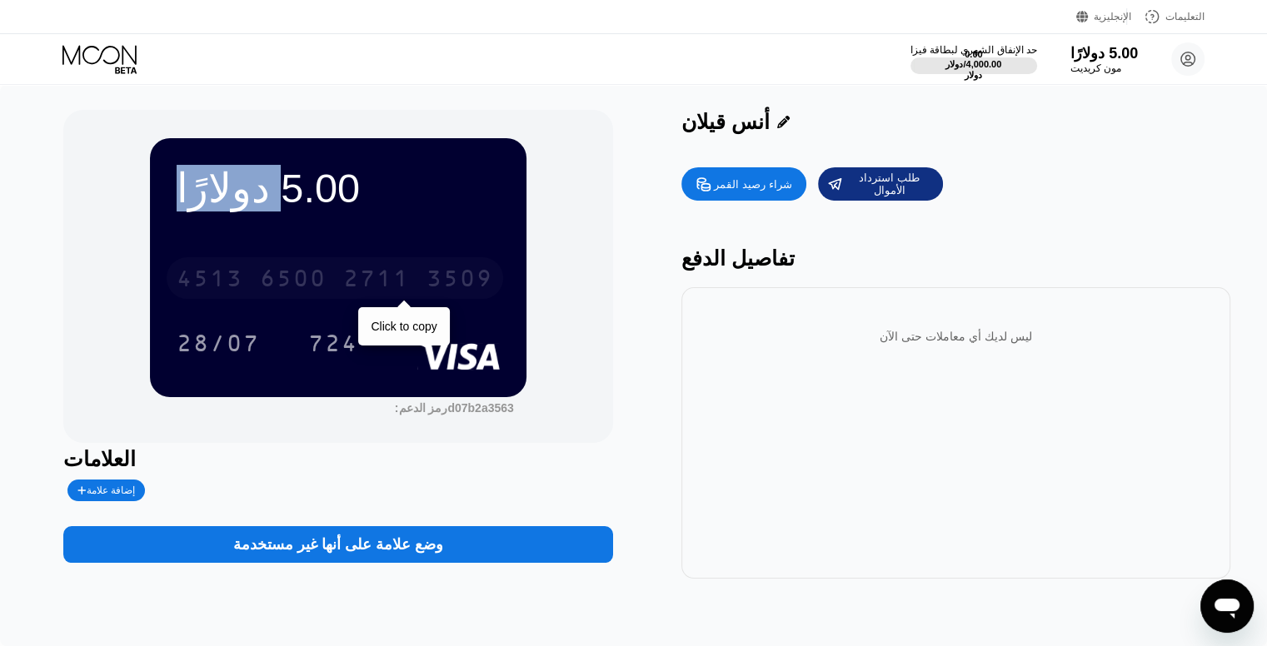
click at [376, 274] on font "2711" at bounding box center [376, 280] width 67 height 27
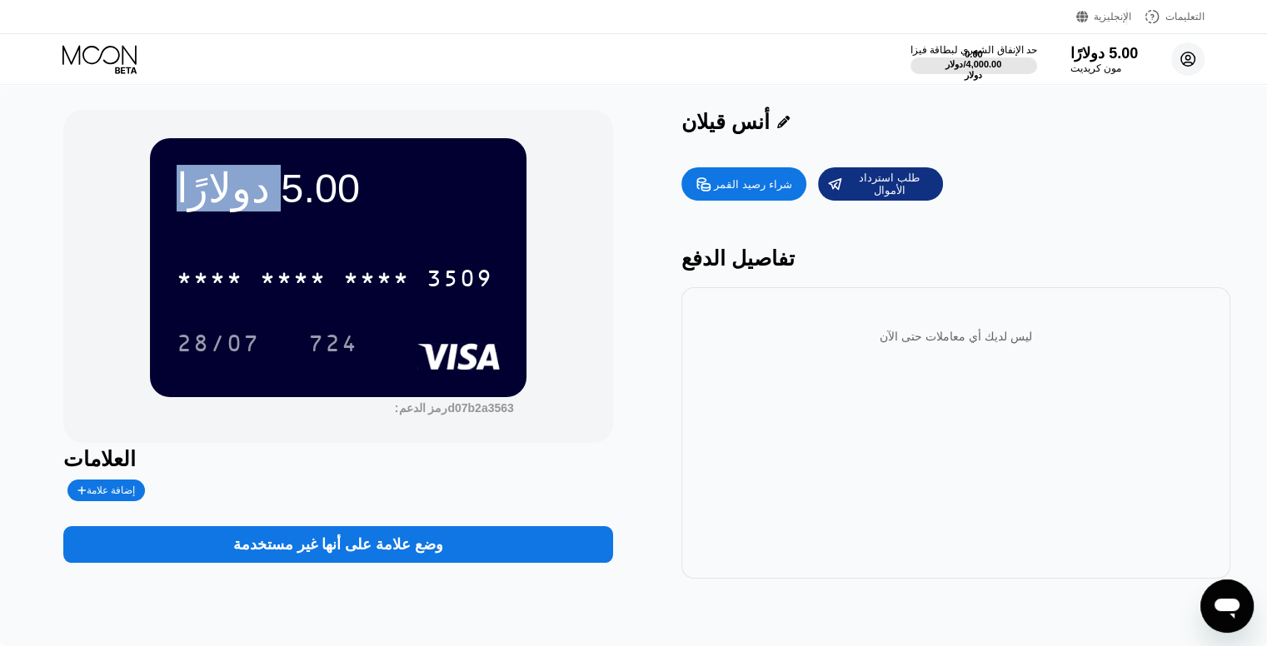
click at [1182, 58] on circle at bounding box center [1187, 58] width 33 height 33
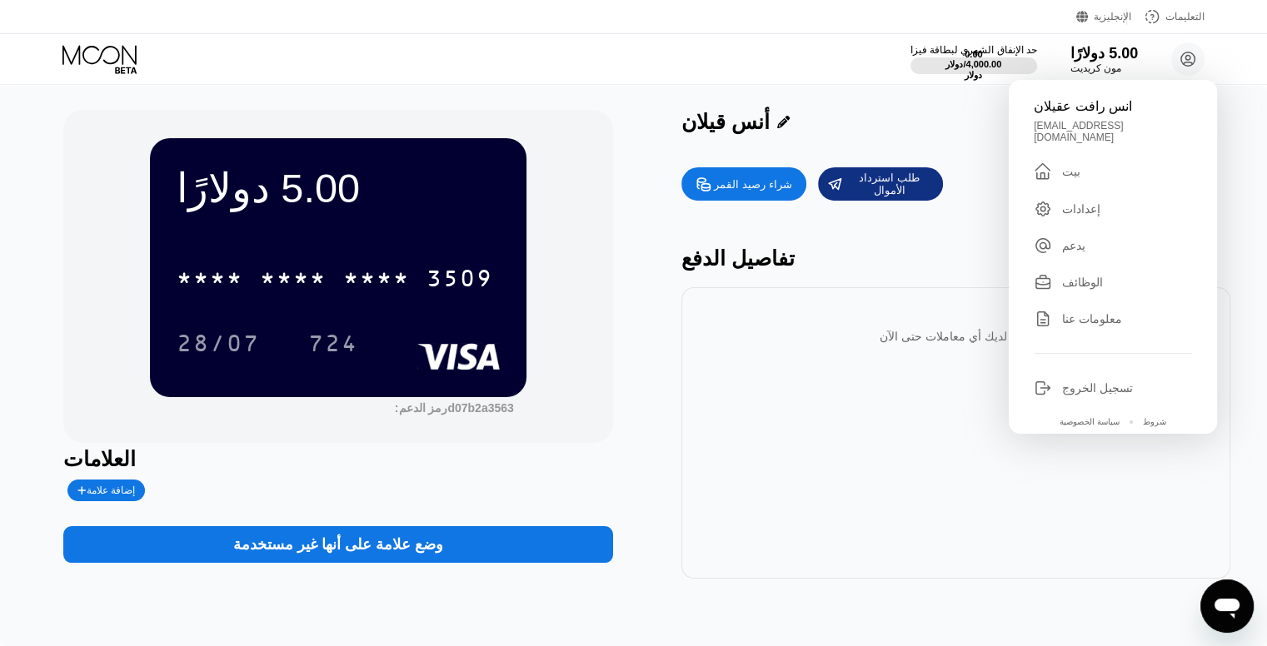
click at [1065, 207] on font "إعدادات" at bounding box center [1081, 208] width 38 height 13
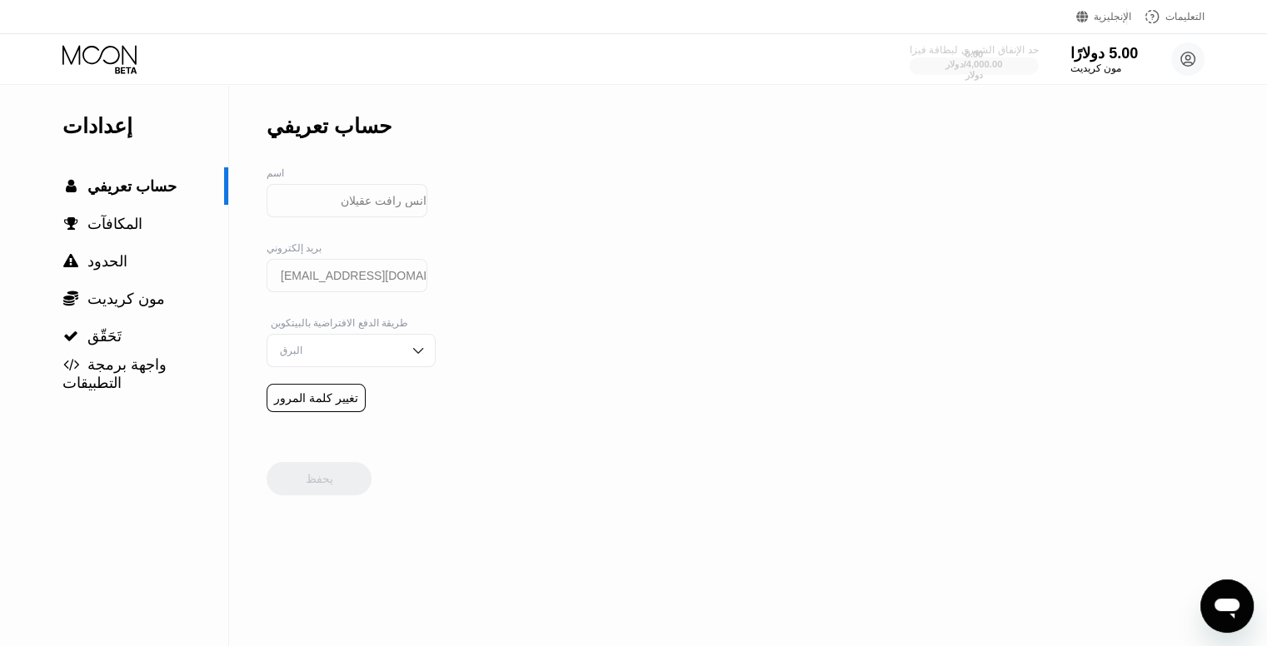
click at [975, 59] on font "0.00 دولار" at bounding box center [965, 59] width 40 height 20
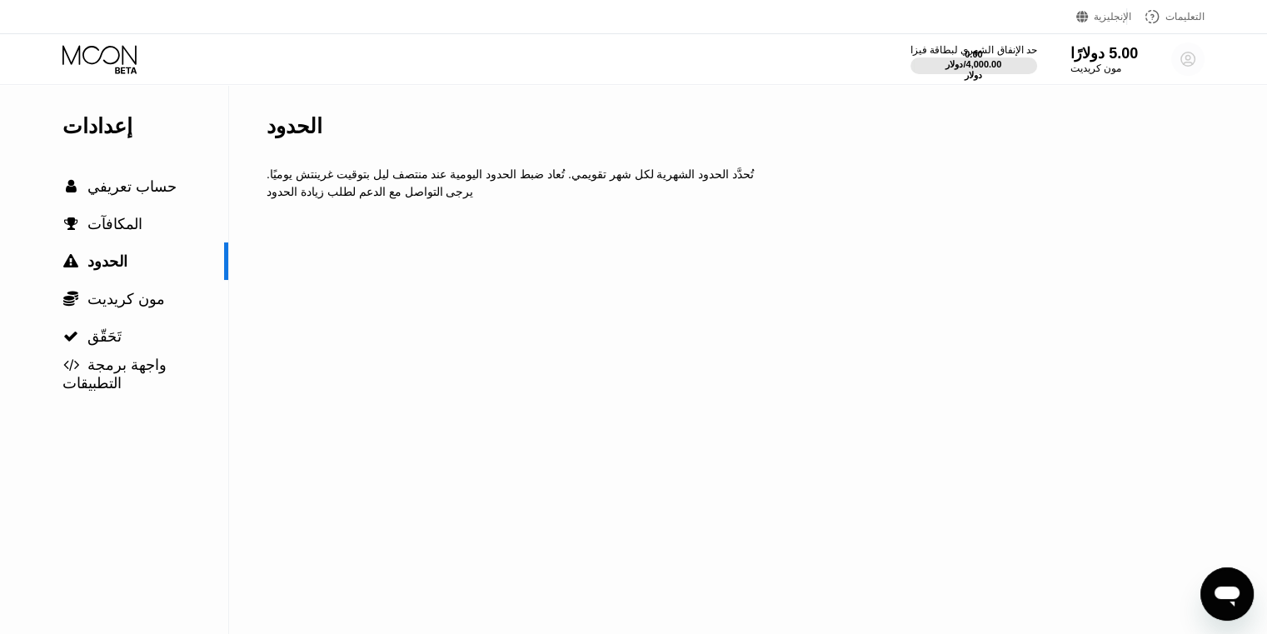
click at [1191, 70] on circle at bounding box center [1187, 58] width 33 height 33
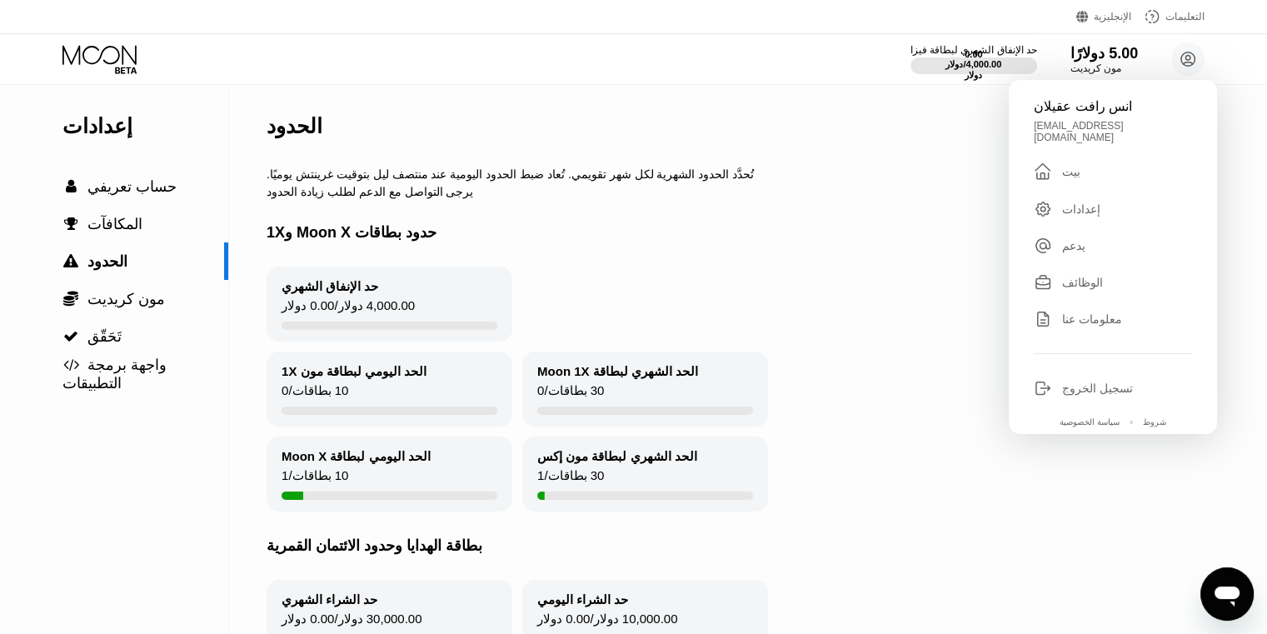
click at [1067, 165] on font "بيت" at bounding box center [1071, 171] width 18 height 13
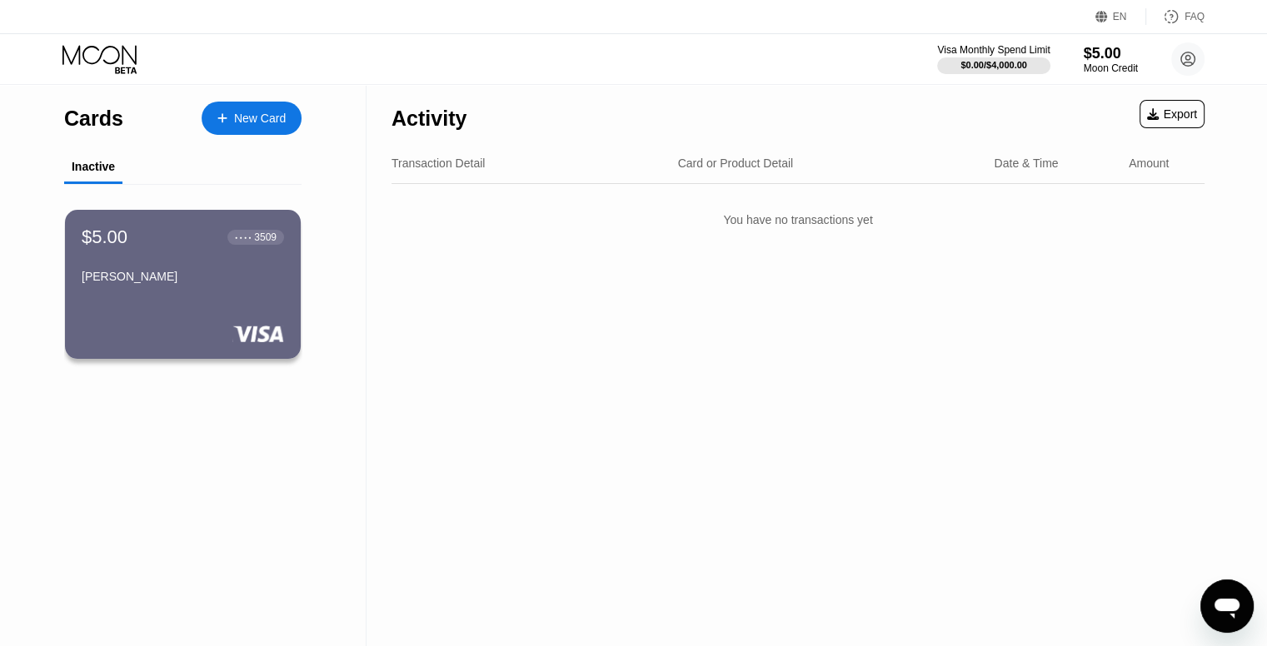
click at [147, 519] on div "Cards New Card Inactive $5.00 ● ● ● ● 3509 Anas Qylan" at bounding box center [183, 365] width 366 height 561
click at [161, 301] on div "$5.00 ● ● ● ● 3509 Anas Qylan" at bounding box center [183, 284] width 238 height 151
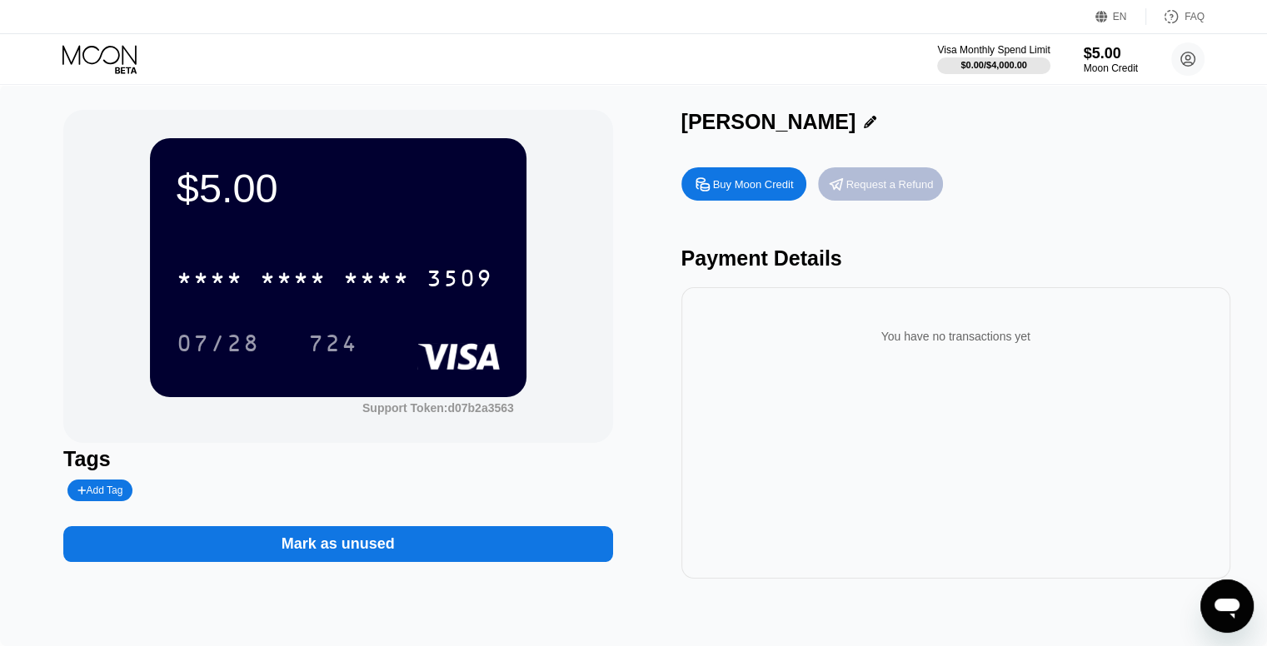
click at [846, 194] on div "Request a Refund" at bounding box center [880, 183] width 125 height 33
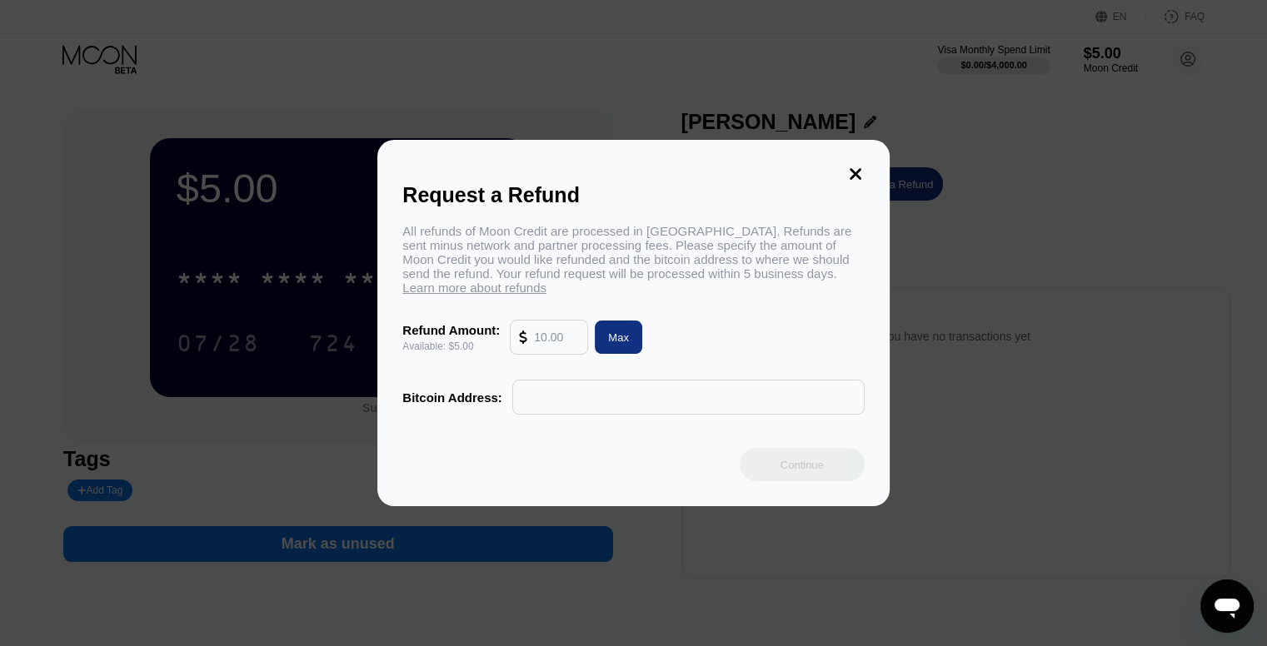
click at [550, 346] on input "text" at bounding box center [556, 337] width 45 height 33
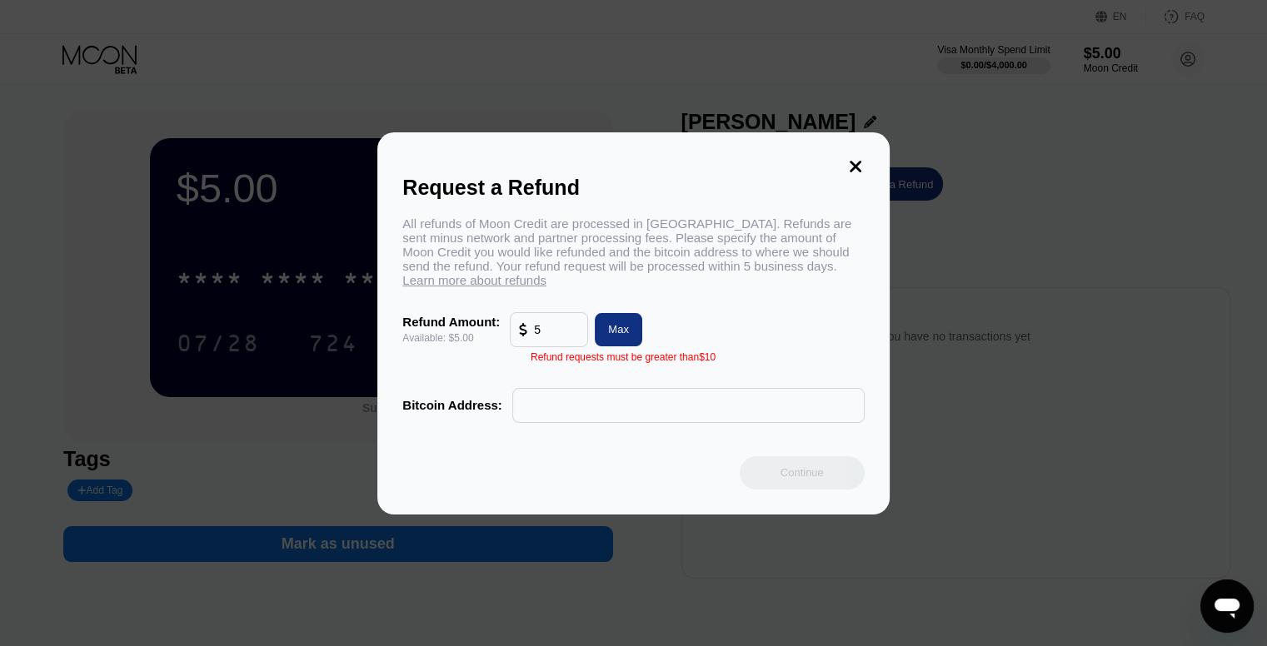
click at [592, 421] on input "text" at bounding box center [688, 405] width 334 height 33
click at [579, 346] on div "5" at bounding box center [549, 329] width 77 height 33
click at [567, 331] on input "5" at bounding box center [556, 329] width 45 height 33
type input "5.00"
click at [610, 331] on div "Max" at bounding box center [618, 329] width 21 height 14
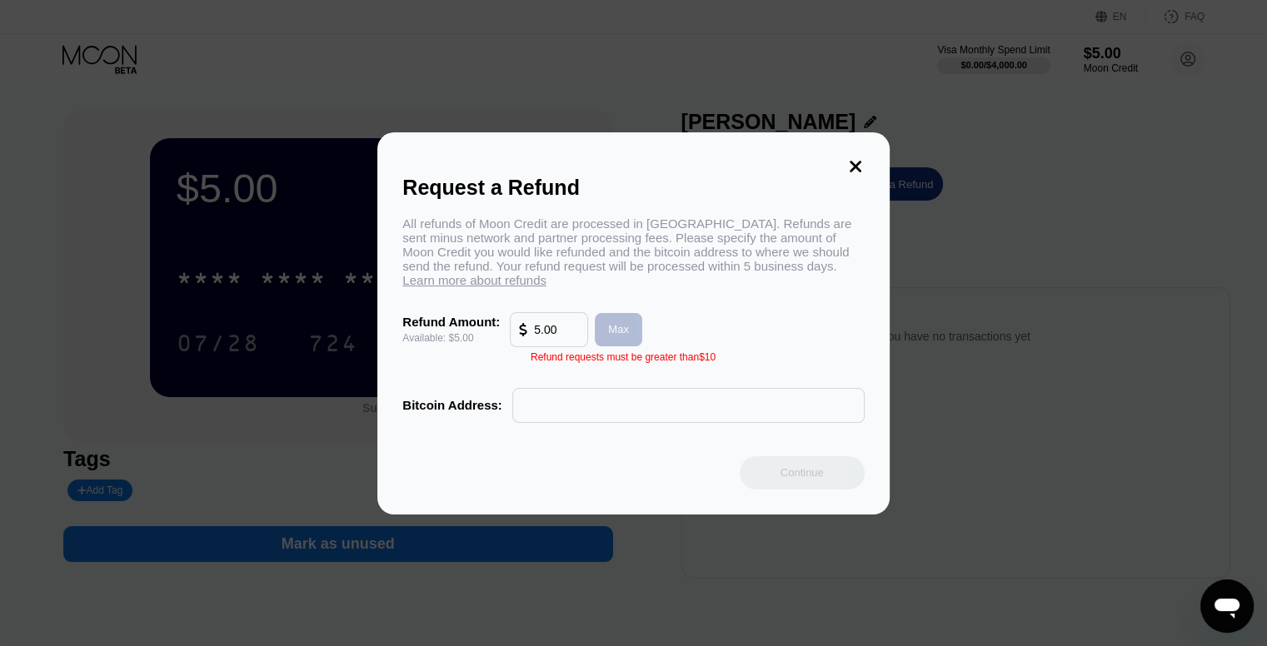
click at [610, 331] on div "Max" at bounding box center [618, 329] width 21 height 14
drag, startPoint x: 610, startPoint y: 331, endPoint x: 615, endPoint y: 424, distance: 93.5
click at [615, 423] on div "All refunds of Moon Credit are processed in Bitcoin. Refunds are sent minus net…" at bounding box center [632, 320] width 461 height 207
click at [615, 422] on input "text" at bounding box center [688, 405] width 334 height 33
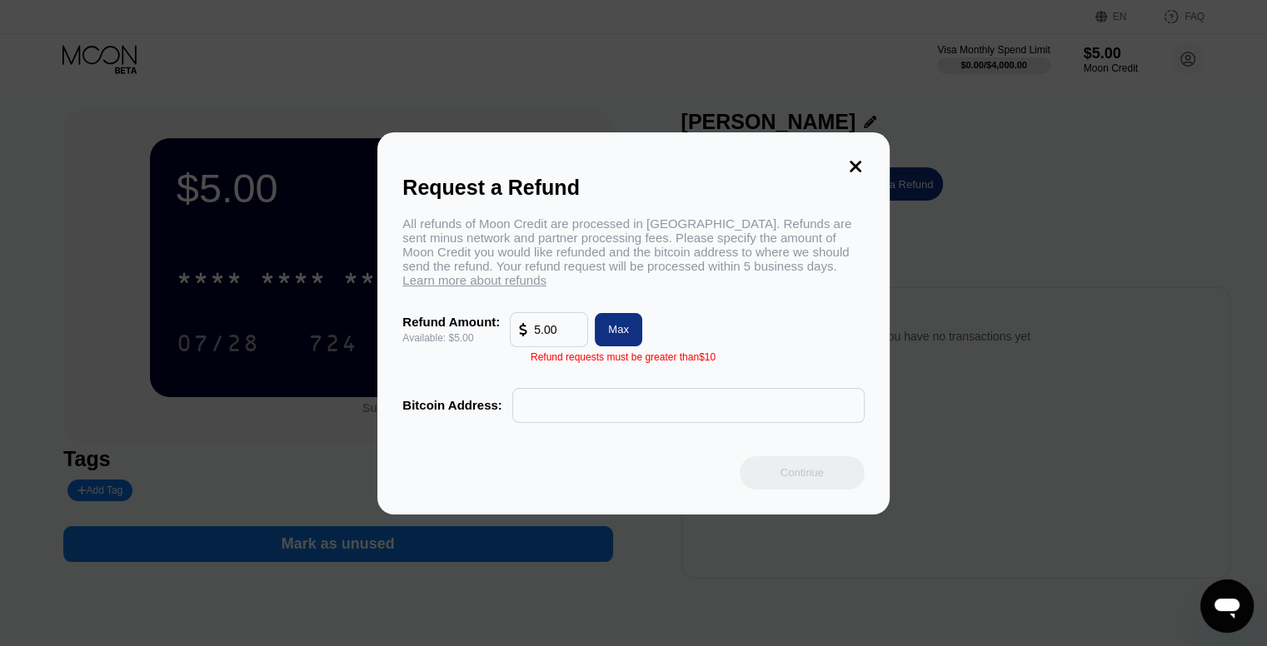
click at [620, 403] on input "text" at bounding box center [688, 405] width 334 height 33
paste input "lnbc120u1p523kkdpp5tnh8asne3rxufahedmf9mlv8ey36zsyr2ddv8k82c38p4t5nyjdqdqqcqzys…"
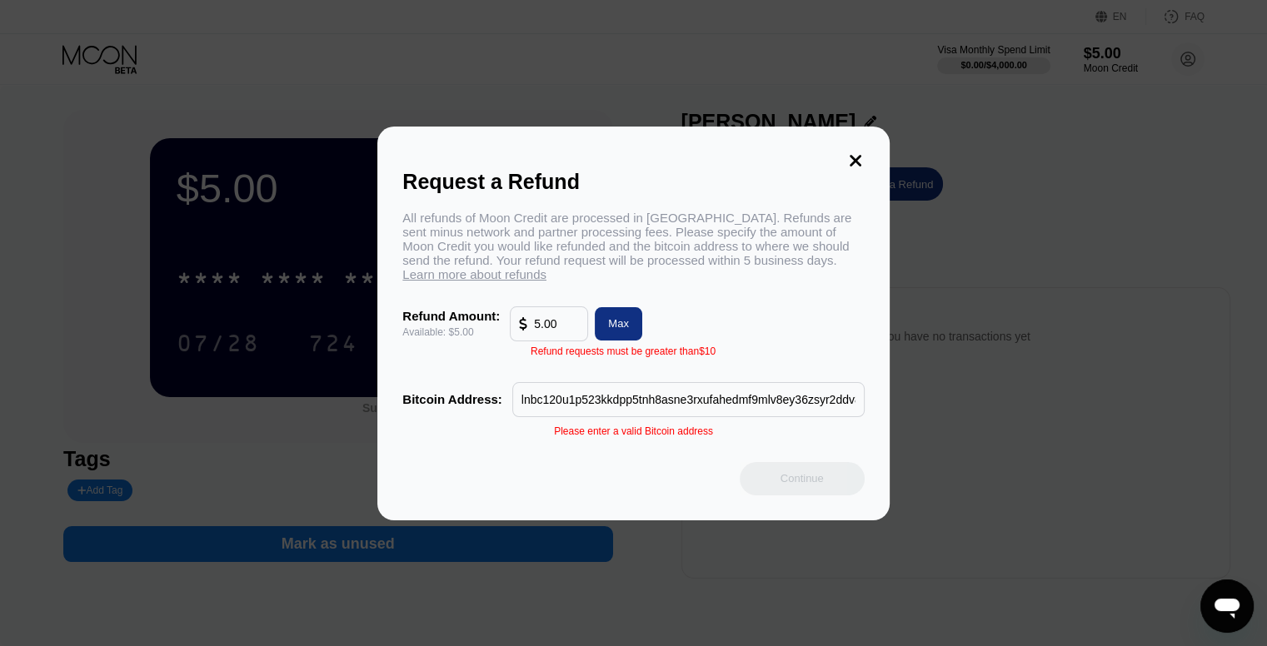
scroll to position [0, 1210]
type input "lnbc120u1p523kkdpp5tnh8asne3rxufahedmf9mlv8ey36zsyr2ddv8k82c38p4t5nyjdqdqqcqzys…"
click at [762, 496] on div "Continue" at bounding box center [802, 478] width 125 height 33
click at [743, 467] on div "Request a Refund All refunds of Moon Credit are processed in Bitcoin. Refunds a…" at bounding box center [632, 324] width 511 height 394
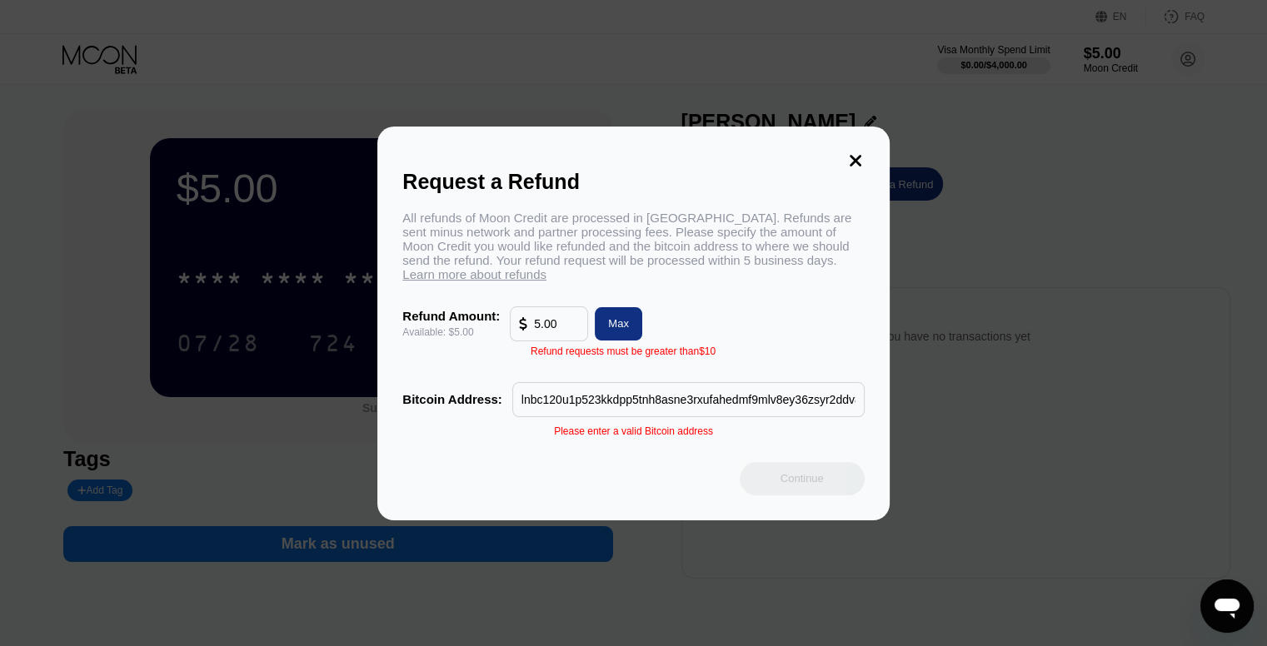
scroll to position [52, 0]
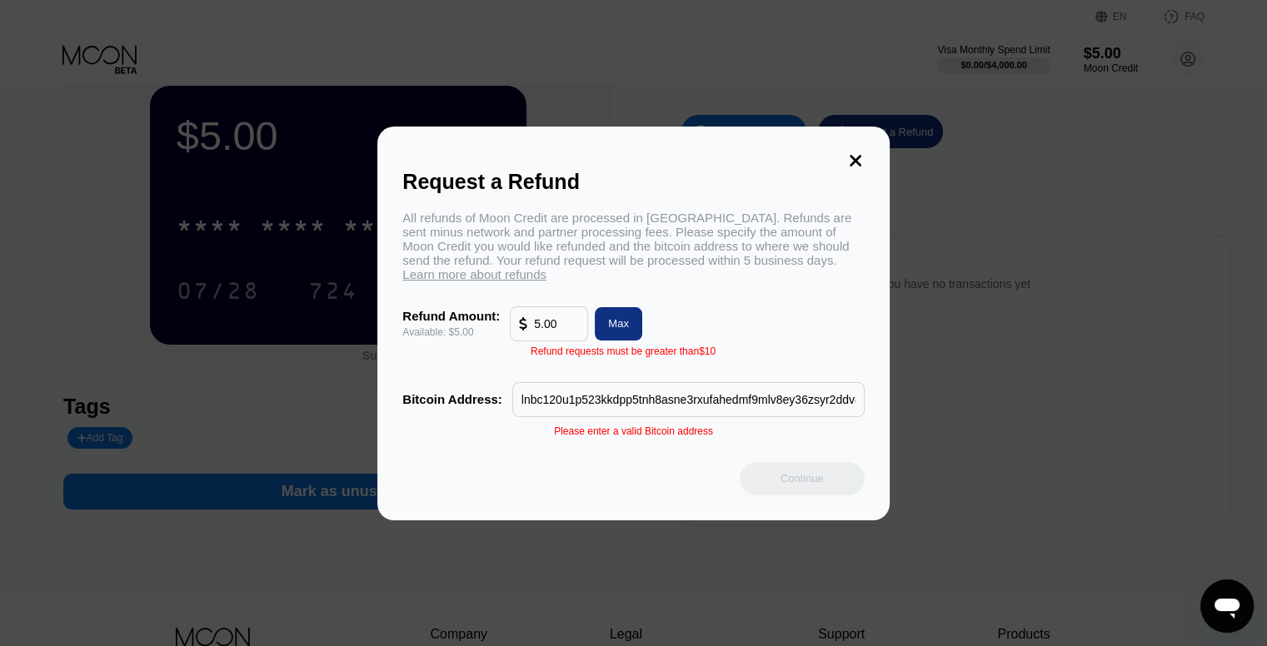
click at [626, 340] on div "Max" at bounding box center [618, 323] width 47 height 33
click at [594, 431] on div "Request a Refund All refunds of Moon Credit are processed in Bitcoin. Refunds a…" at bounding box center [632, 324] width 511 height 394
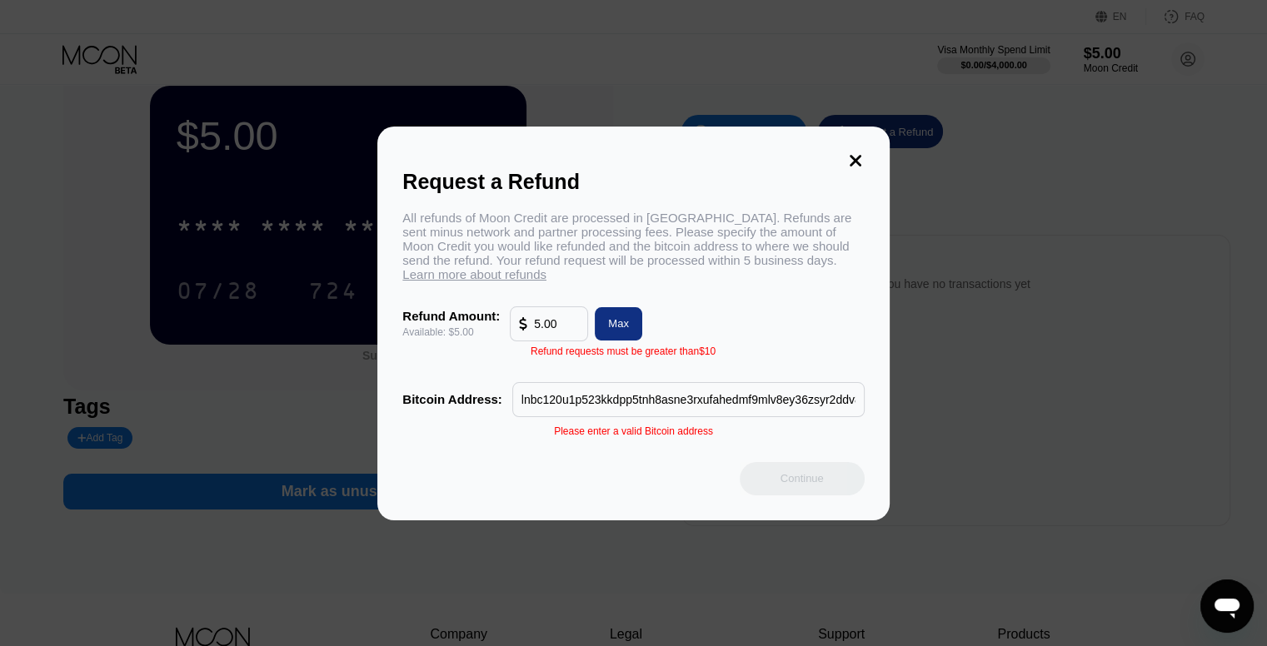
click at [625, 416] on input "lnbc120u1p523kkdpp5tnh8asne3rxufahedmf9mlv8ey36zsyr2ddv8k82c38p4t5nyjdqdqqcqzys…" at bounding box center [688, 399] width 334 height 33
drag, startPoint x: 758, startPoint y: 486, endPoint x: 749, endPoint y: 477, distance: 12.4
click at [758, 486] on div "Continue" at bounding box center [802, 478] width 125 height 33
click at [700, 404] on input "lnbc120u1p523kkdpp5tnh8asne3rxufahedmf9mlv8ey36zsyr2ddv8k82c38p4t5nyjdqdqqcqzys…" at bounding box center [688, 399] width 334 height 33
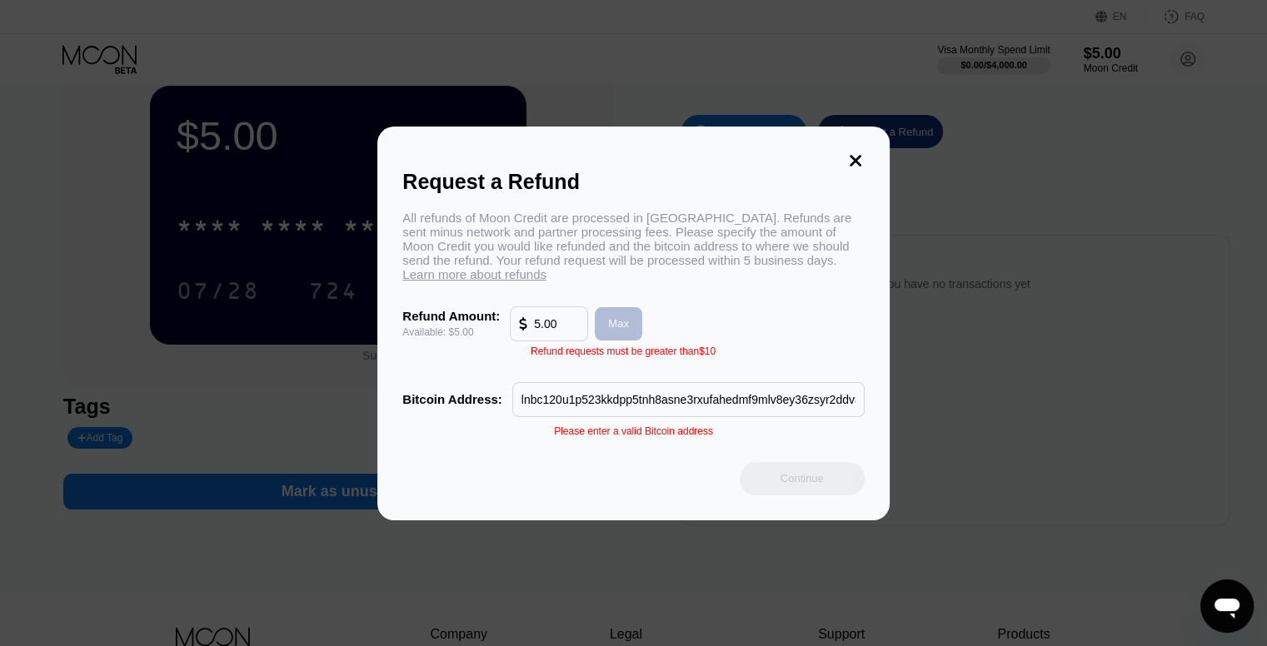
click at [619, 324] on div "Max" at bounding box center [618, 323] width 21 height 14
click at [852, 155] on icon at bounding box center [856, 161] width 12 height 12
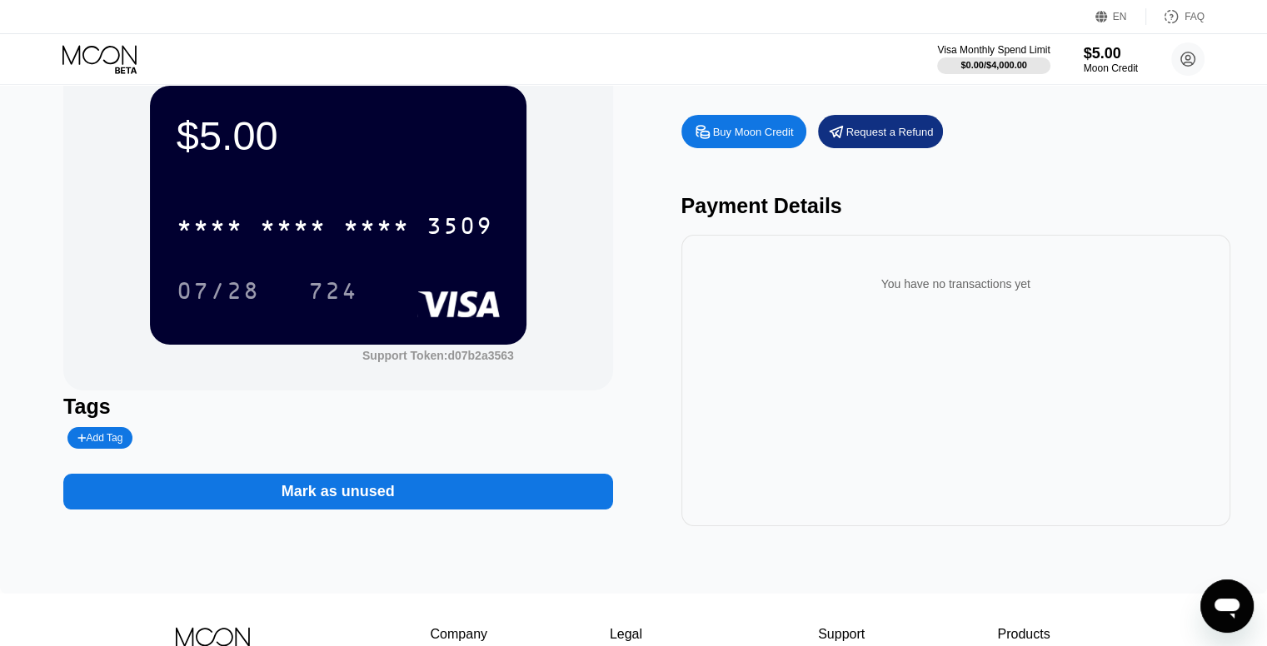
click at [884, 139] on div "Request a Refund" at bounding box center [889, 132] width 87 height 14
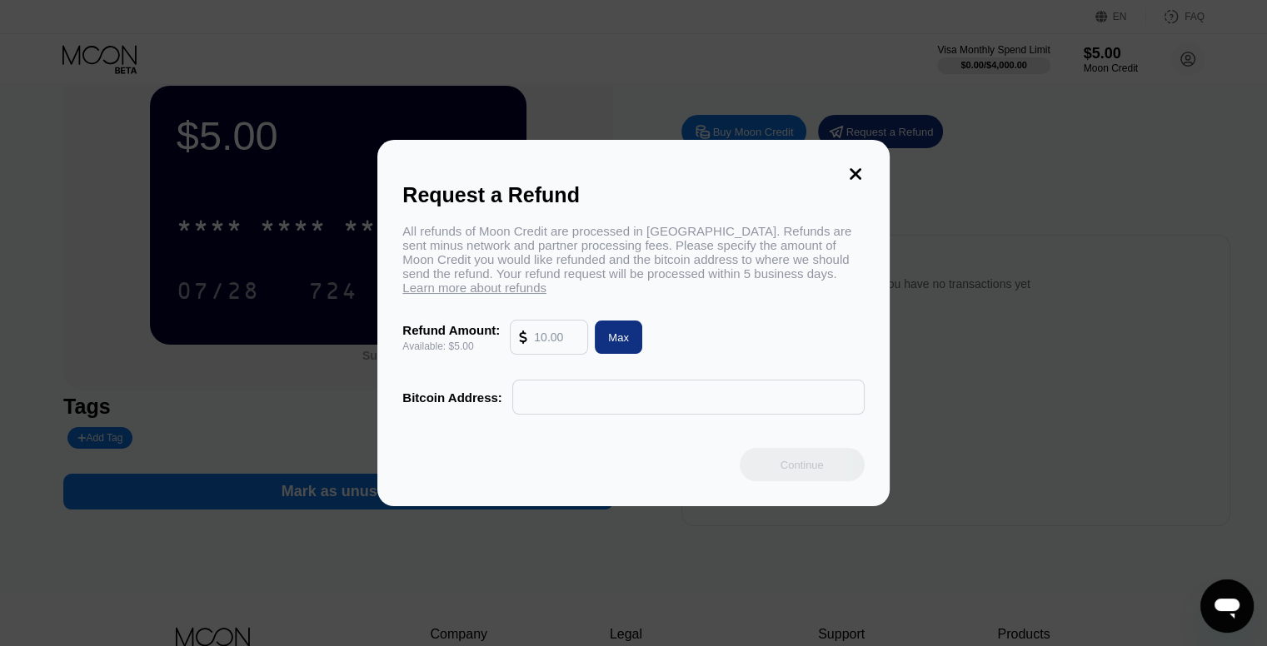
click at [598, 338] on div "Max" at bounding box center [618, 337] width 47 height 33
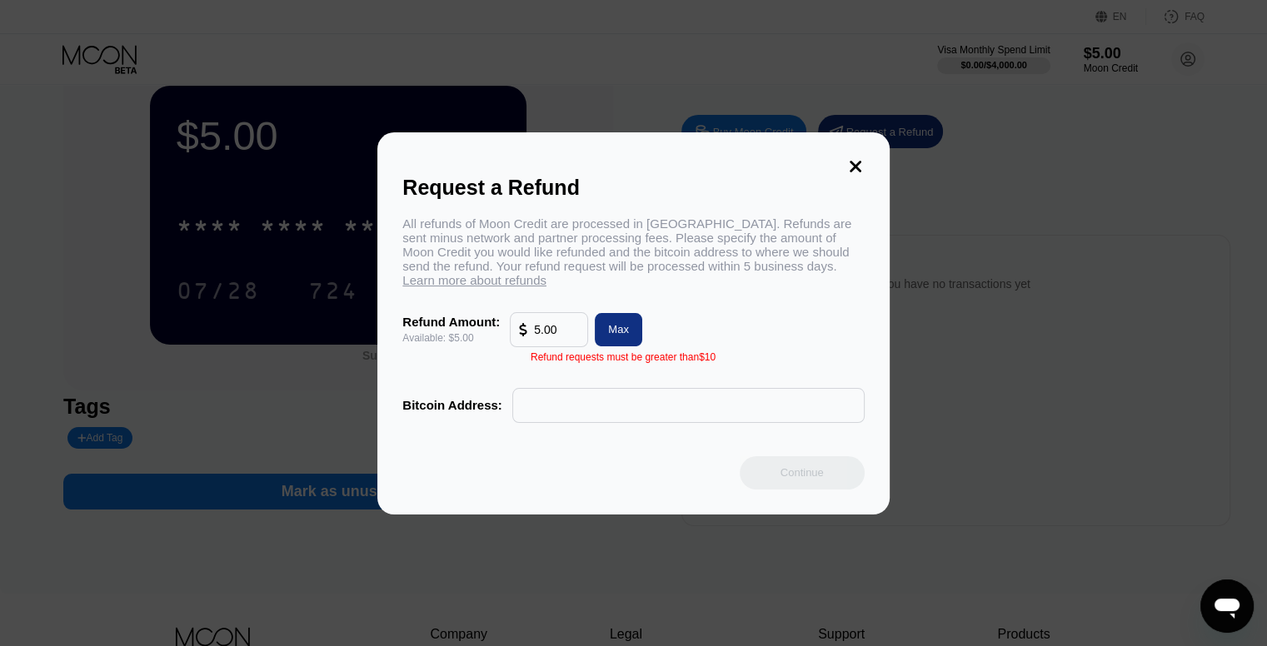
click at [629, 402] on input "text" at bounding box center [688, 405] width 334 height 33
click at [572, 341] on input "5.00" at bounding box center [556, 329] width 45 height 33
click at [635, 337] on div "Max" at bounding box center [618, 329] width 47 height 33
click at [571, 334] on input "5.00" at bounding box center [556, 329] width 45 height 33
type input "5"
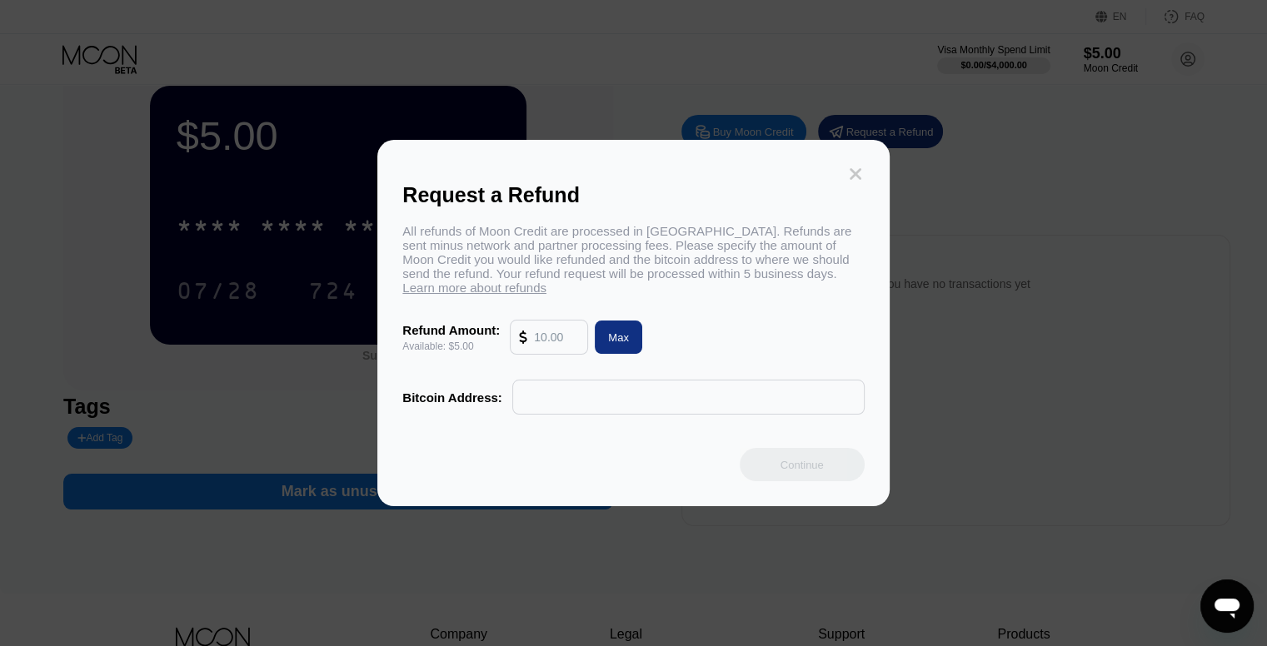
click at [855, 173] on icon at bounding box center [855, 174] width 18 height 18
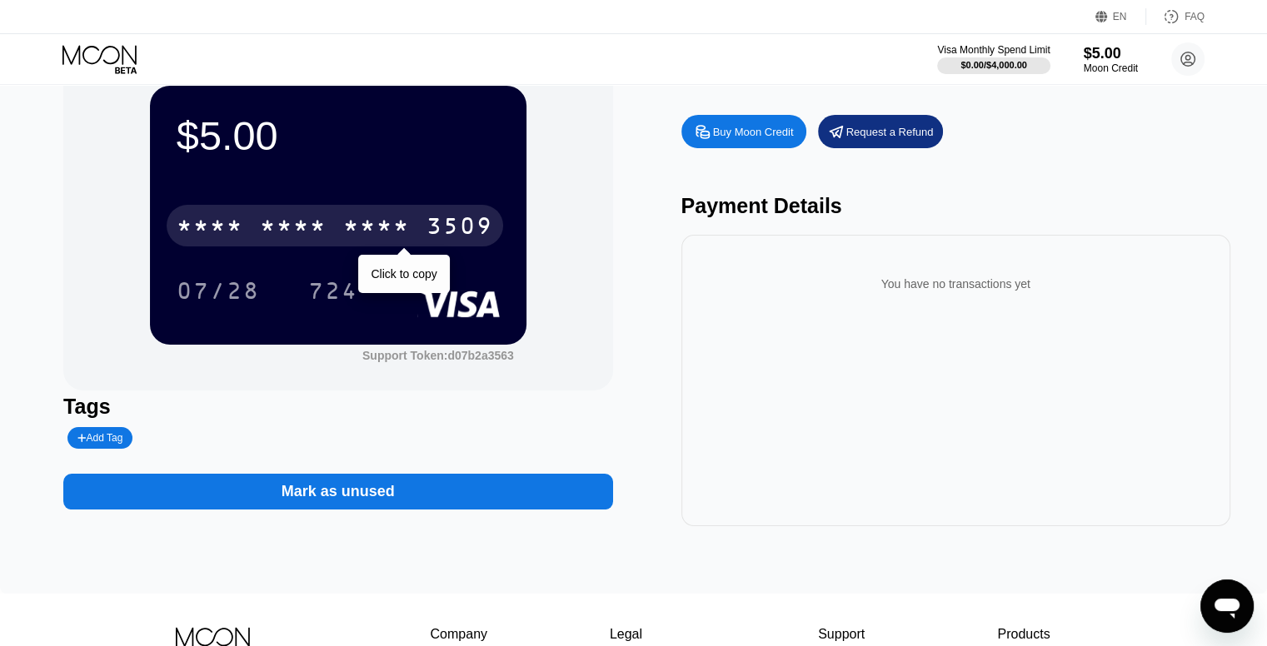
click at [471, 219] on div "3509" at bounding box center [459, 228] width 67 height 27
